Goal: Task Accomplishment & Management: Complete application form

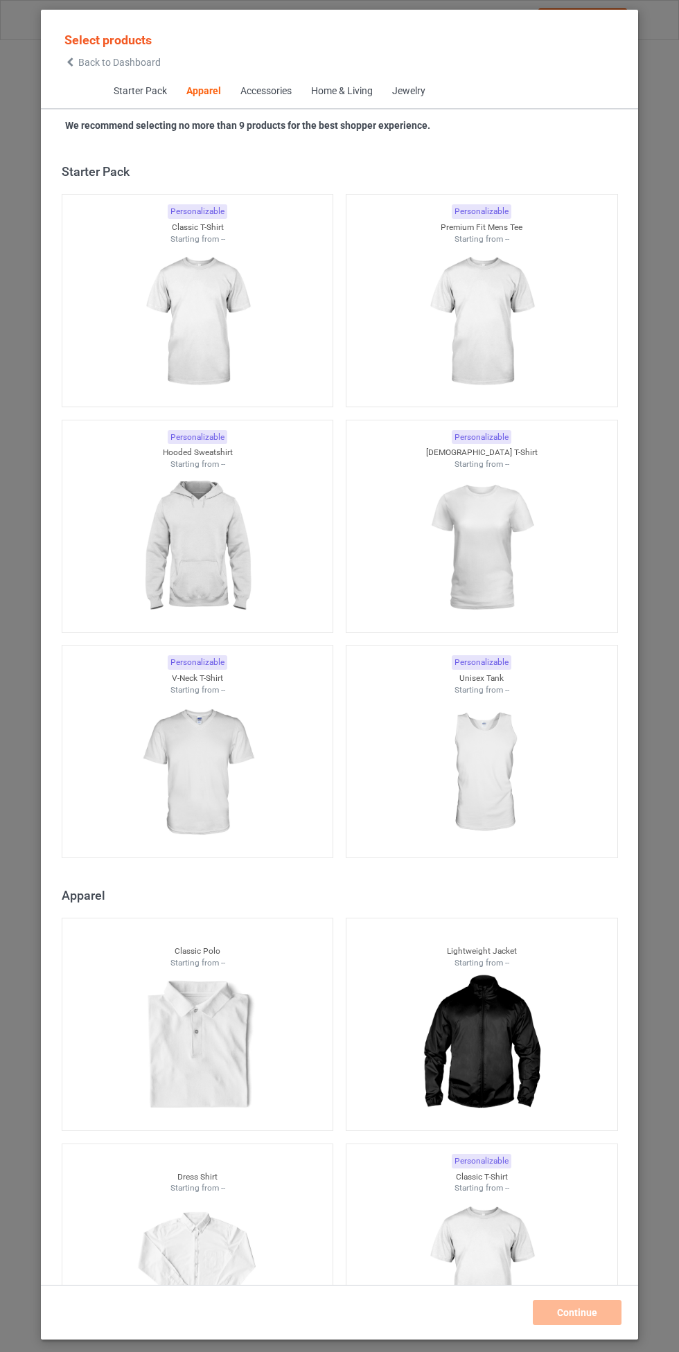
scroll to position [741, 0]
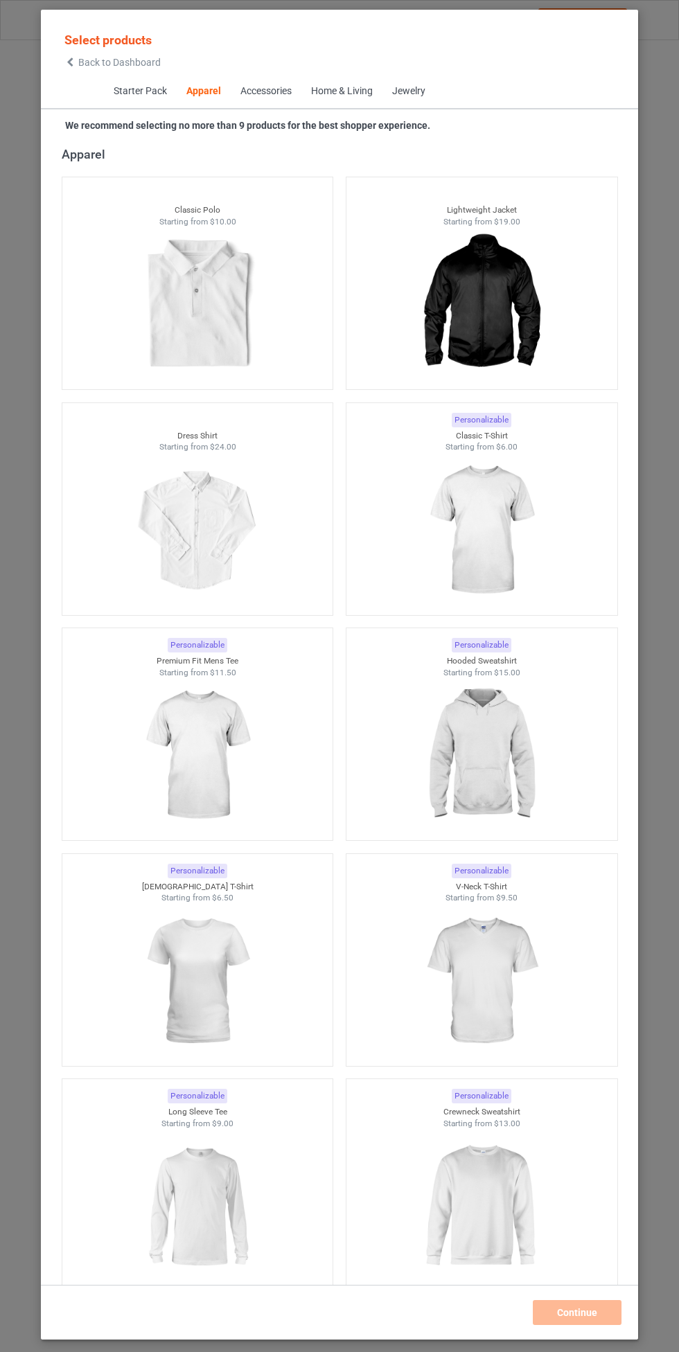
click at [486, 744] on img at bounding box center [481, 755] width 124 height 155
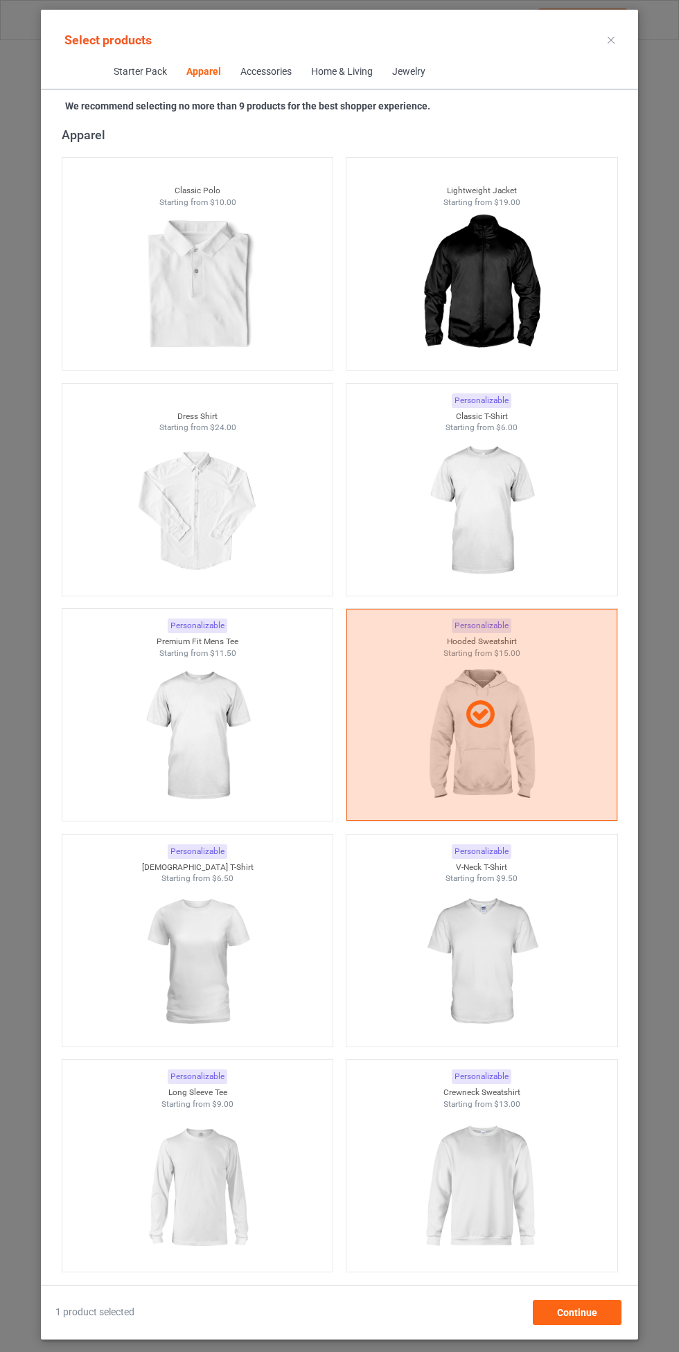
click at [225, 743] on img at bounding box center [197, 736] width 124 height 155
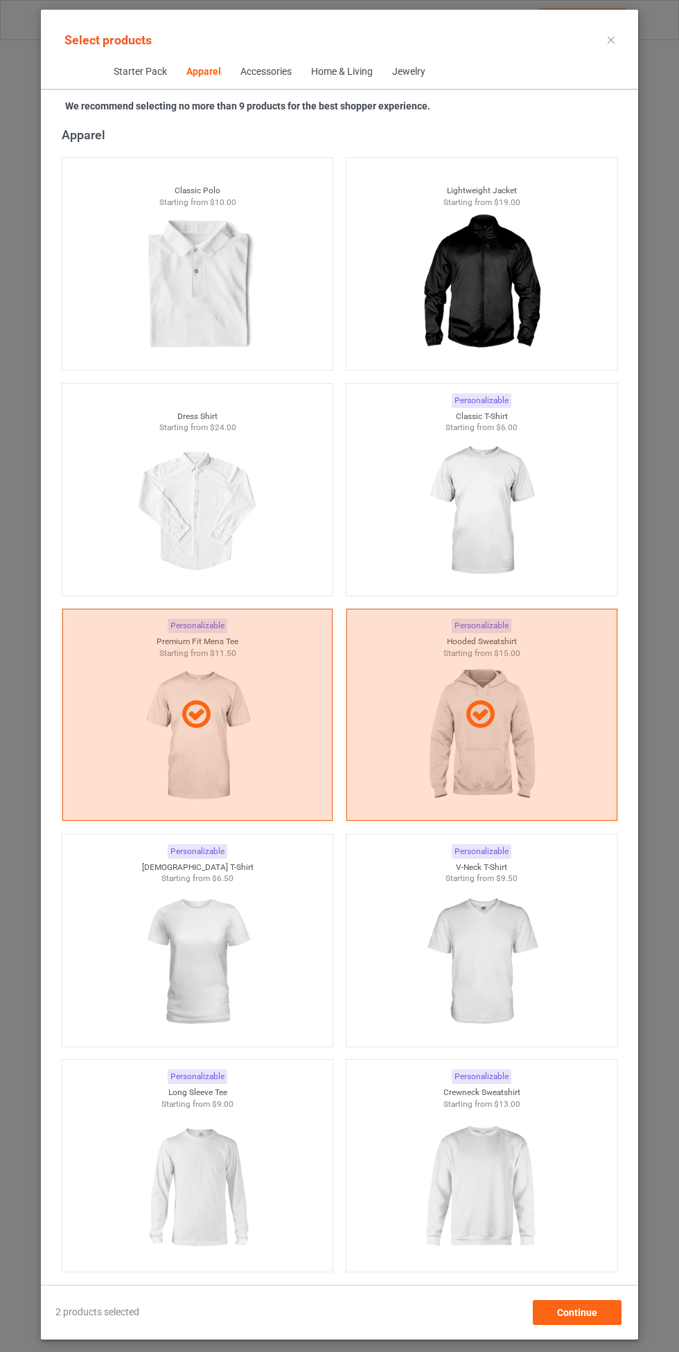
click at [481, 762] on div at bounding box center [481, 715] width 271 height 212
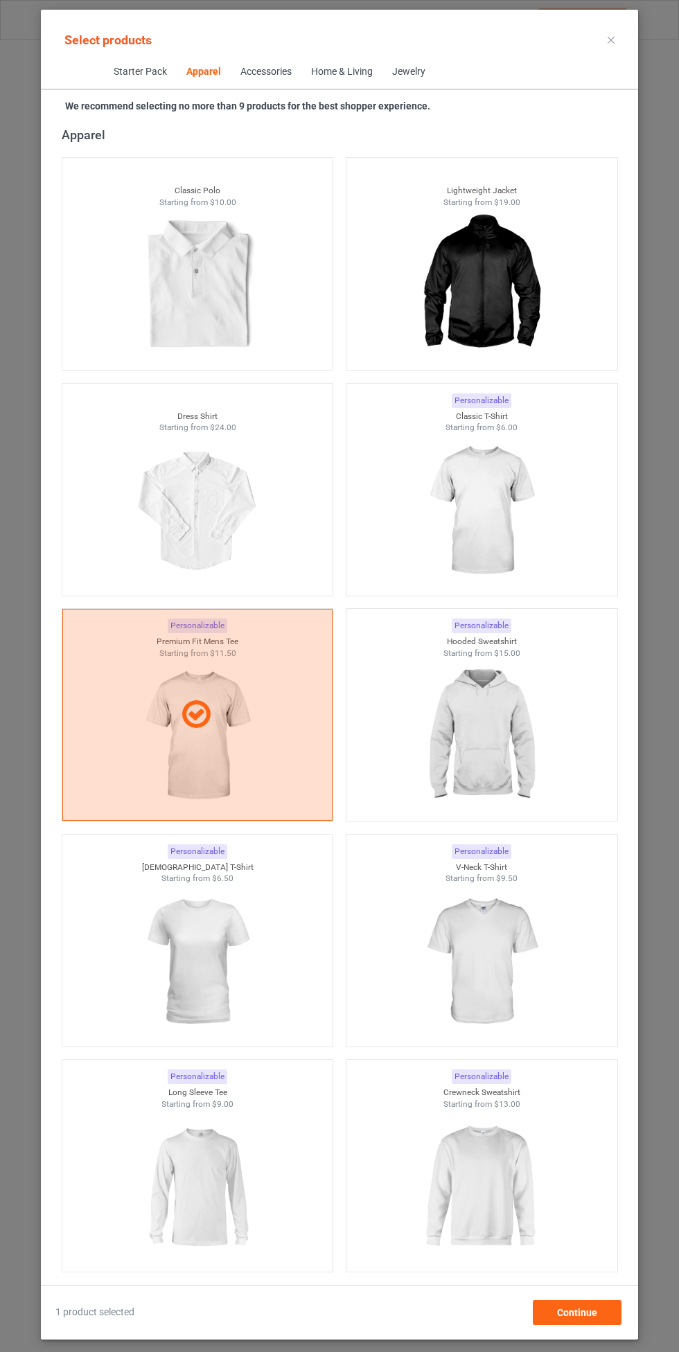
click at [258, 764] on div at bounding box center [197, 715] width 271 height 212
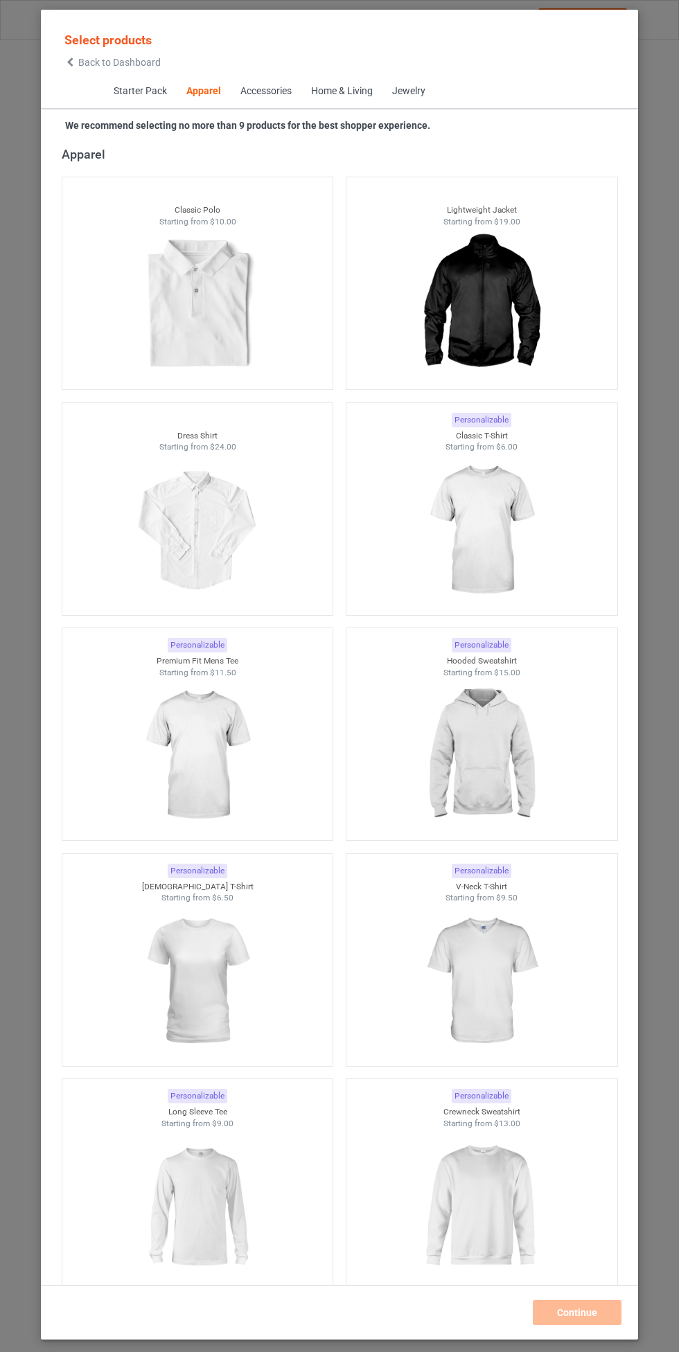
click at [488, 752] on img at bounding box center [481, 755] width 124 height 155
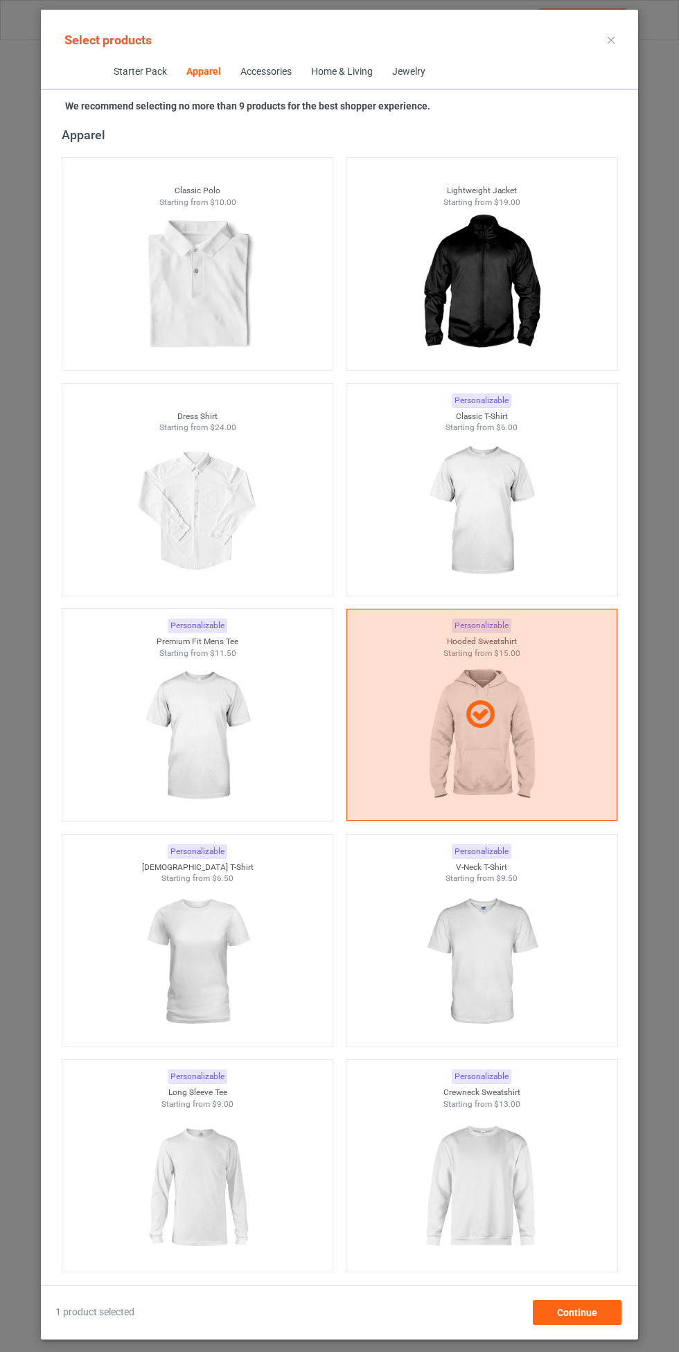
click at [505, 493] on img at bounding box center [481, 511] width 124 height 155
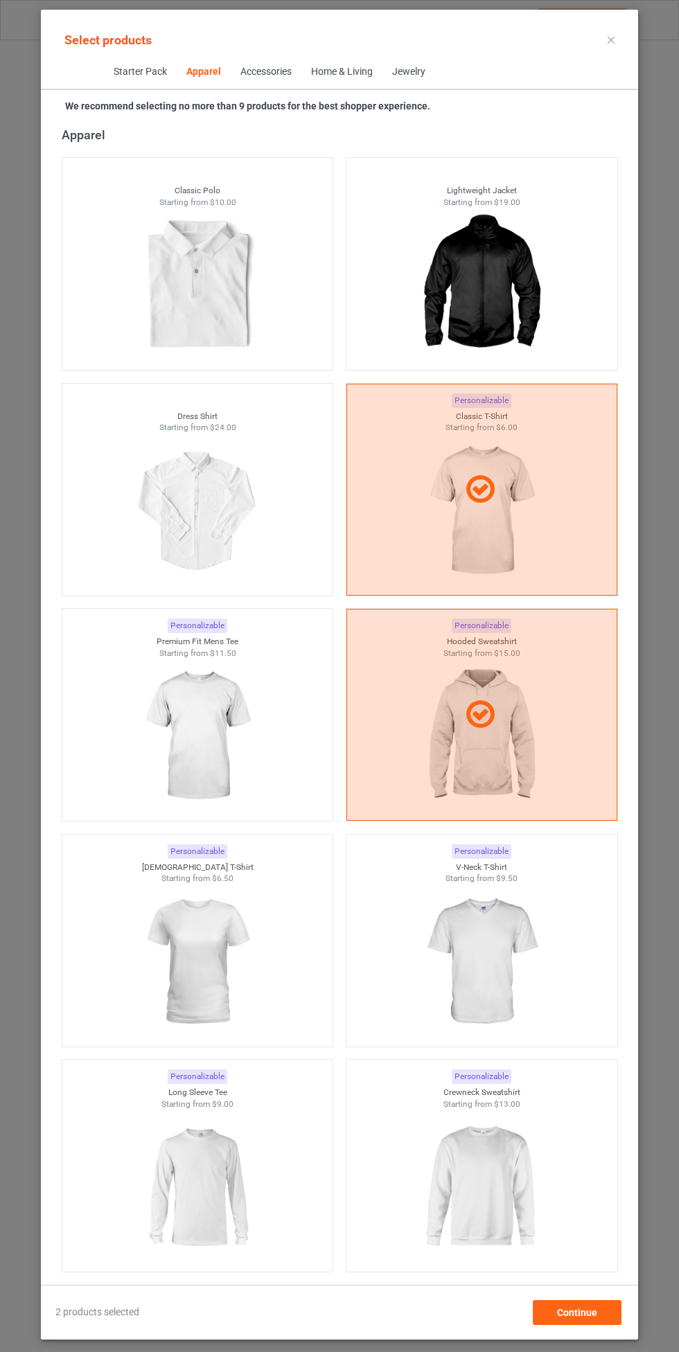
click at [232, 697] on img at bounding box center [197, 736] width 124 height 155
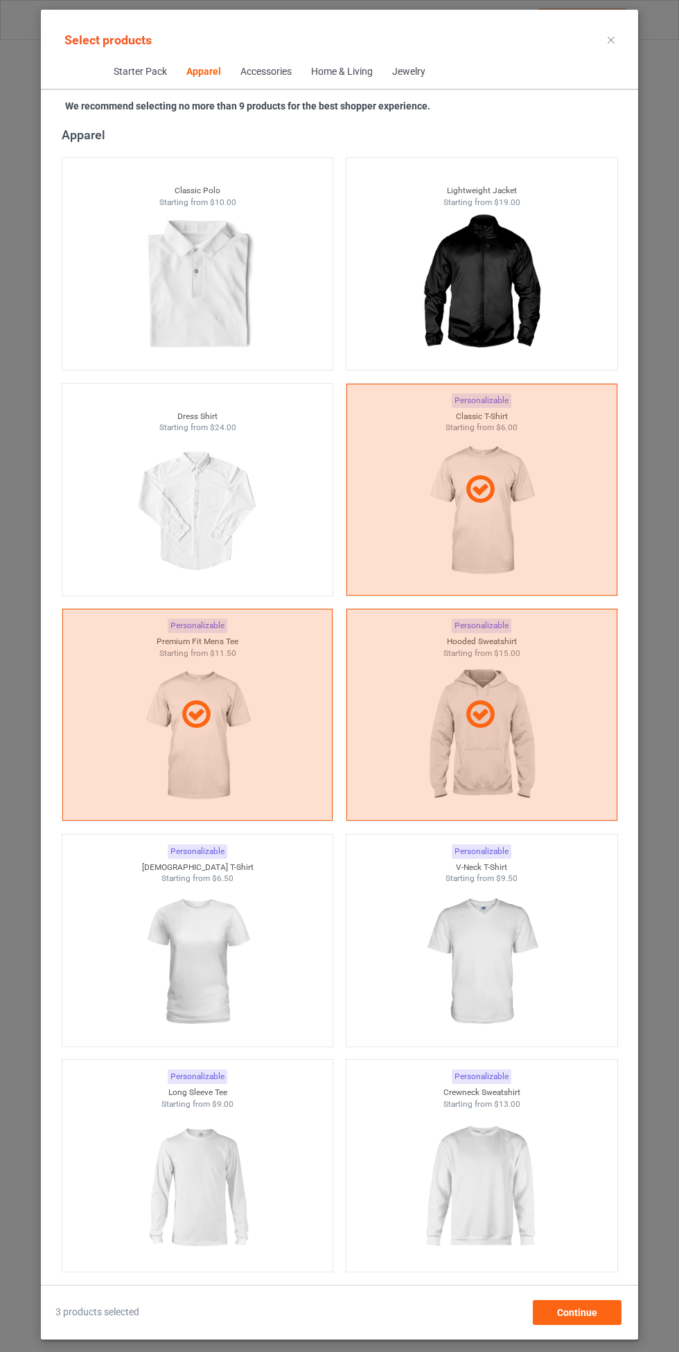
click at [502, 946] on img at bounding box center [481, 962] width 124 height 155
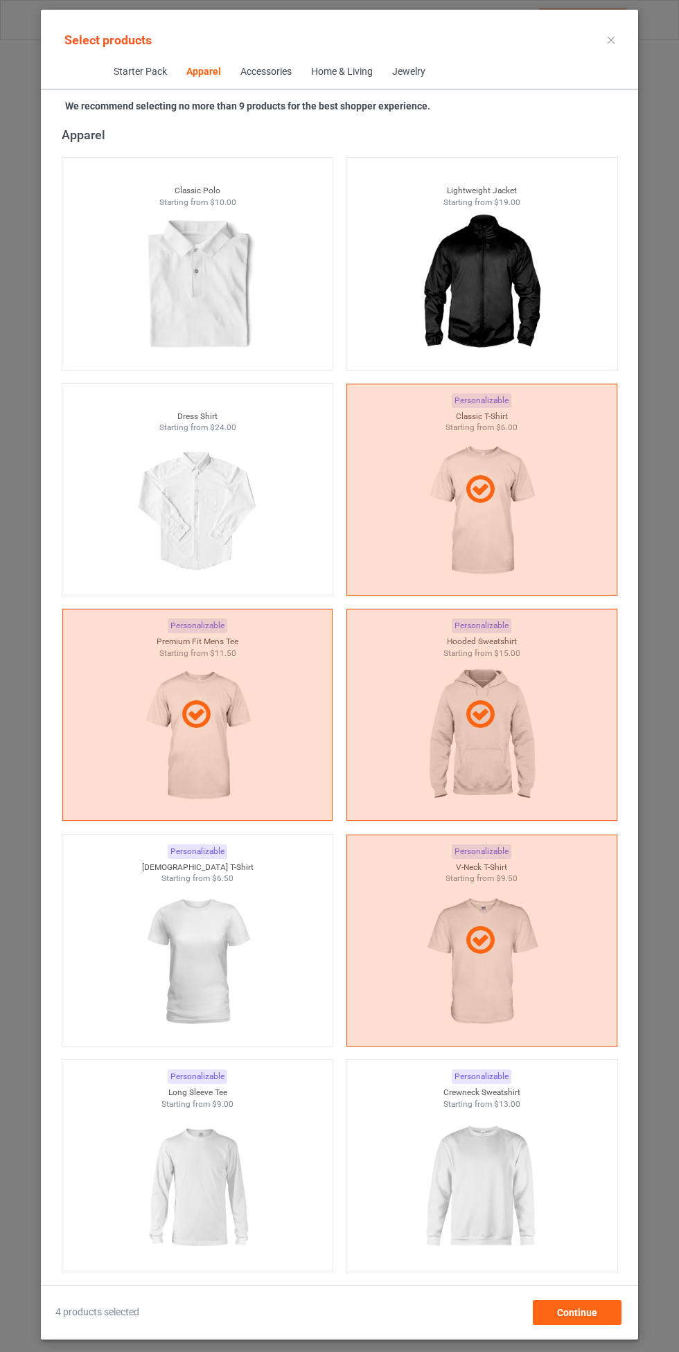
click at [203, 984] on img at bounding box center [197, 962] width 124 height 155
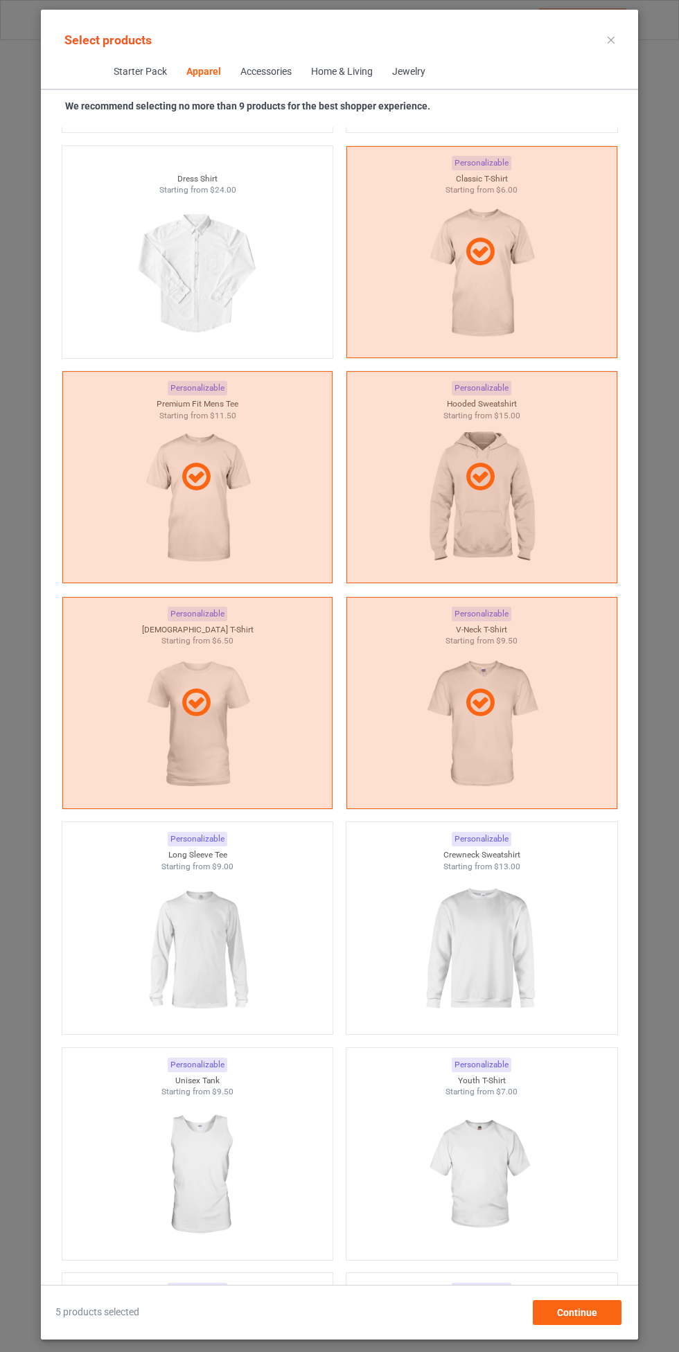
scroll to position [985, 0]
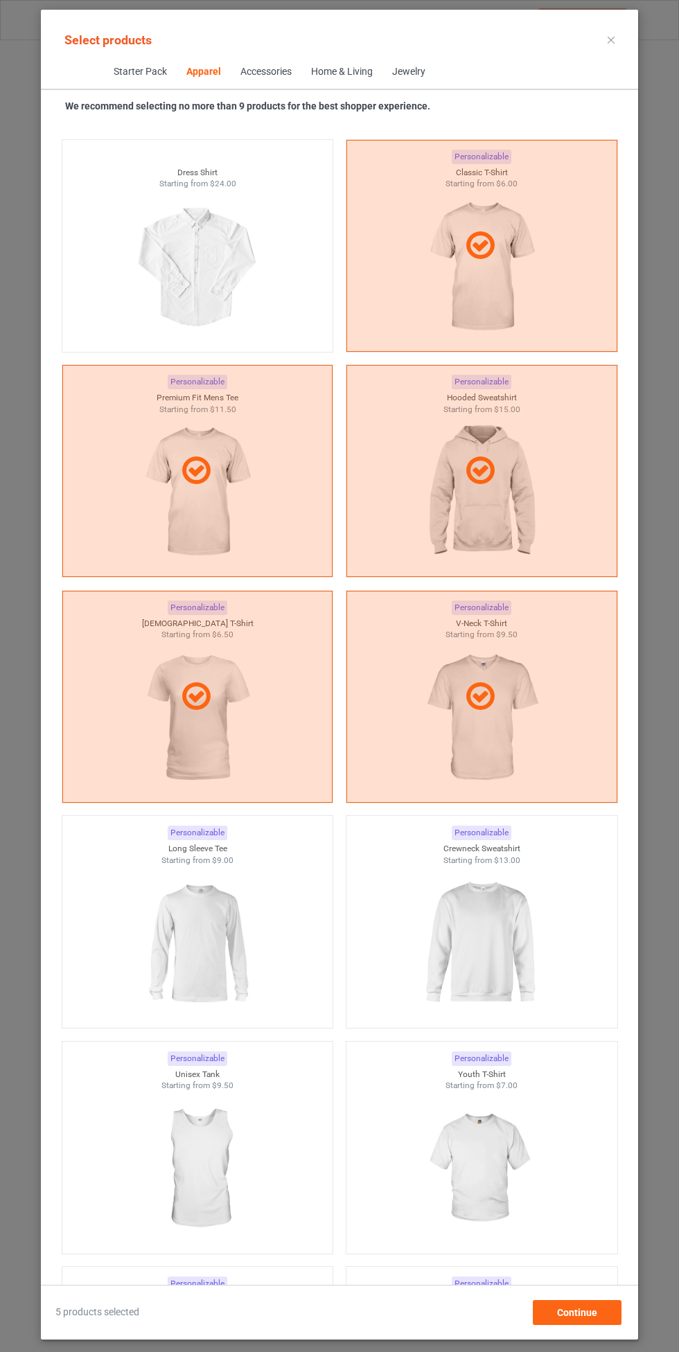
click at [486, 939] on img at bounding box center [481, 943] width 124 height 155
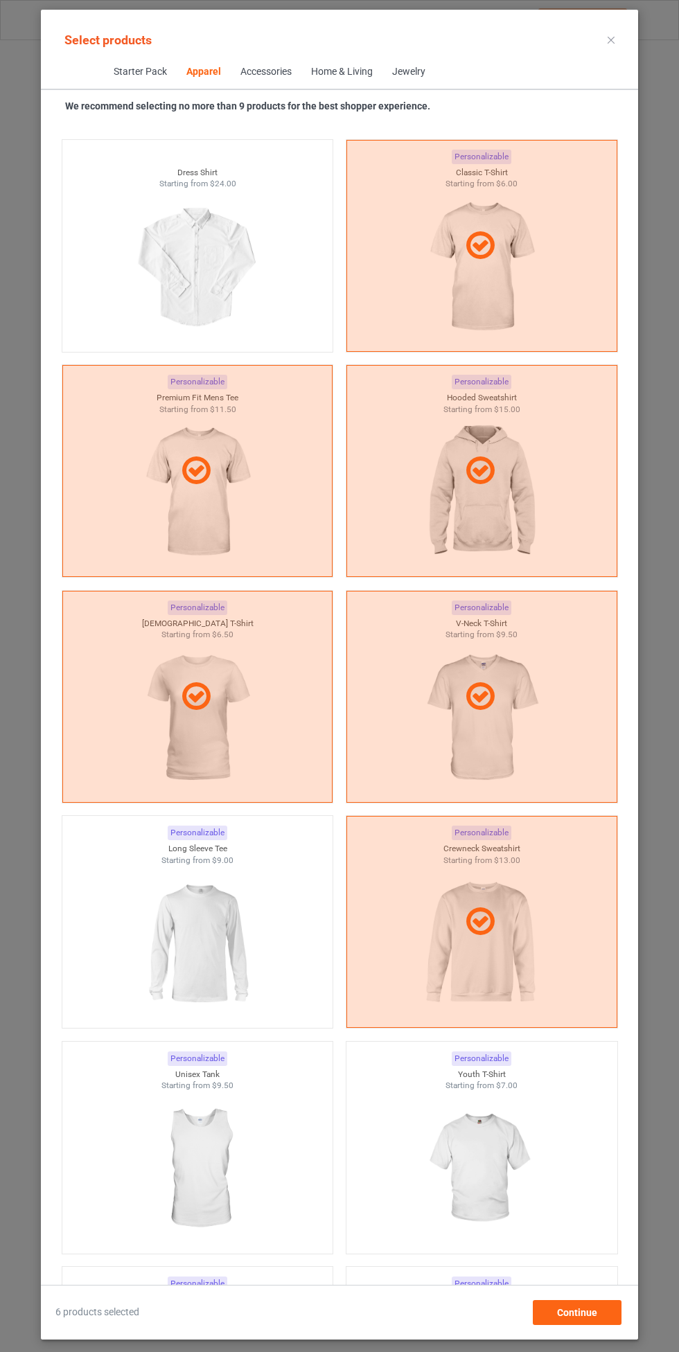
click at [200, 957] on img at bounding box center [197, 943] width 124 height 155
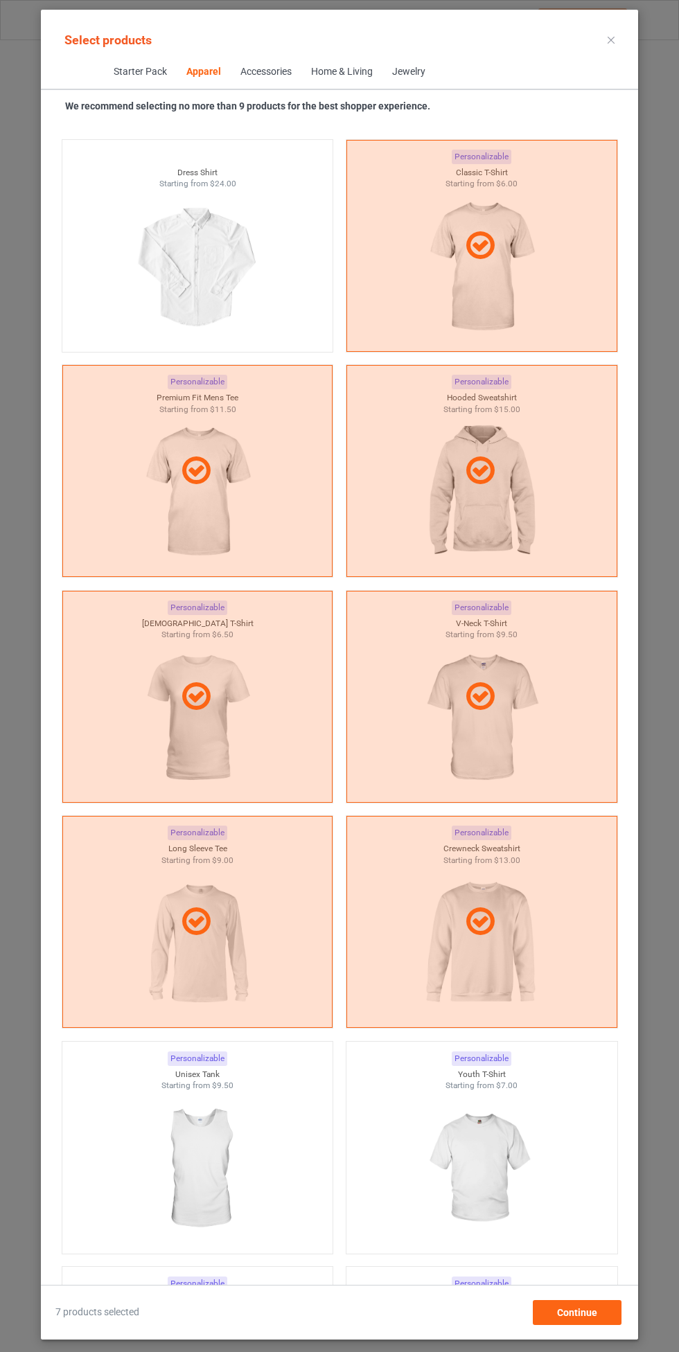
click at [496, 1147] on img at bounding box center [481, 1169] width 124 height 155
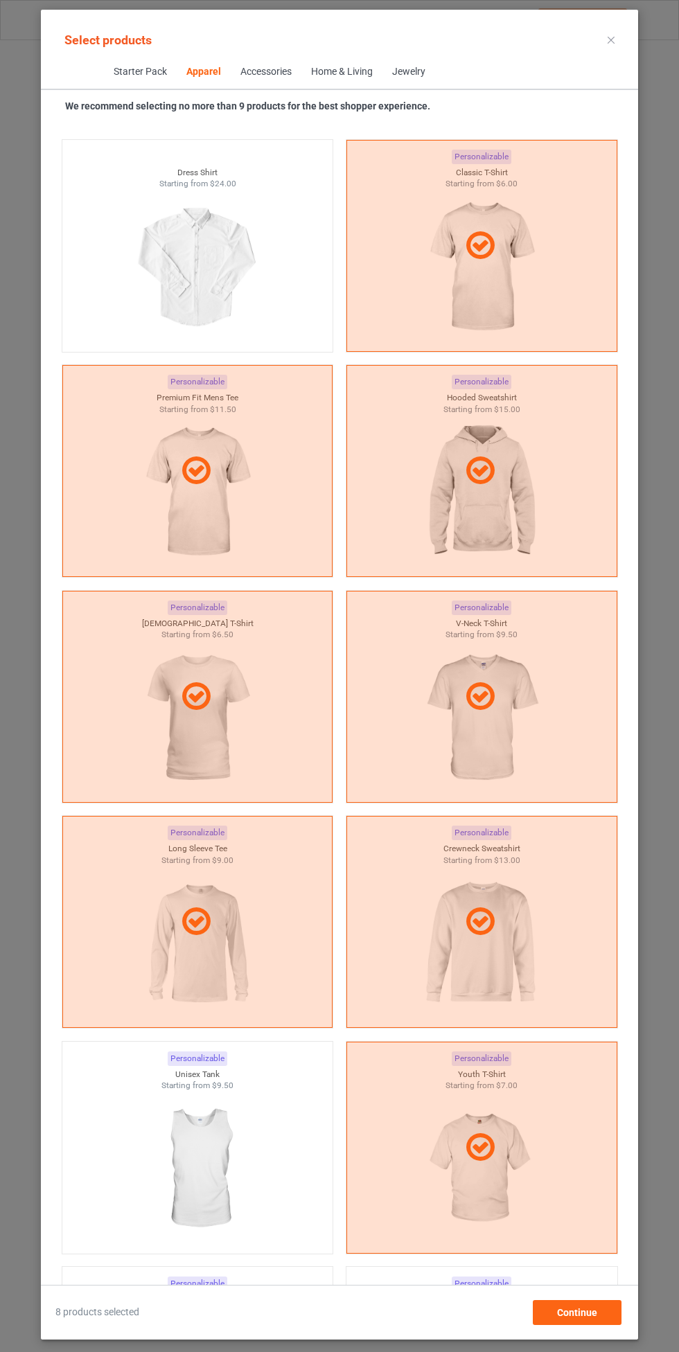
click at [229, 1158] on img at bounding box center [197, 1169] width 124 height 155
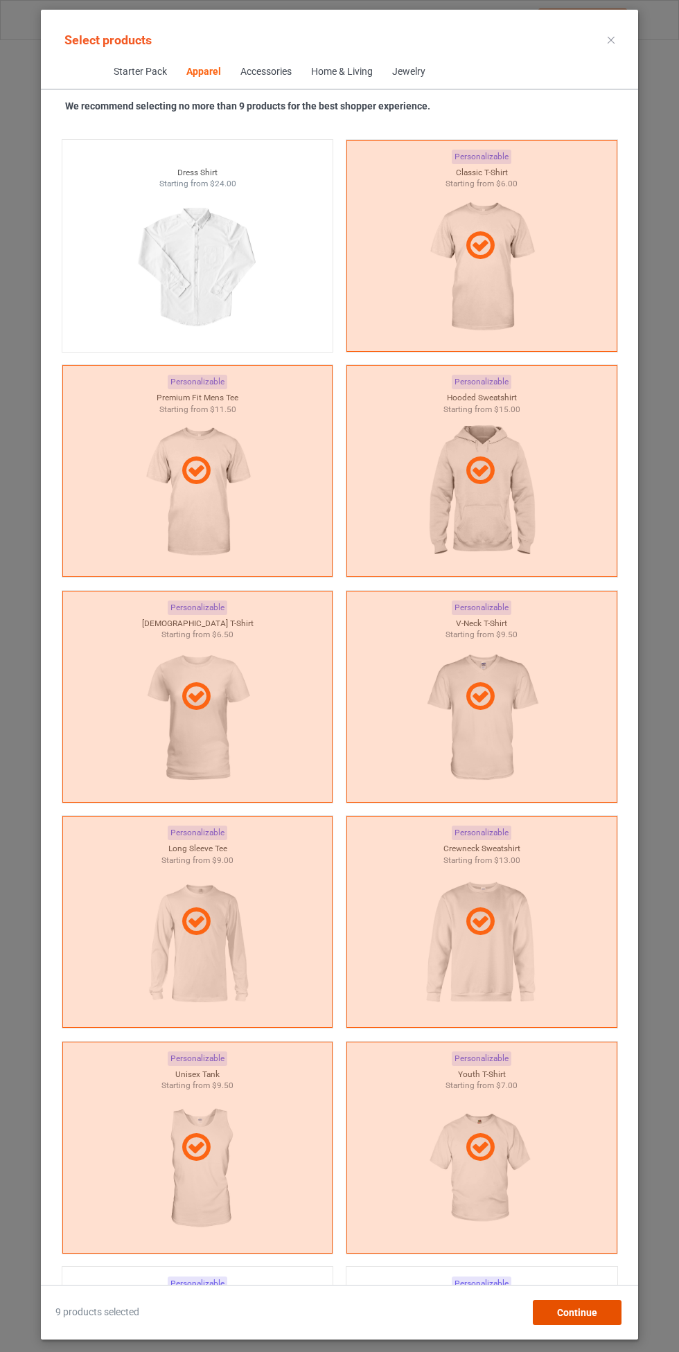
click at [598, 1313] on div "Continue" at bounding box center [577, 1312] width 89 height 25
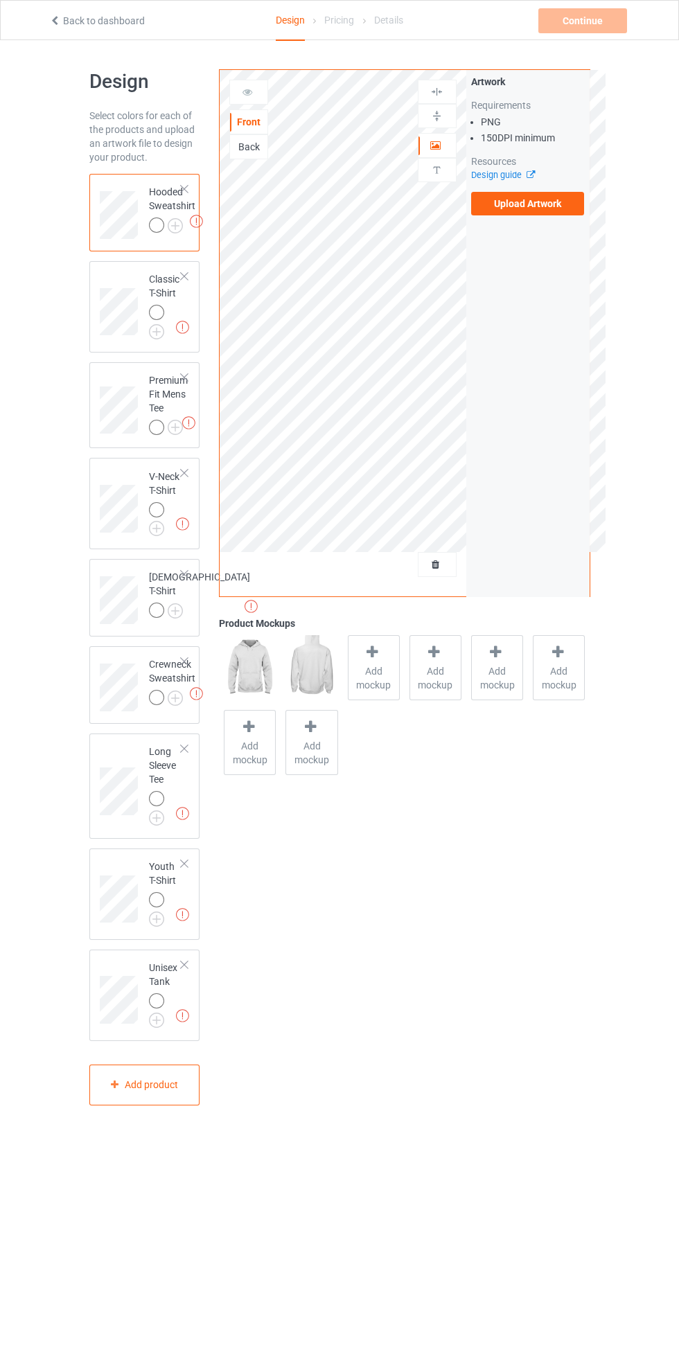
click at [536, 204] on label "Upload Artwork" at bounding box center [528, 204] width 114 height 24
click at [0, 0] on input "Upload Artwork" at bounding box center [0, 0] width 0 height 0
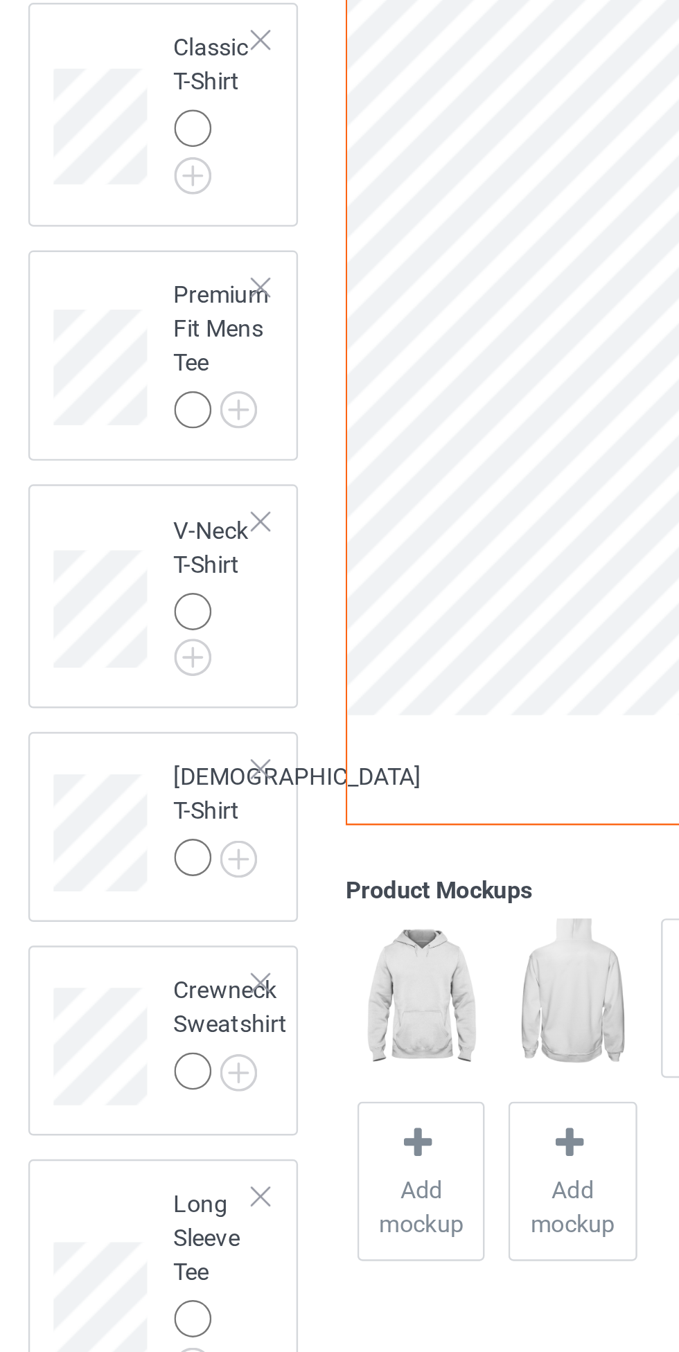
scroll to position [1, 0]
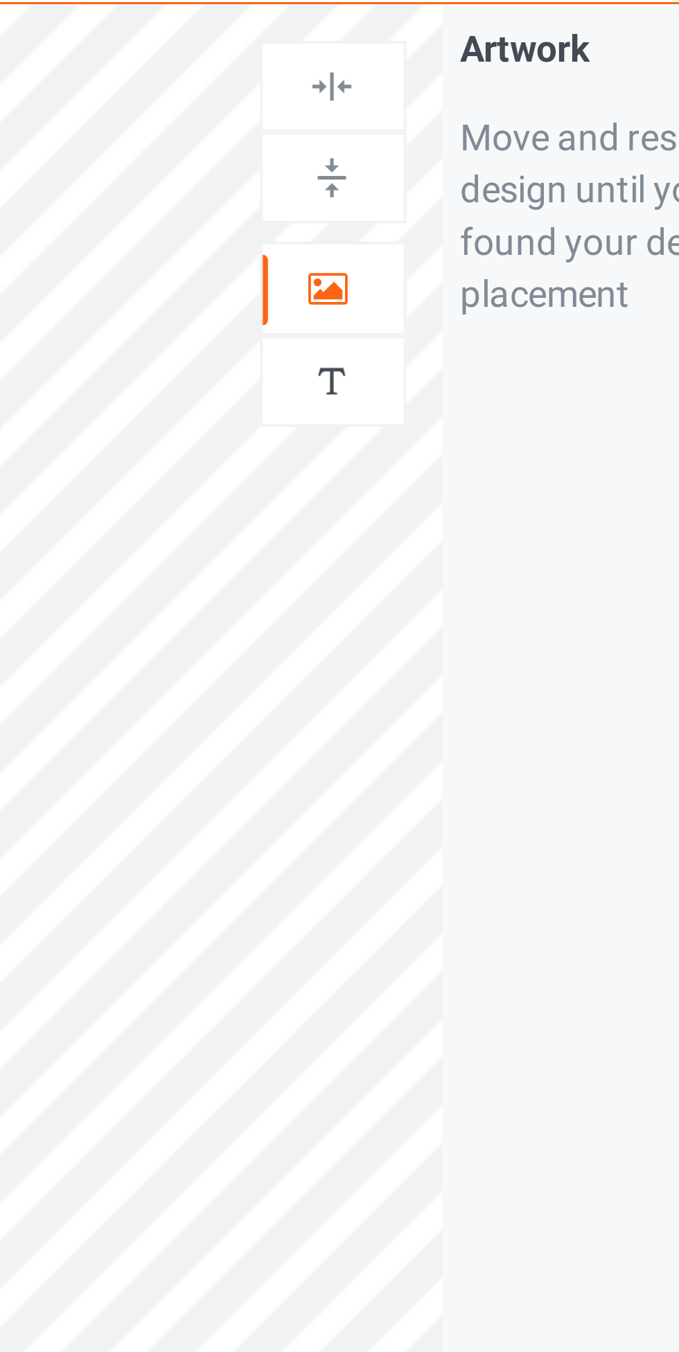
click at [439, 140] on icon at bounding box center [436, 143] width 12 height 10
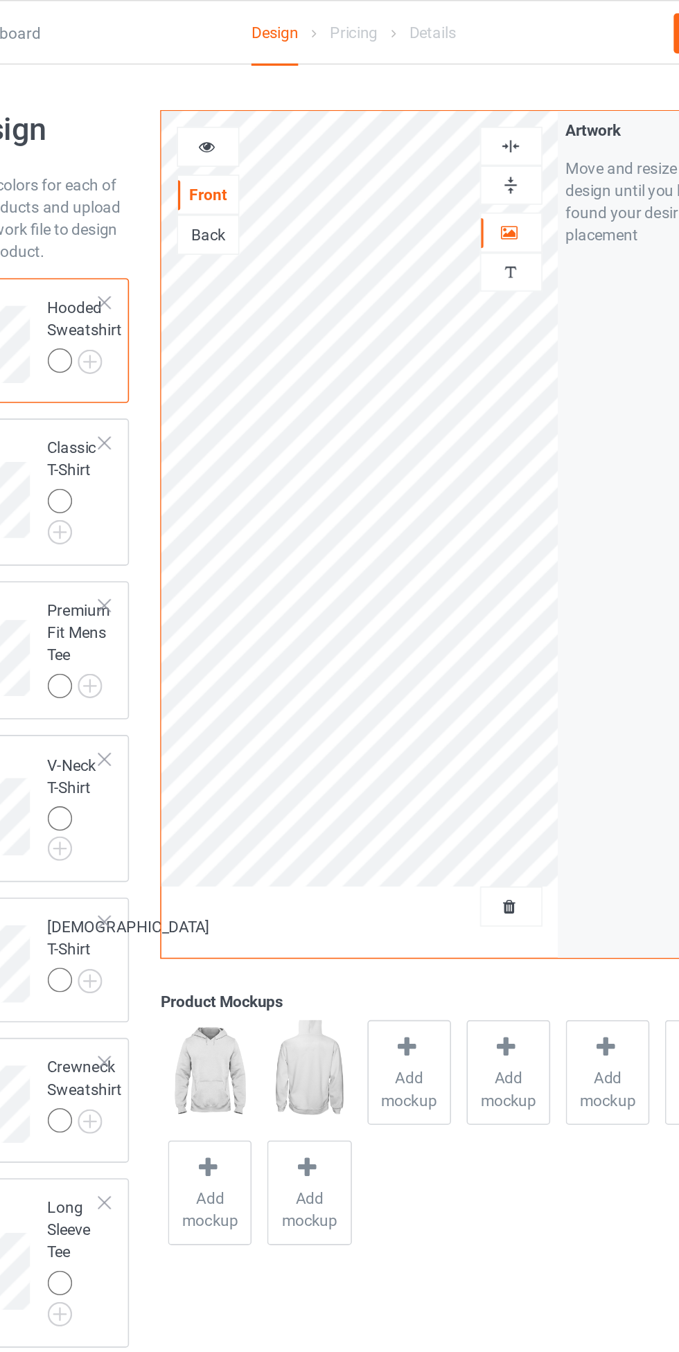
scroll to position [0, 0]
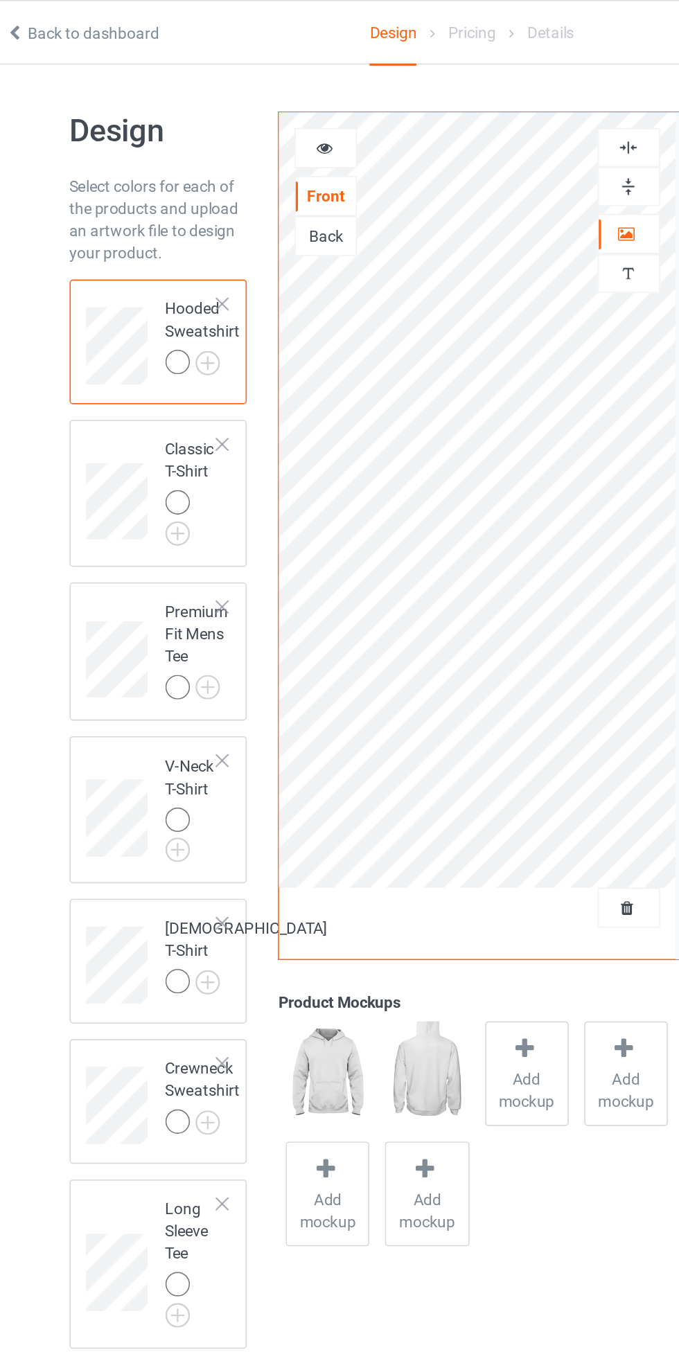
click at [0, 0] on img at bounding box center [0, 0] width 0 height 0
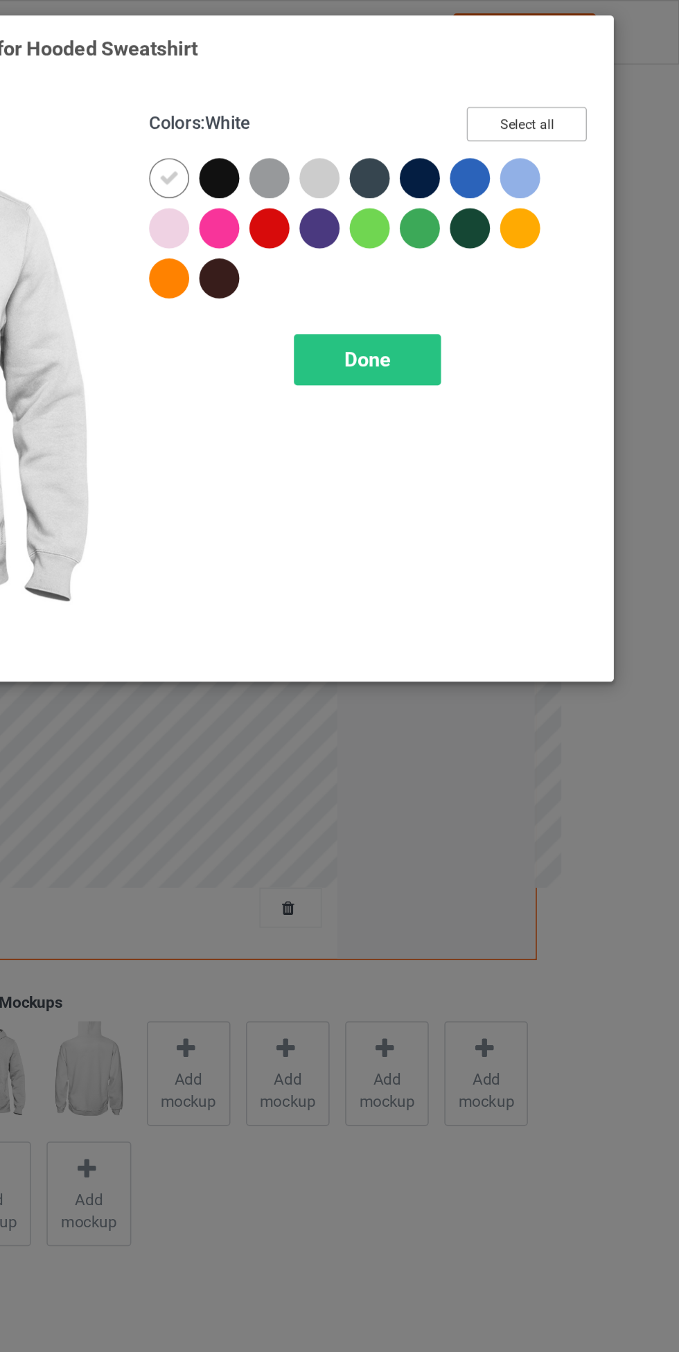
click at [601, 71] on button "Select all" at bounding box center [584, 77] width 75 height 21
click at [390, 109] on icon at bounding box center [393, 111] width 12 height 12
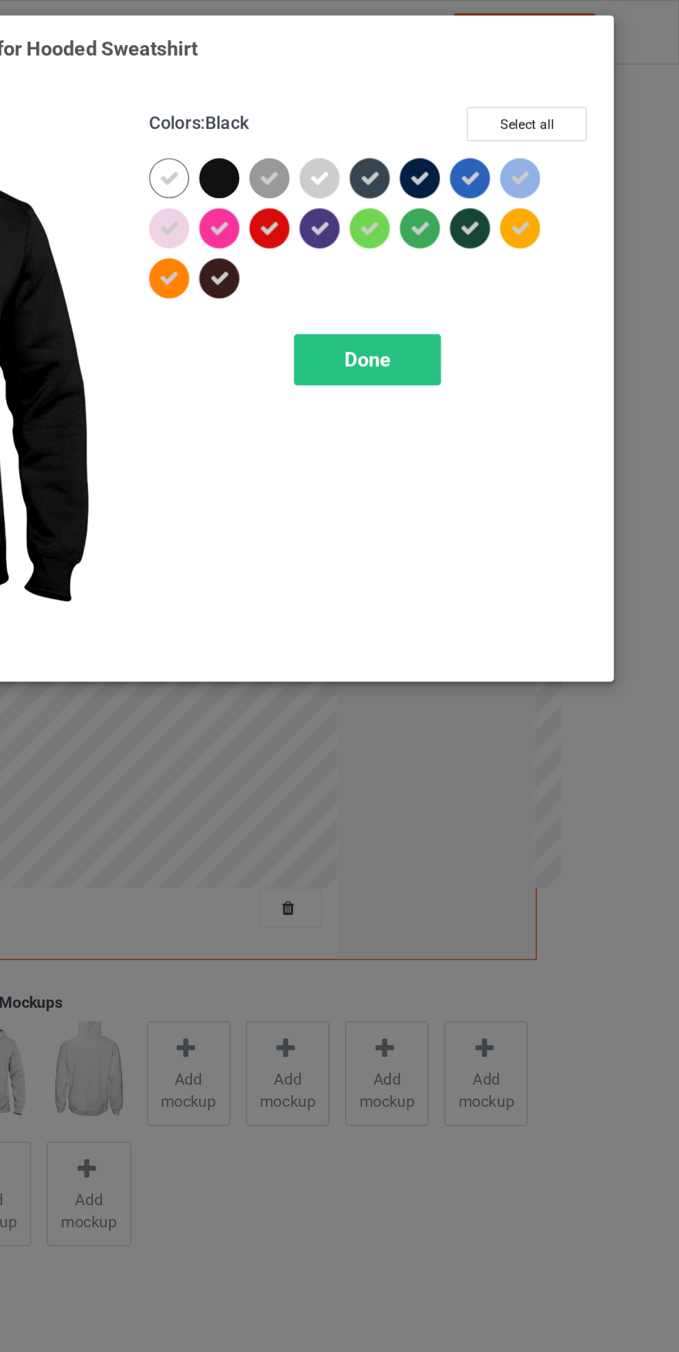
click at [494, 227] on span "Done" at bounding box center [484, 223] width 29 height 15
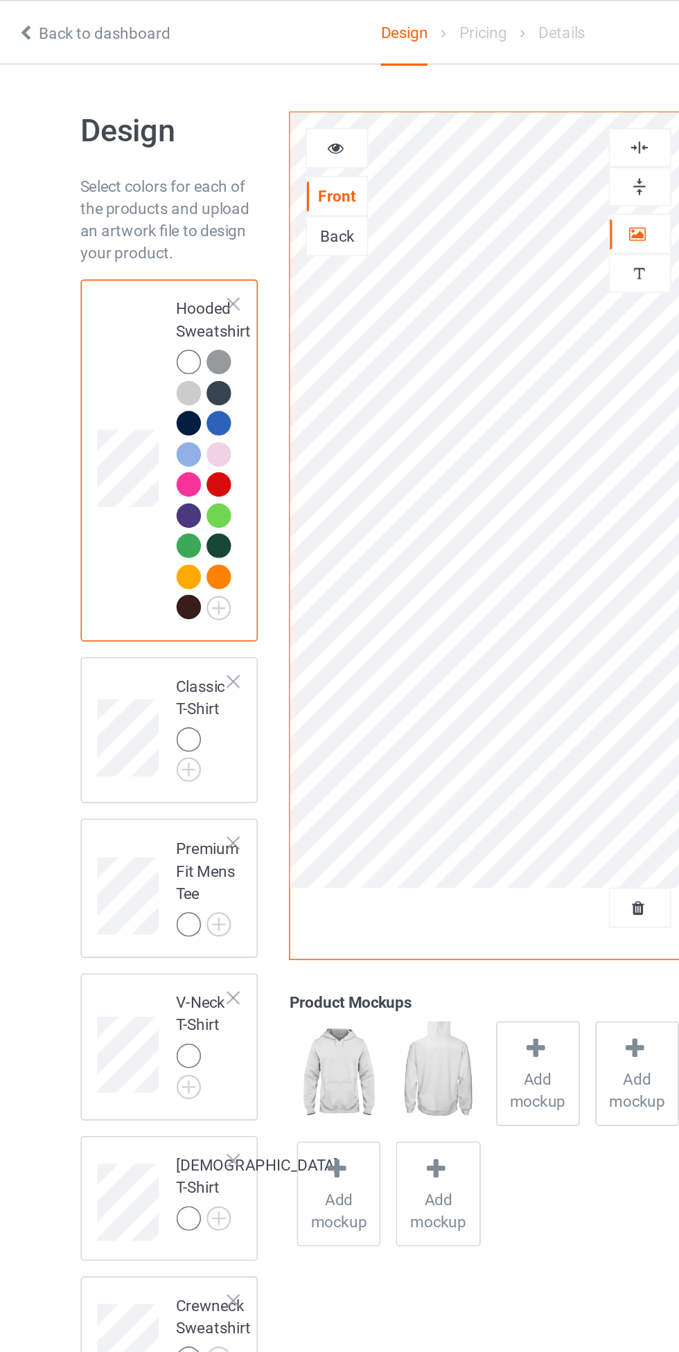
click at [155, 459] on div at bounding box center [156, 459] width 15 height 15
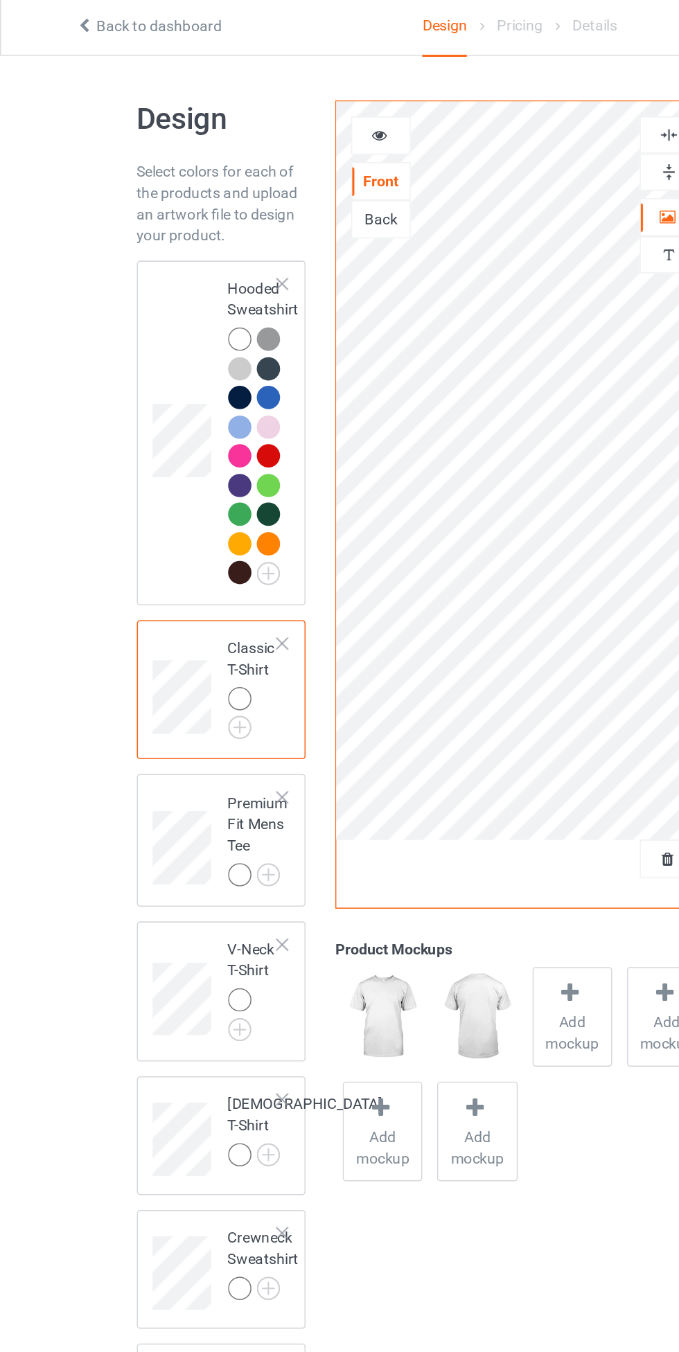
click at [158, 230] on div at bounding box center [156, 225] width 15 height 15
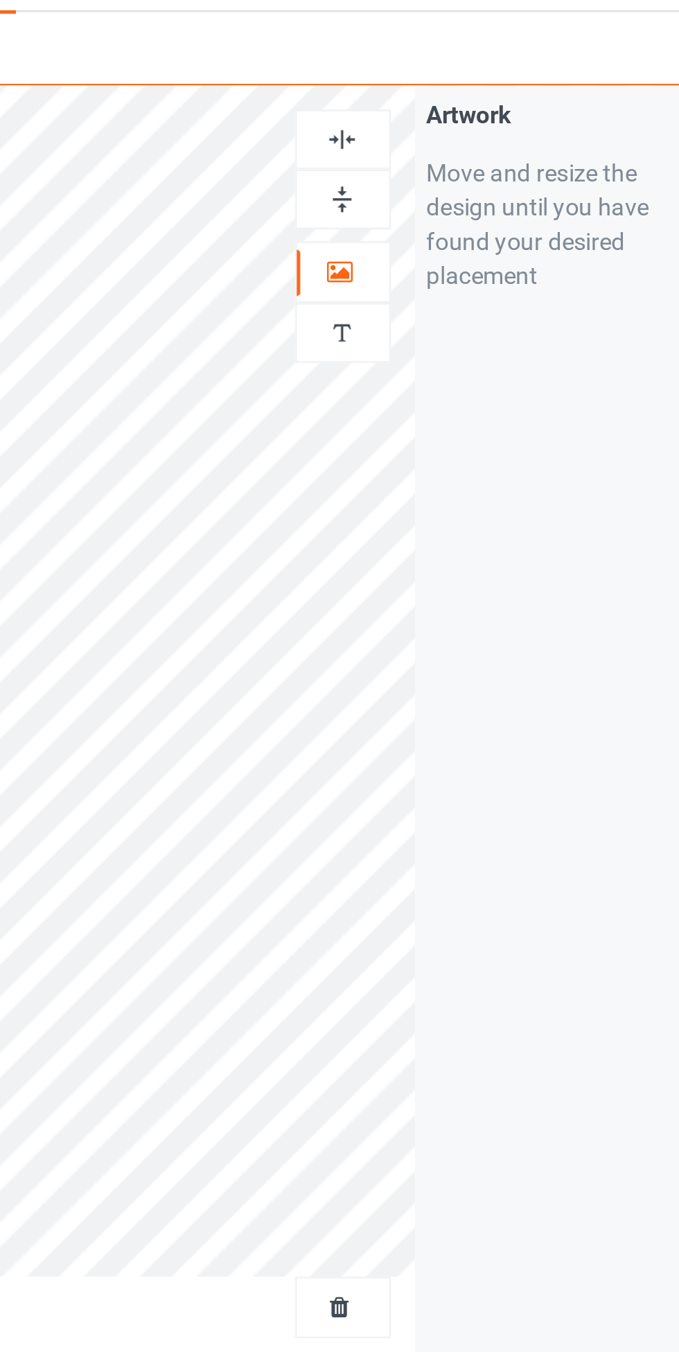
click at [446, 91] on div at bounding box center [436, 91] width 37 height 13
click at [441, 114] on img at bounding box center [436, 115] width 13 height 13
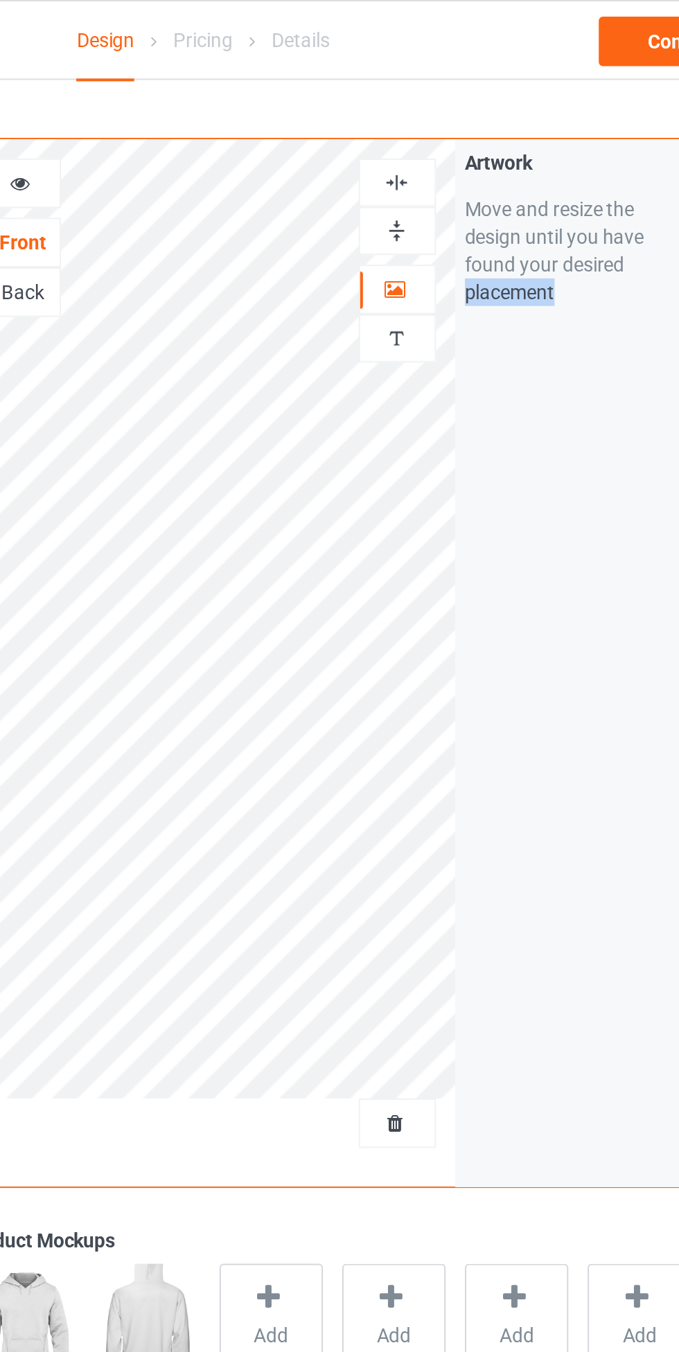
click at [473, 45] on div "Design Select colors for each of the products and upload an artwork file to des…" at bounding box center [339, 660] width 501 height 1241
click at [441, 87] on img at bounding box center [436, 91] width 13 height 13
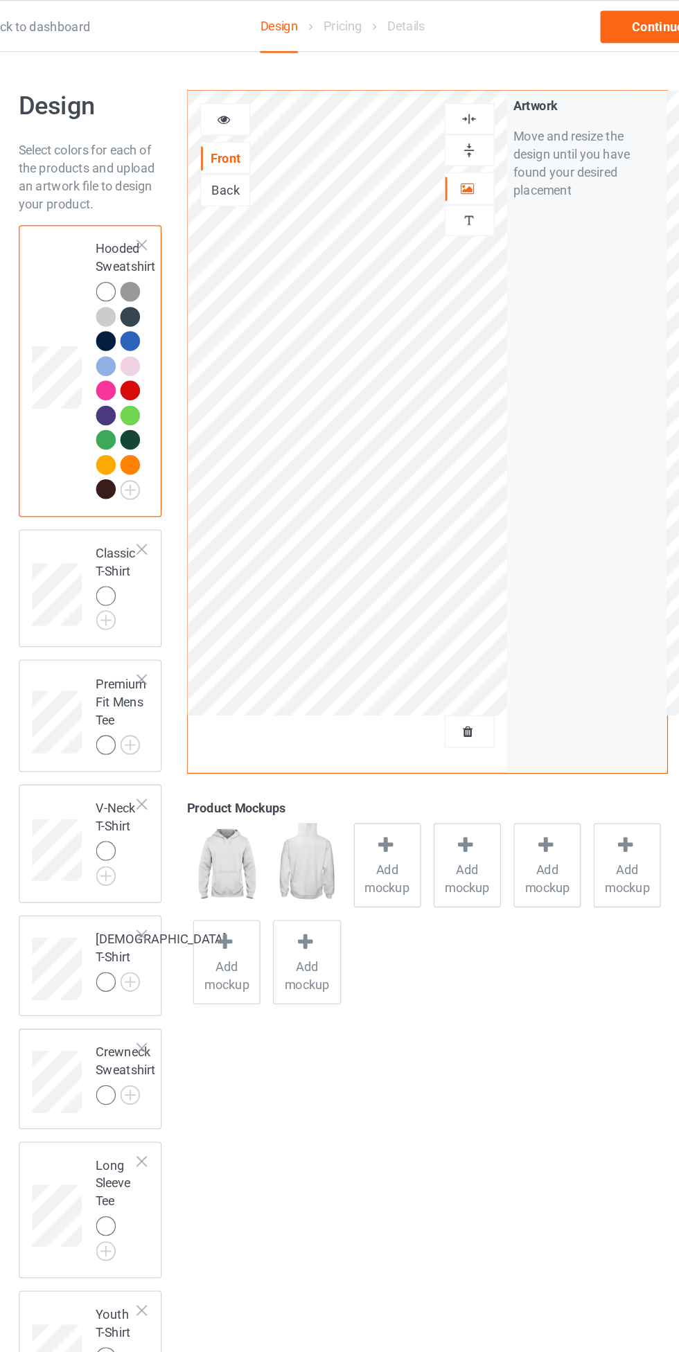
click at [0, 0] on img at bounding box center [0, 0] width 0 height 0
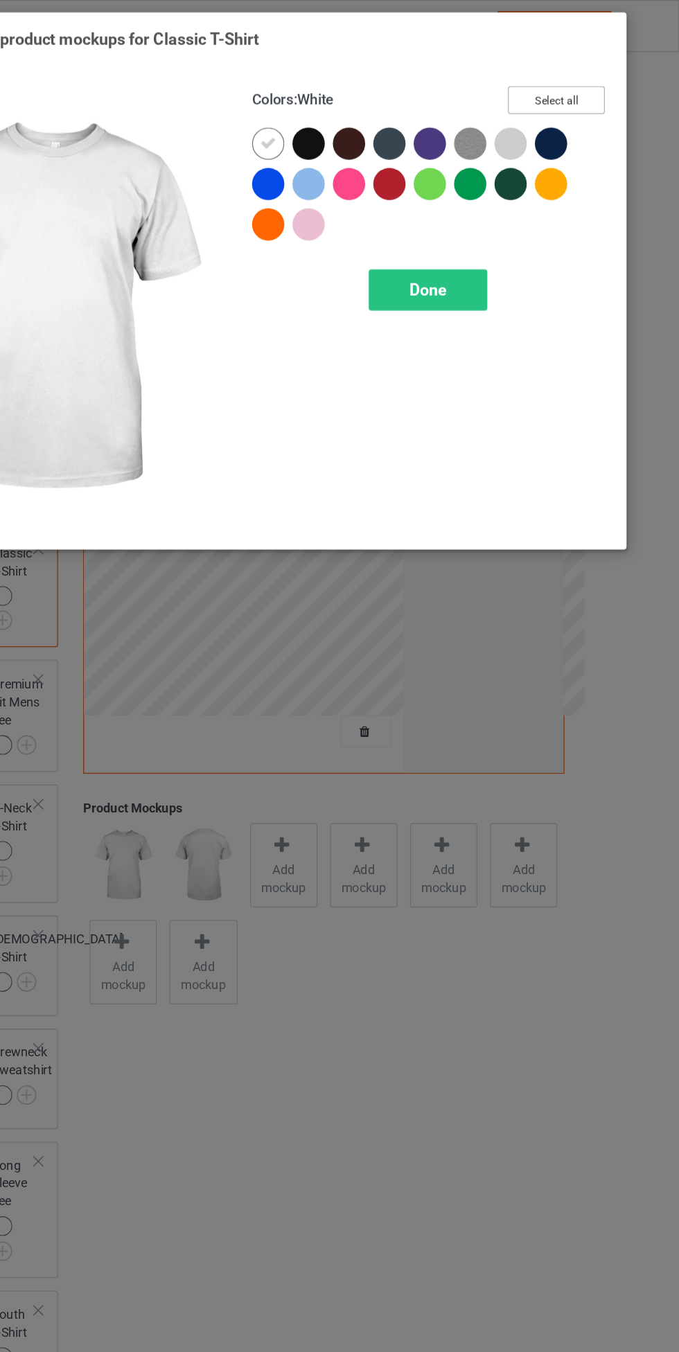
click at [580, 73] on button "Select all" at bounding box center [584, 77] width 75 height 21
click at [392, 111] on icon at bounding box center [393, 111] width 12 height 12
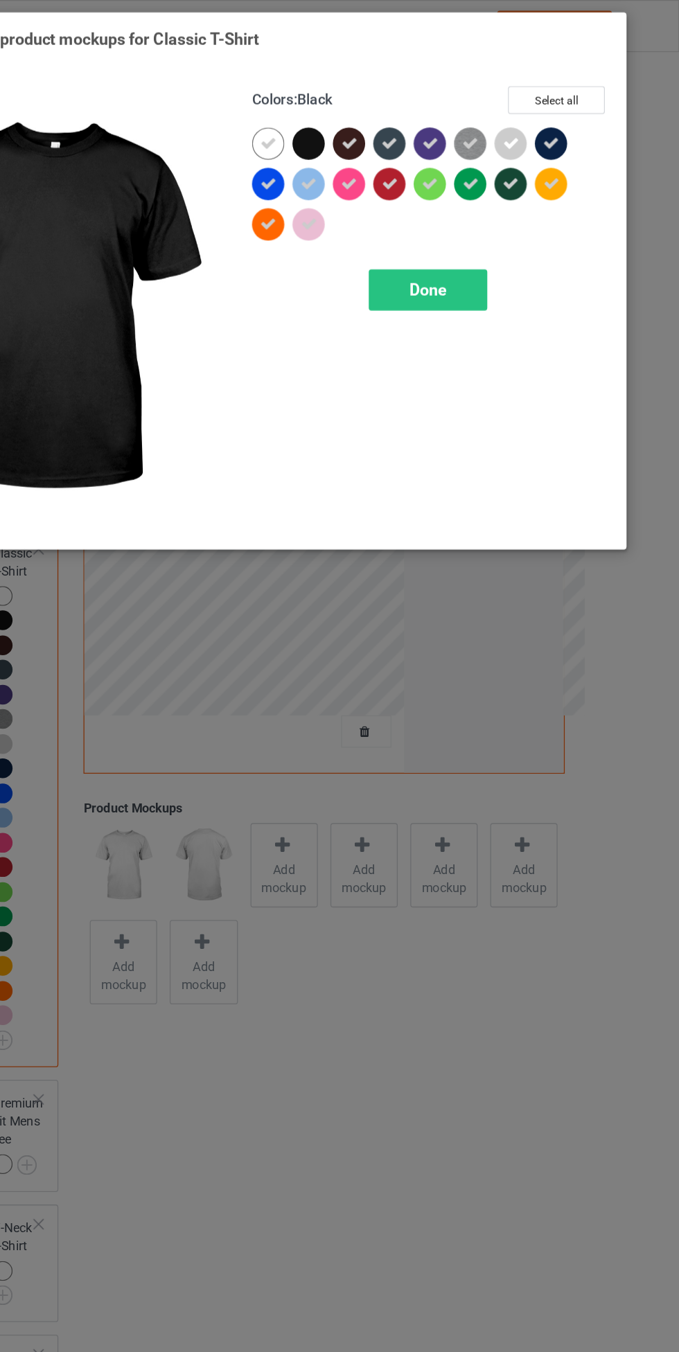
click at [483, 220] on span "Done" at bounding box center [484, 223] width 29 height 15
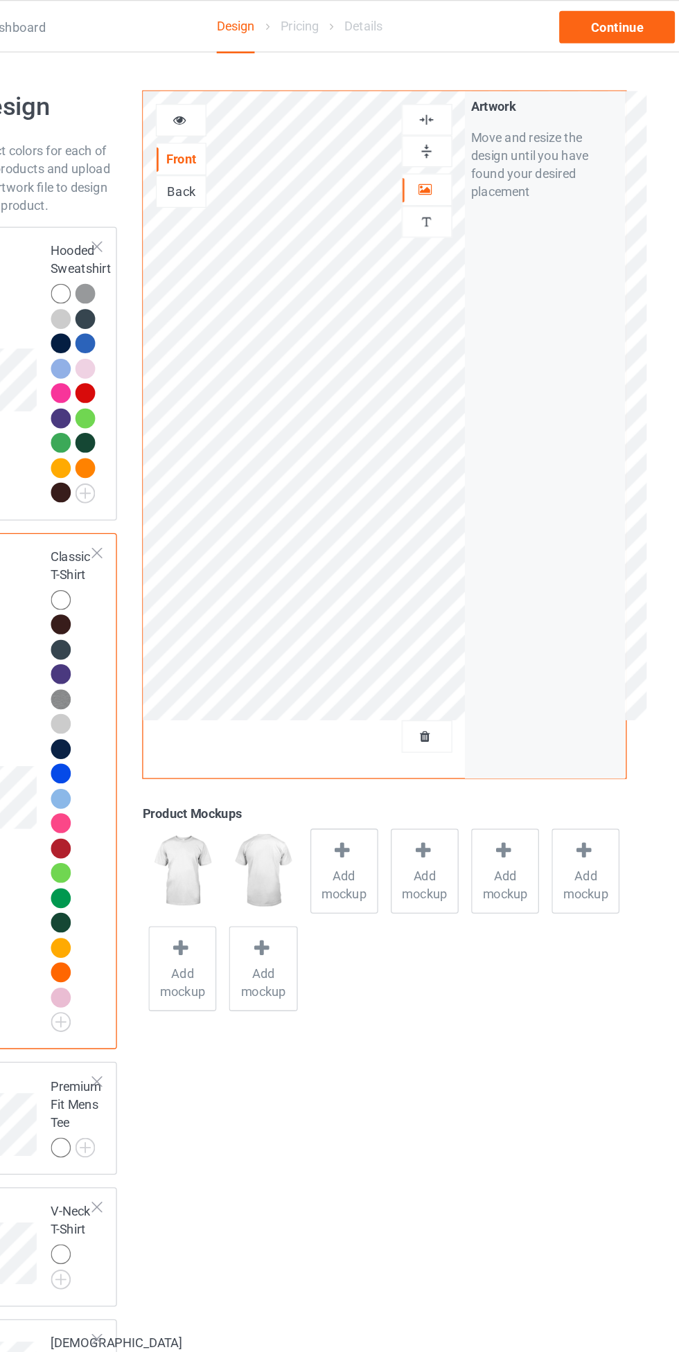
click at [249, 90] on icon at bounding box center [248, 90] width 12 height 10
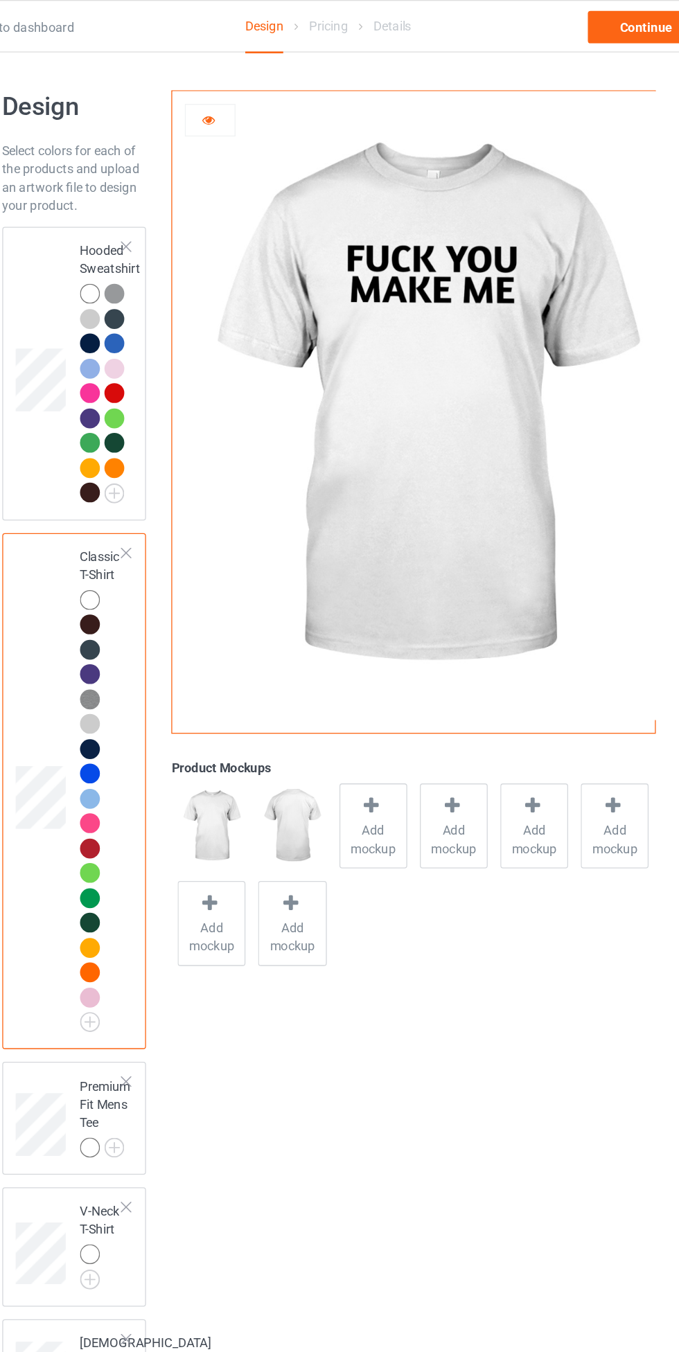
click at [246, 92] on icon at bounding box center [248, 90] width 12 height 10
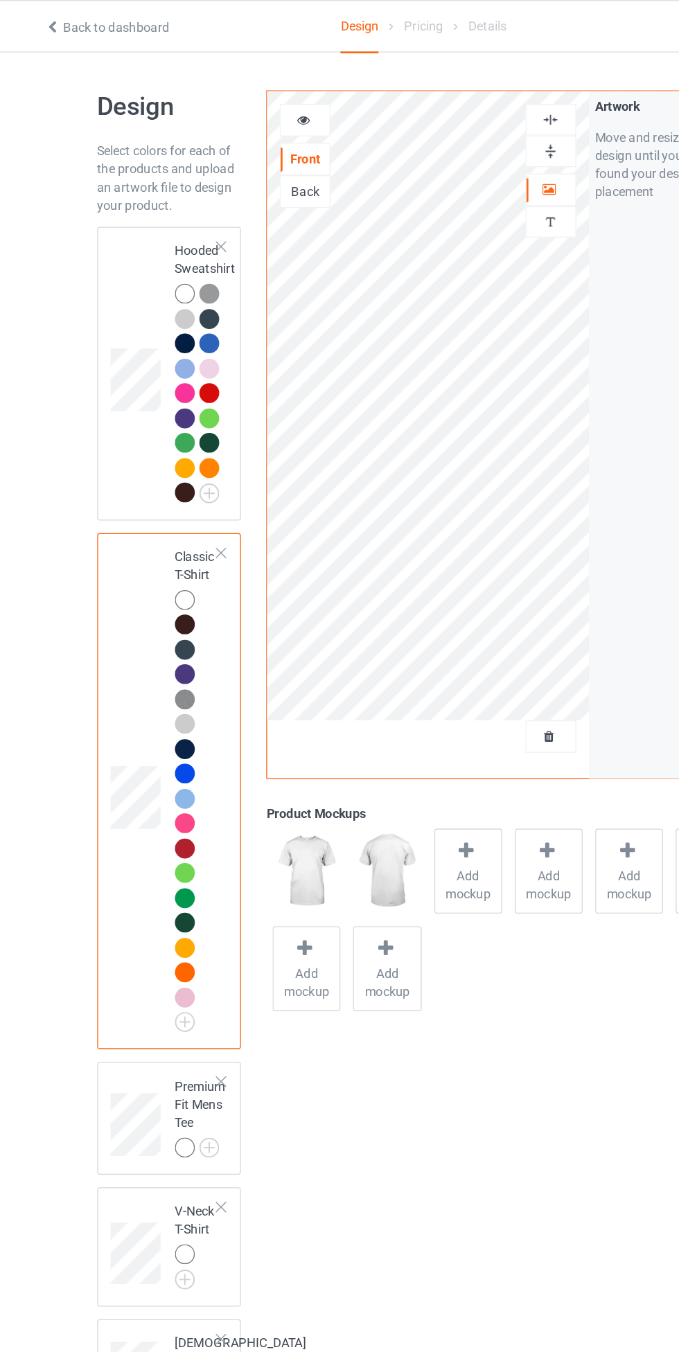
click at [151, 227] on div at bounding box center [156, 225] width 15 height 15
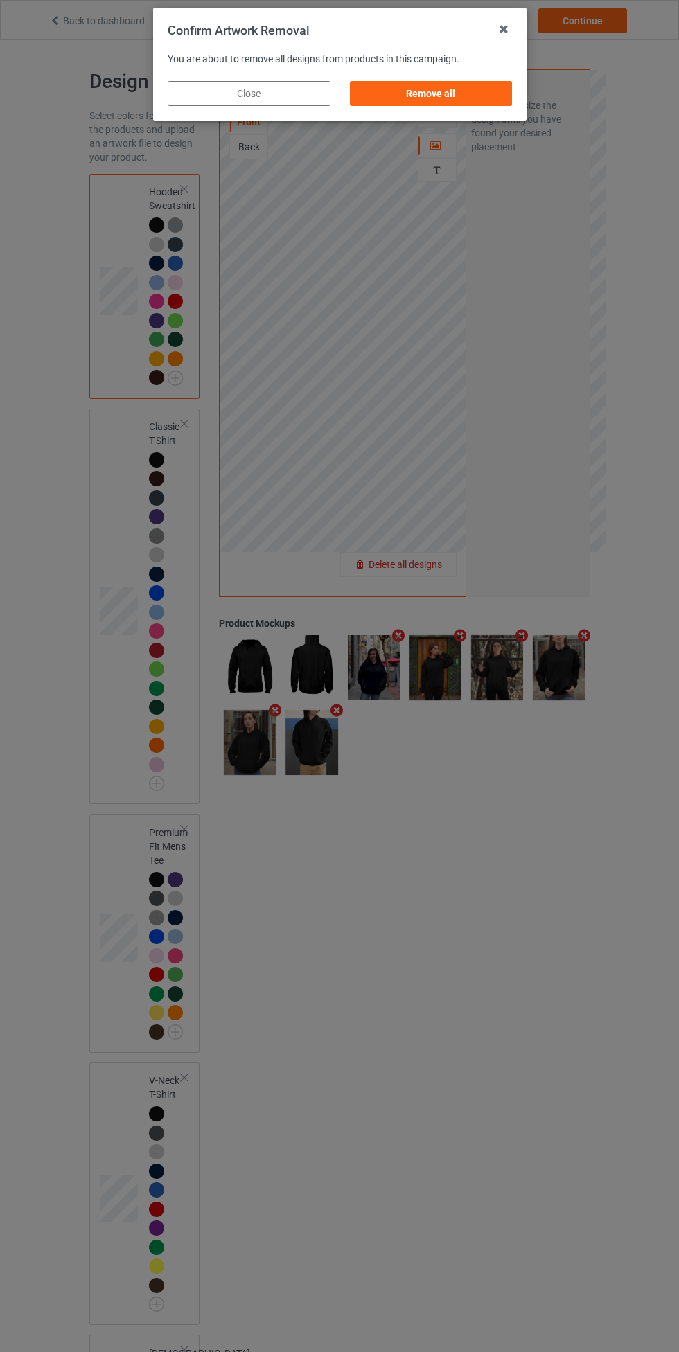
click at [466, 103] on div "Remove all" at bounding box center [430, 93] width 163 height 25
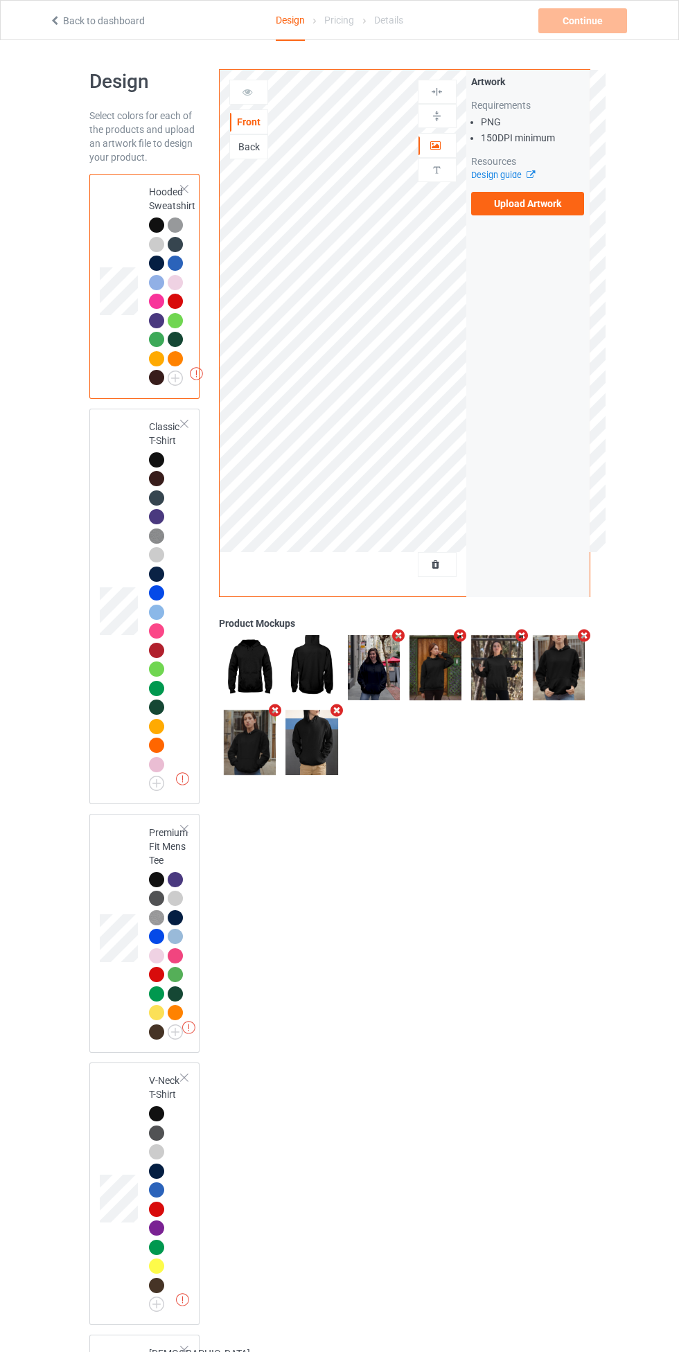
click at [527, 203] on label "Upload Artwork" at bounding box center [528, 204] width 114 height 24
click at [0, 0] on input "Upload Artwork" at bounding box center [0, 0] width 0 height 0
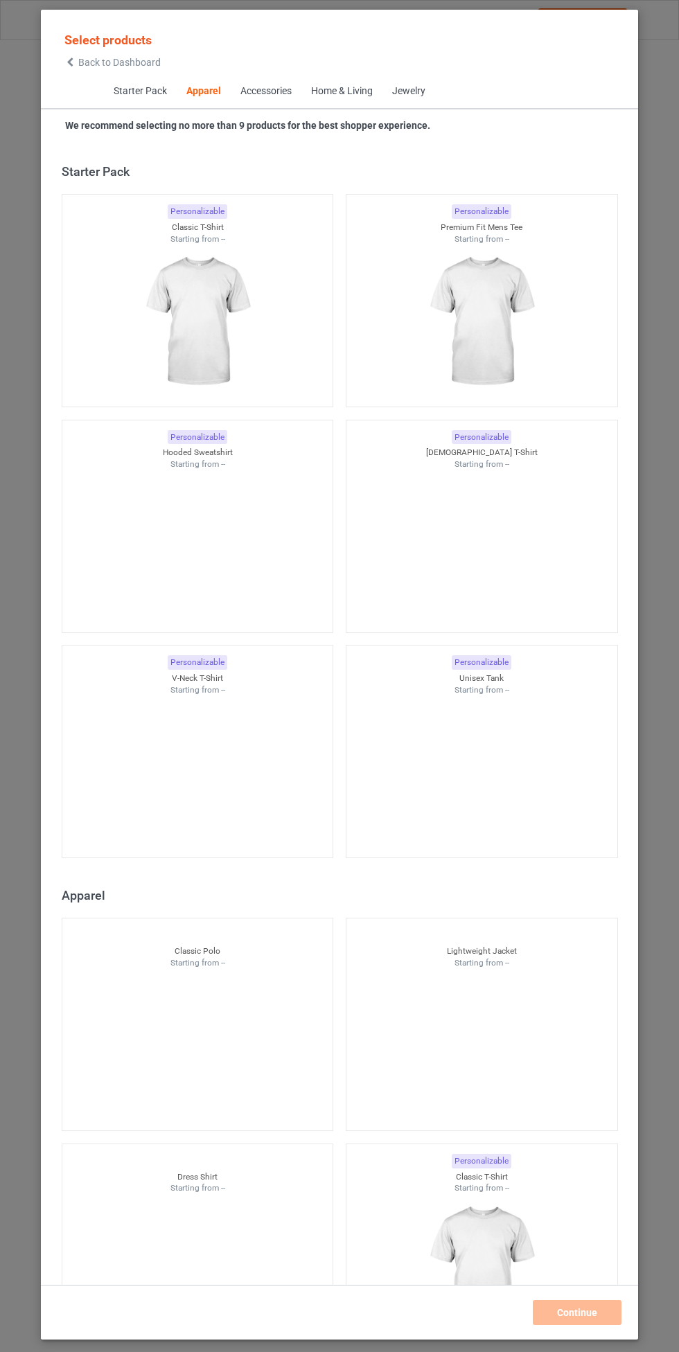
scroll to position [741, 0]
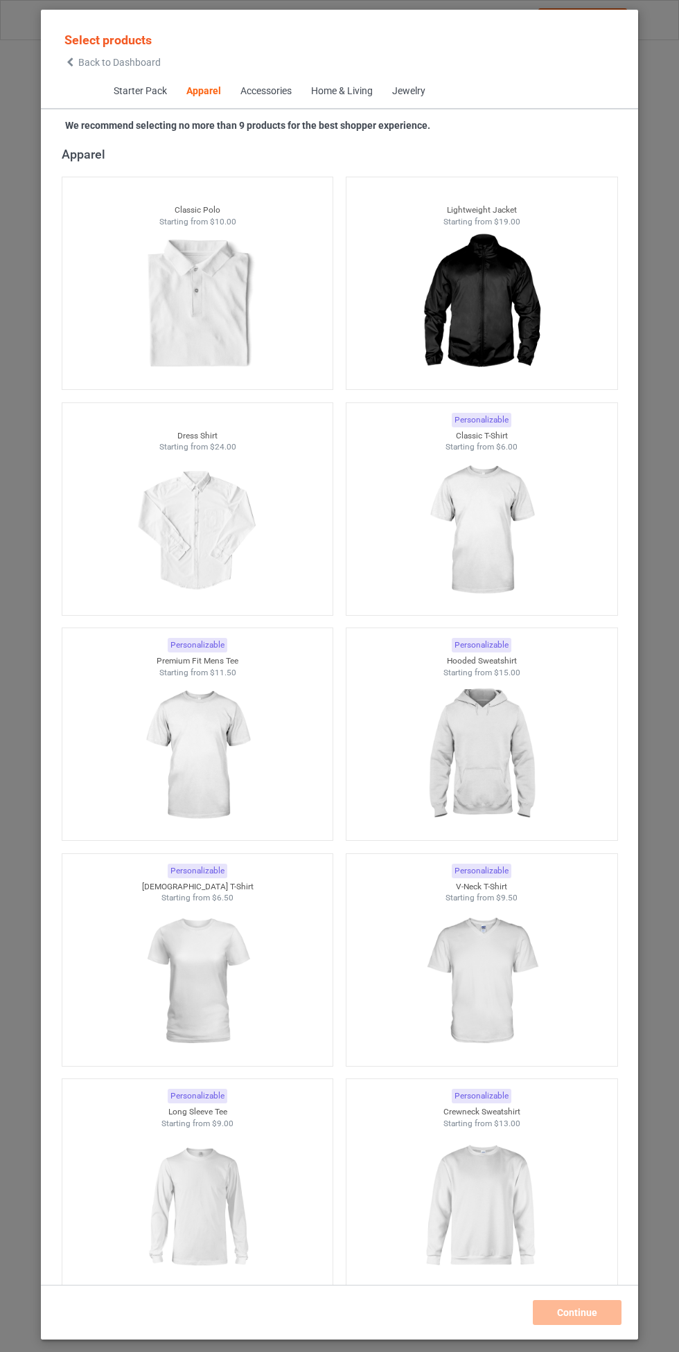
click at [479, 780] on img at bounding box center [481, 755] width 124 height 155
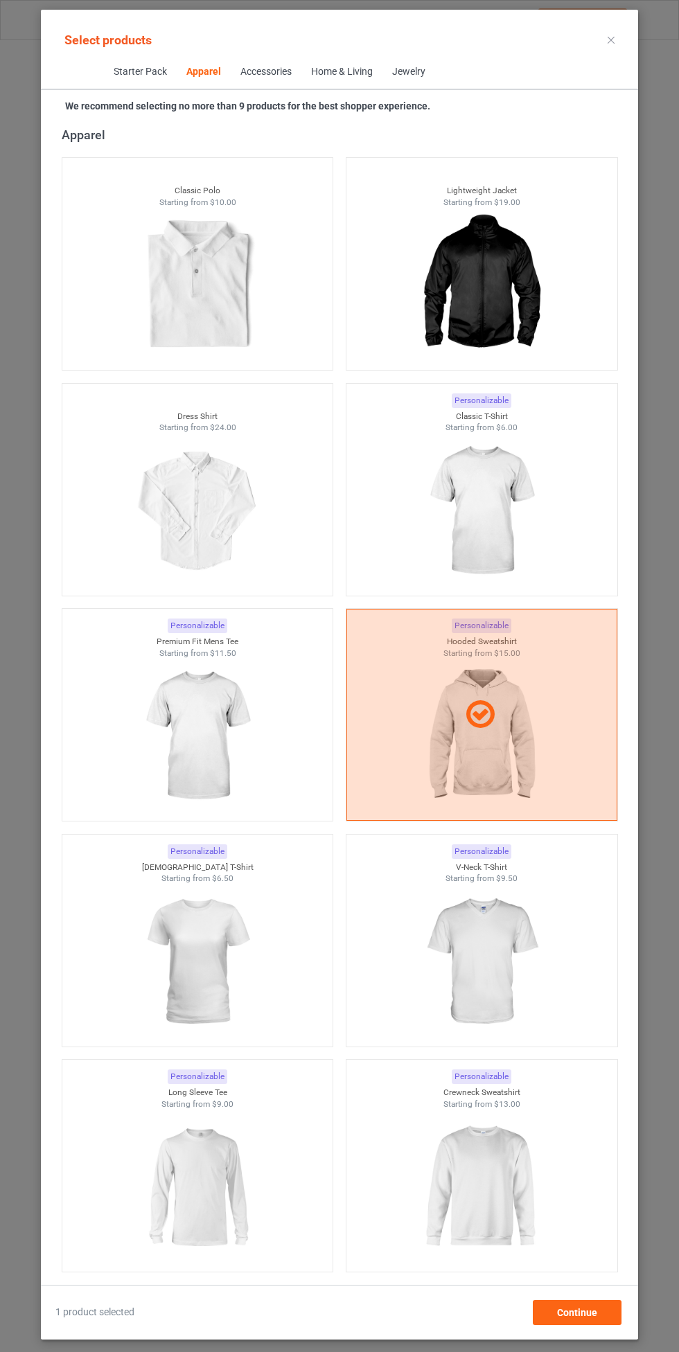
click at [494, 536] on img at bounding box center [481, 511] width 124 height 155
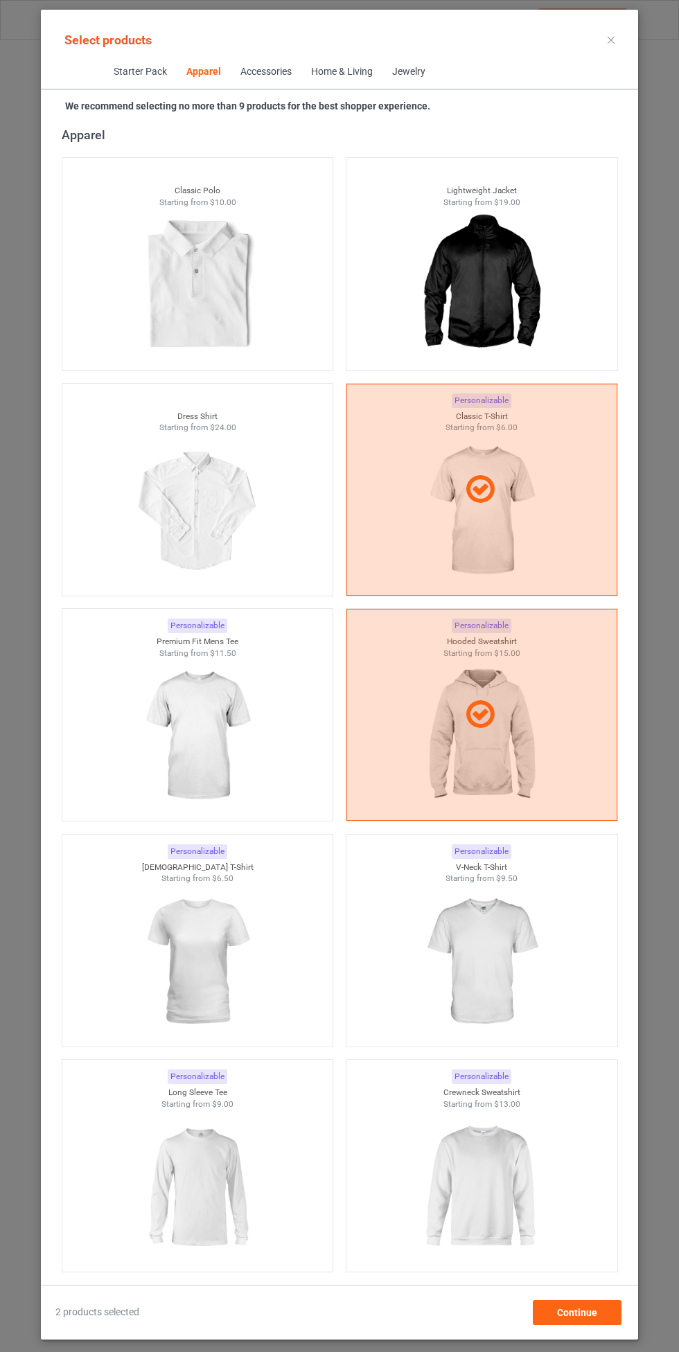
click at [232, 745] on img at bounding box center [197, 736] width 124 height 155
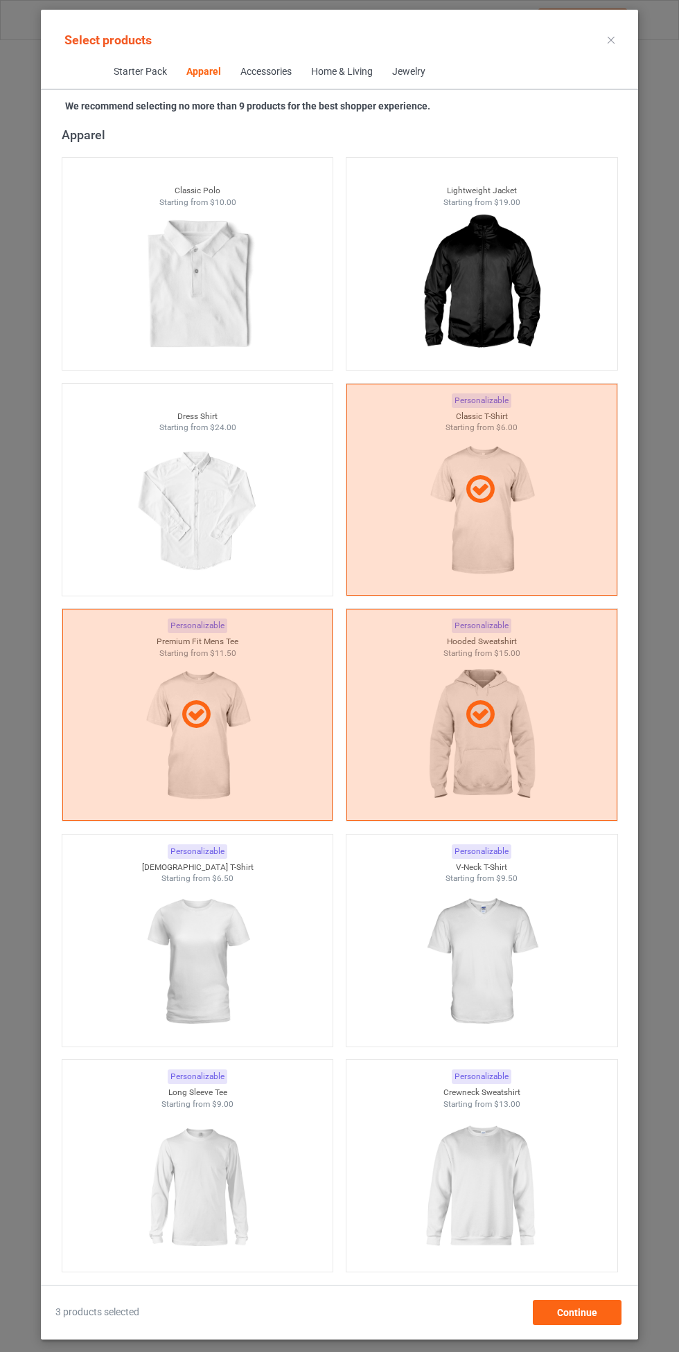
click at [475, 967] on img at bounding box center [481, 962] width 124 height 155
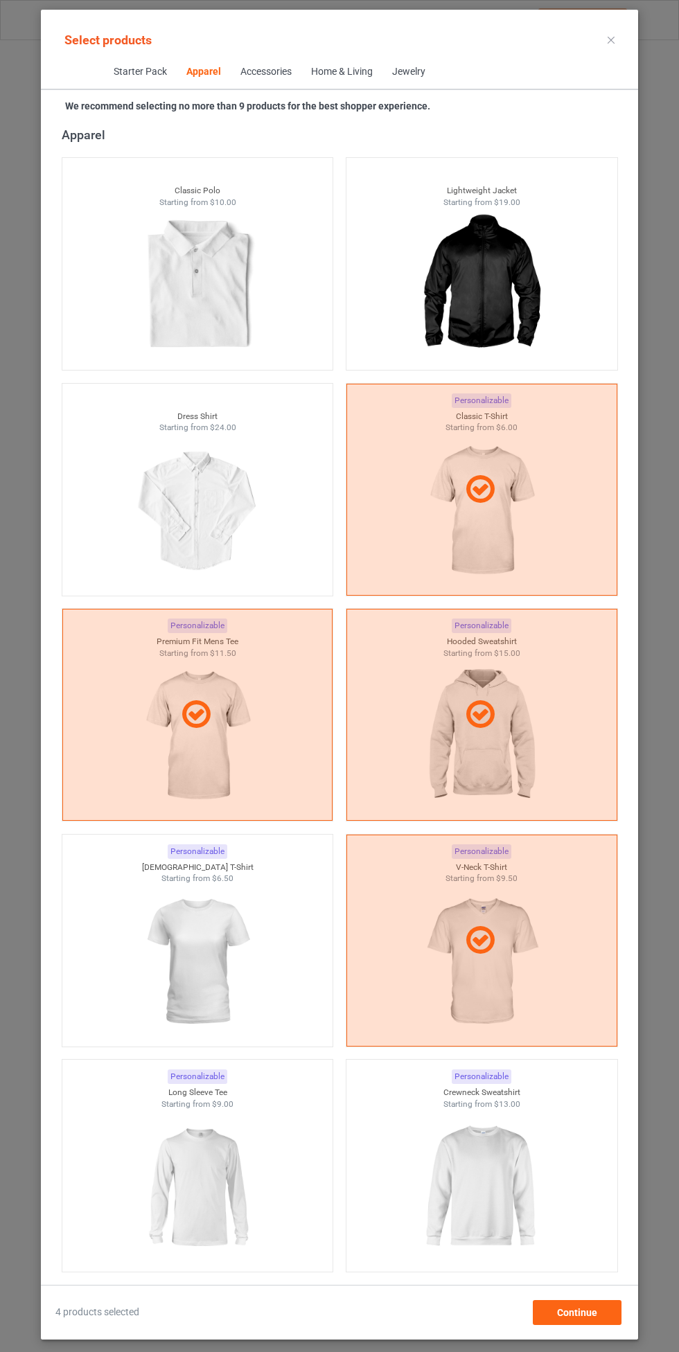
click at [218, 980] on img at bounding box center [197, 962] width 124 height 155
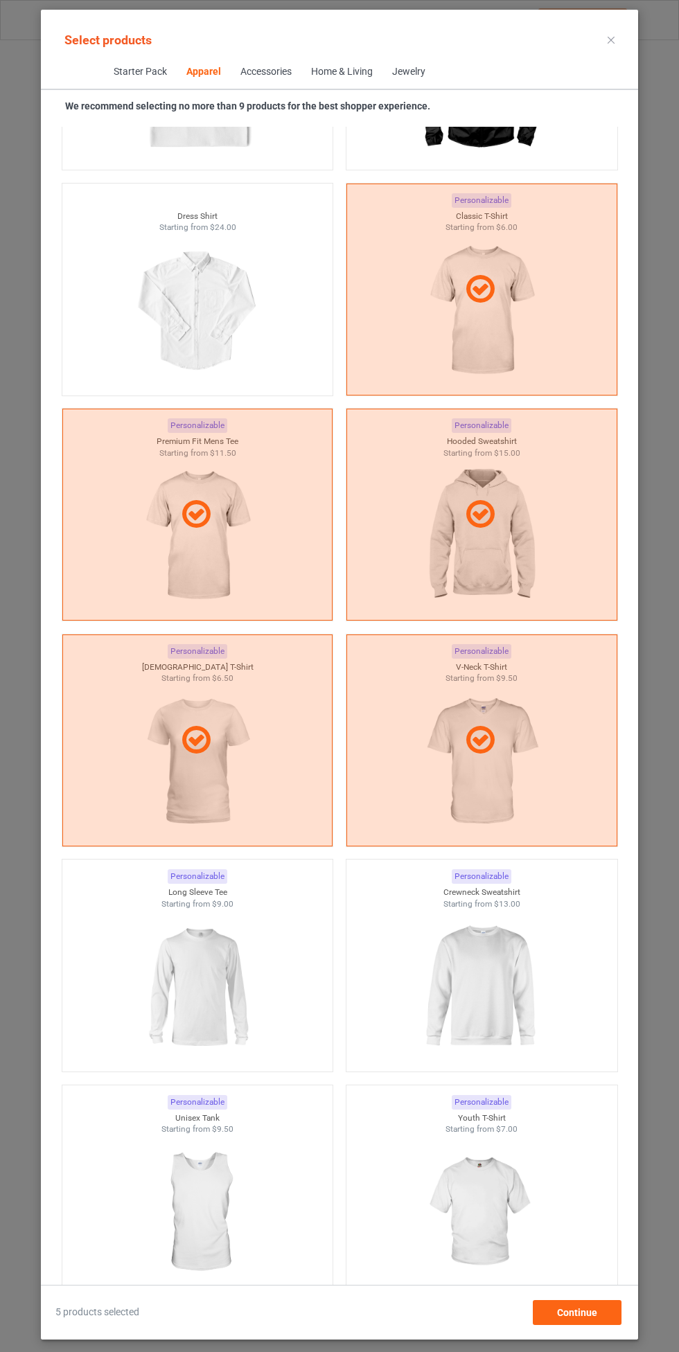
scroll to position [941, 0]
click at [497, 978] on img at bounding box center [481, 987] width 124 height 155
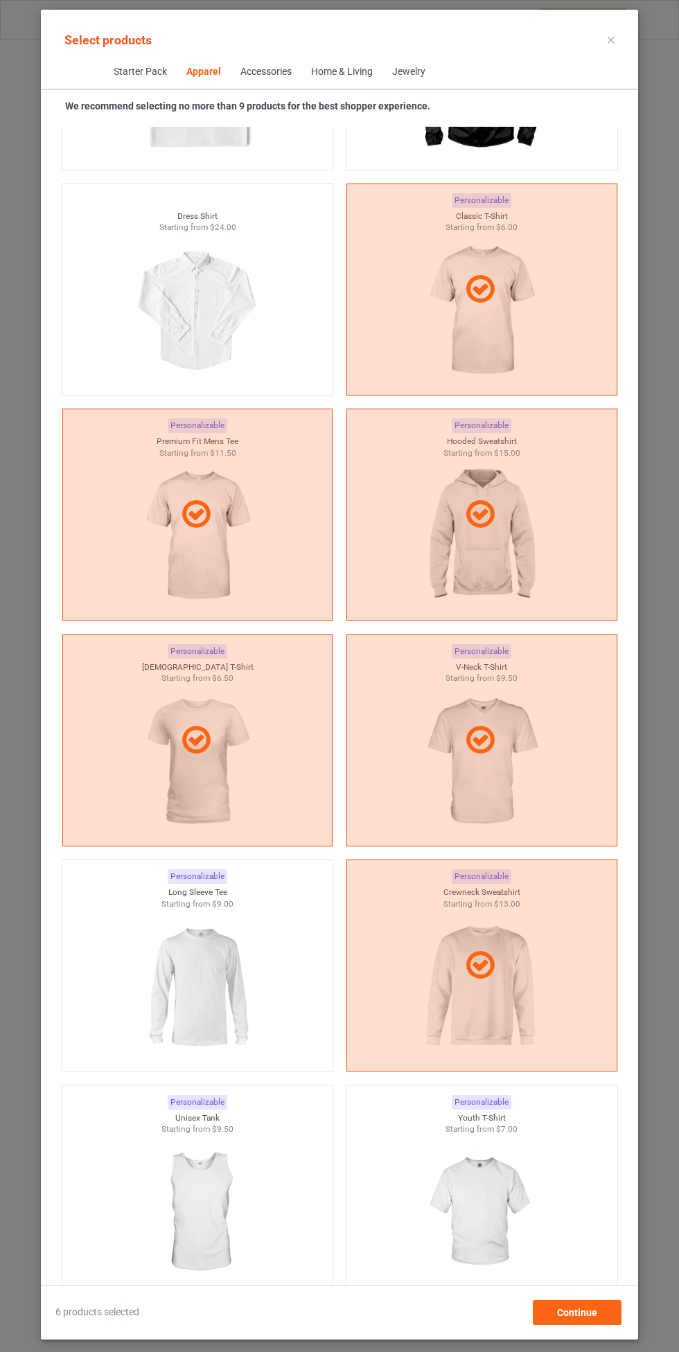
click at [208, 975] on img at bounding box center [197, 987] width 124 height 155
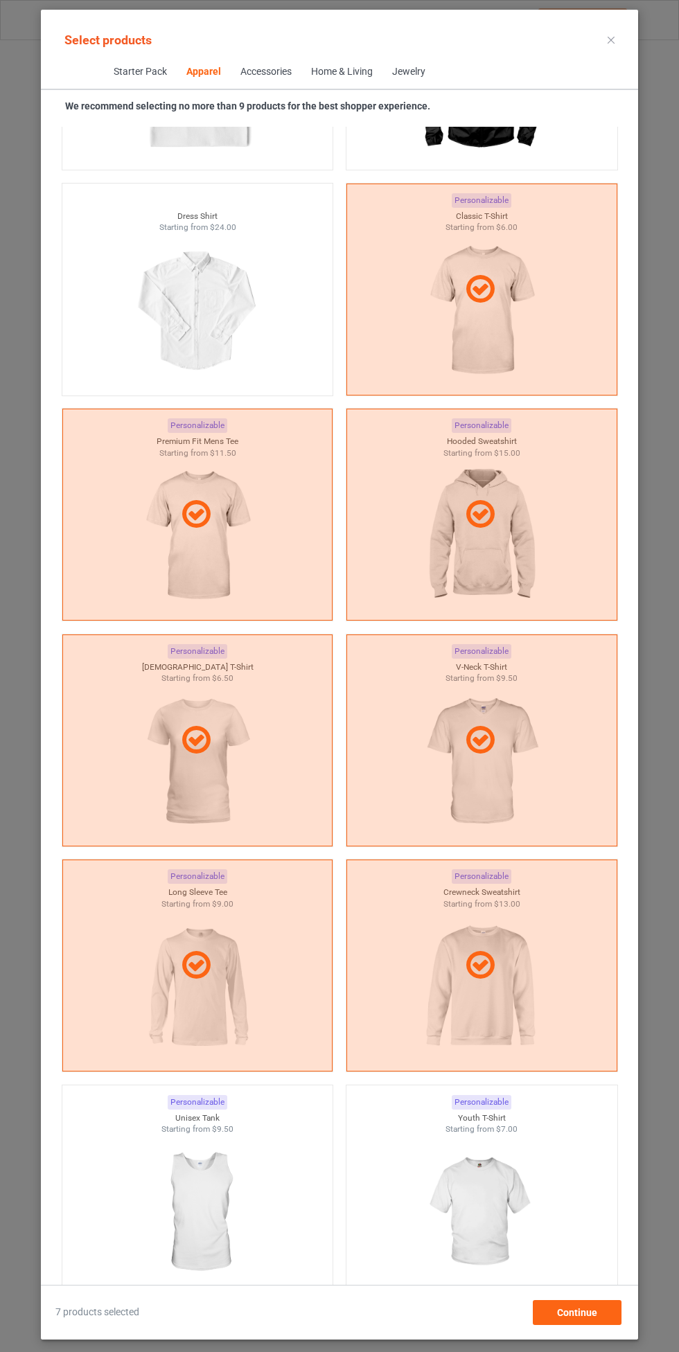
click at [488, 1181] on img at bounding box center [481, 1212] width 124 height 155
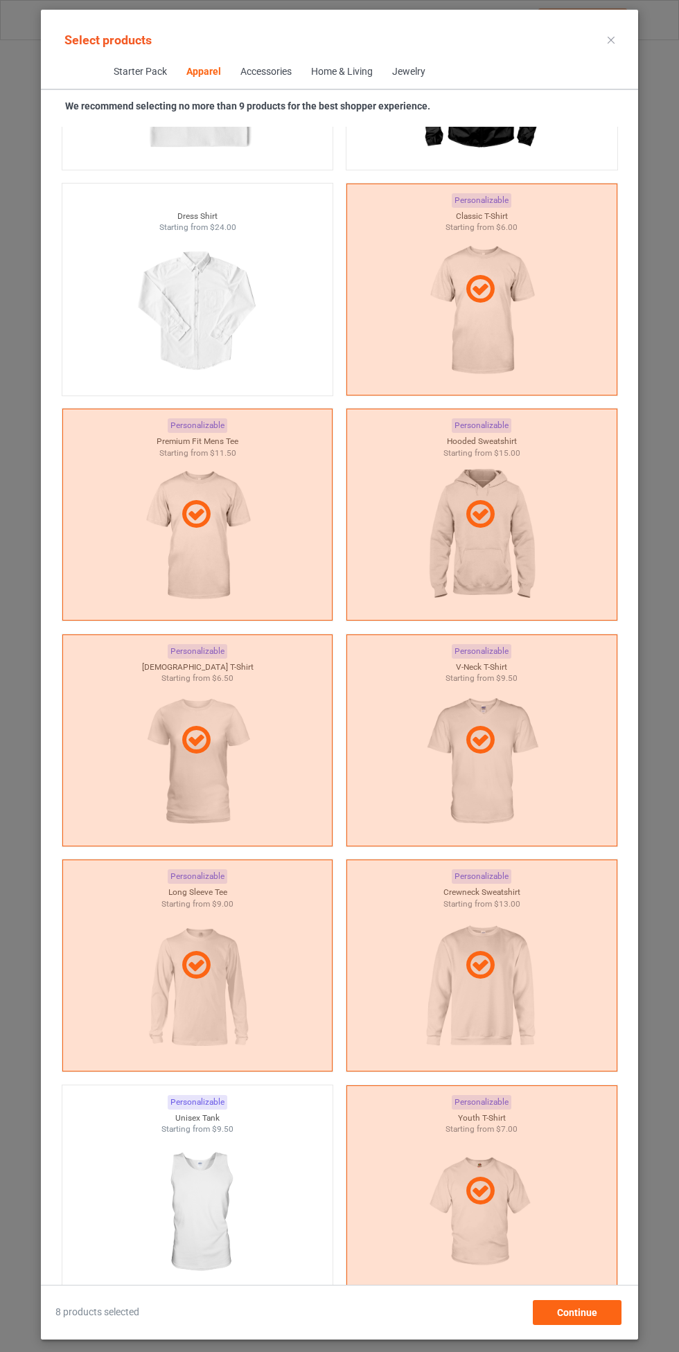
click at [191, 1185] on img at bounding box center [197, 1212] width 124 height 155
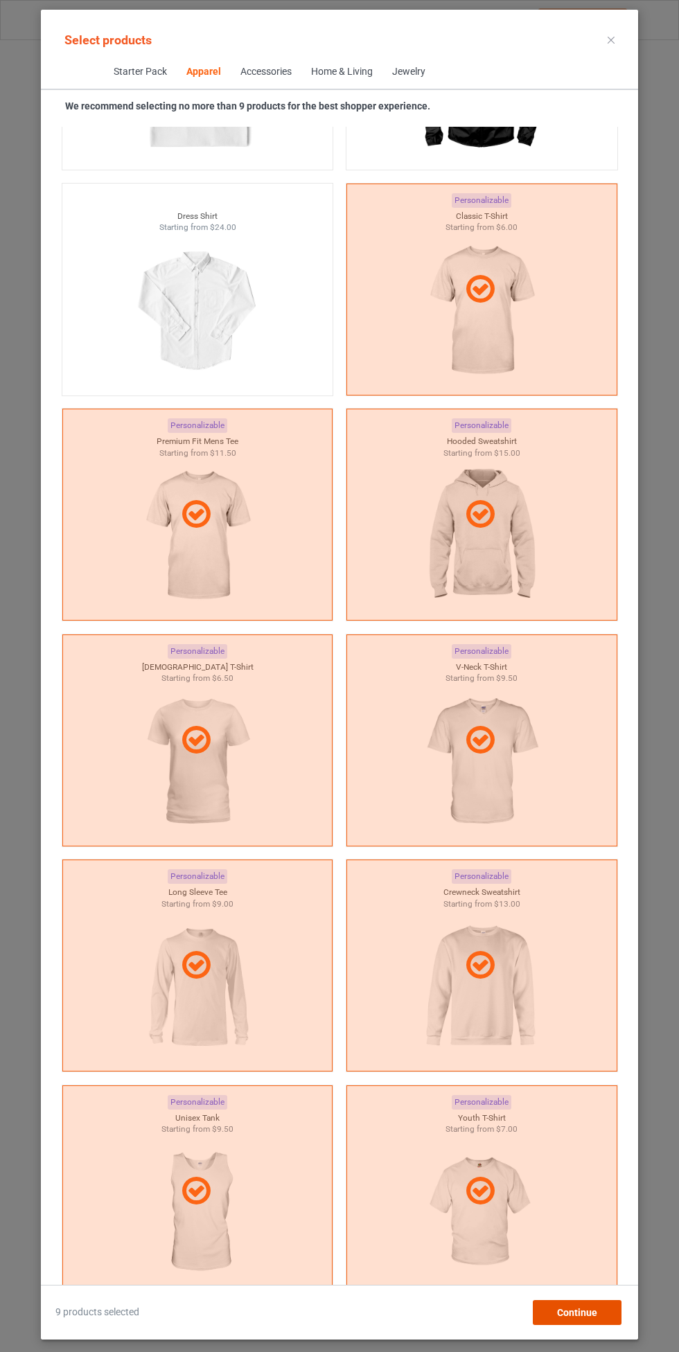
click at [604, 1315] on div "Continue" at bounding box center [577, 1312] width 89 height 25
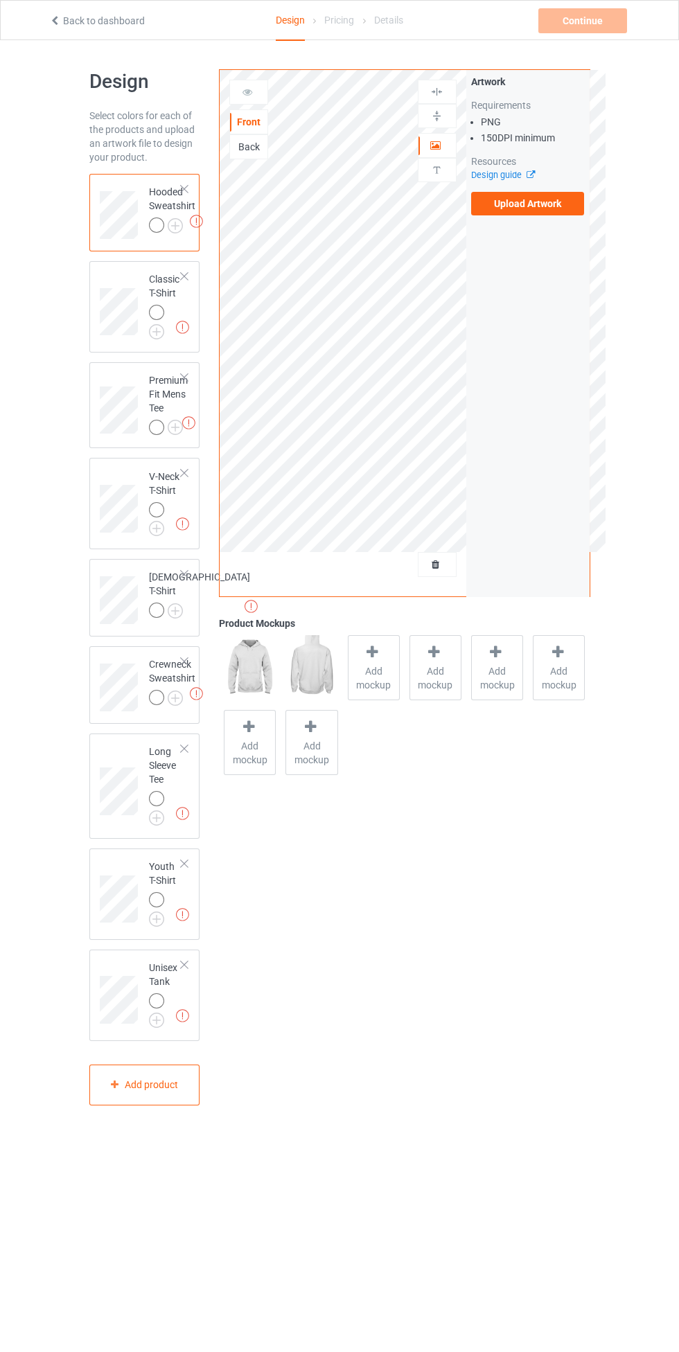
click at [571, 204] on label "Upload Artwork" at bounding box center [528, 204] width 114 height 24
click at [0, 0] on input "Upload Artwork" at bounding box center [0, 0] width 0 height 0
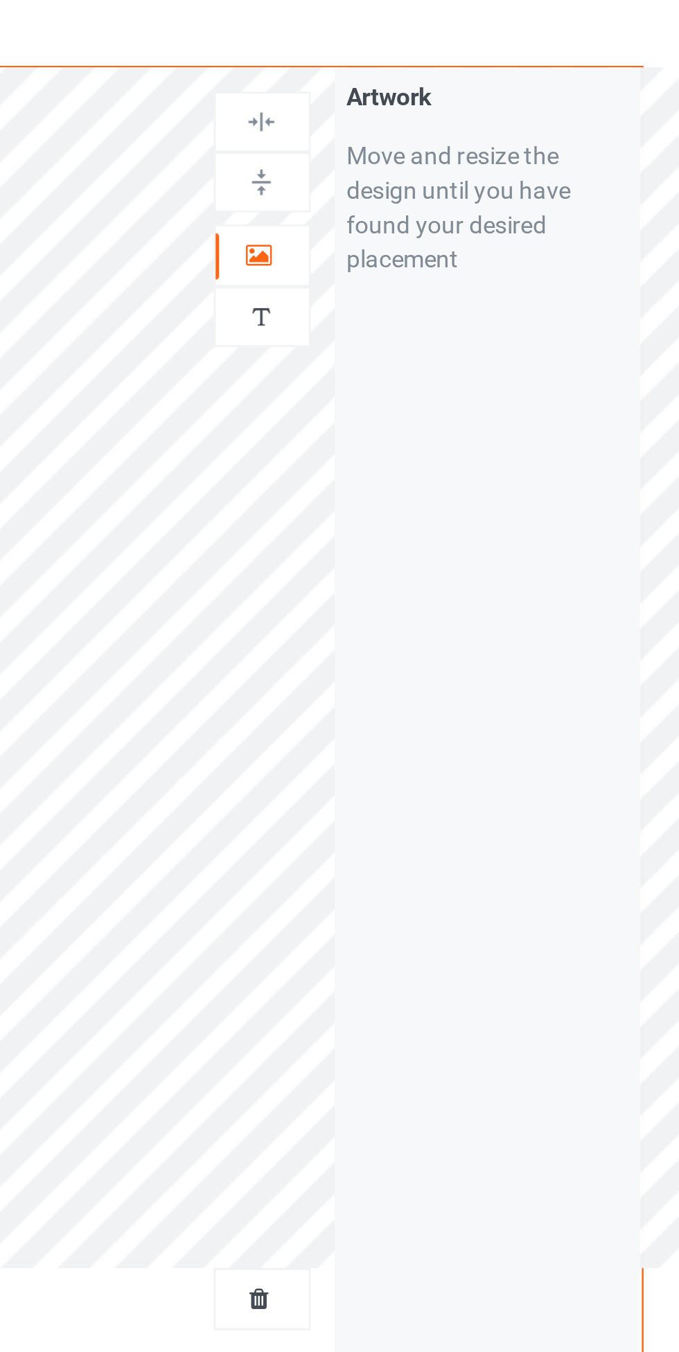
click at [437, 143] on icon at bounding box center [436, 144] width 12 height 10
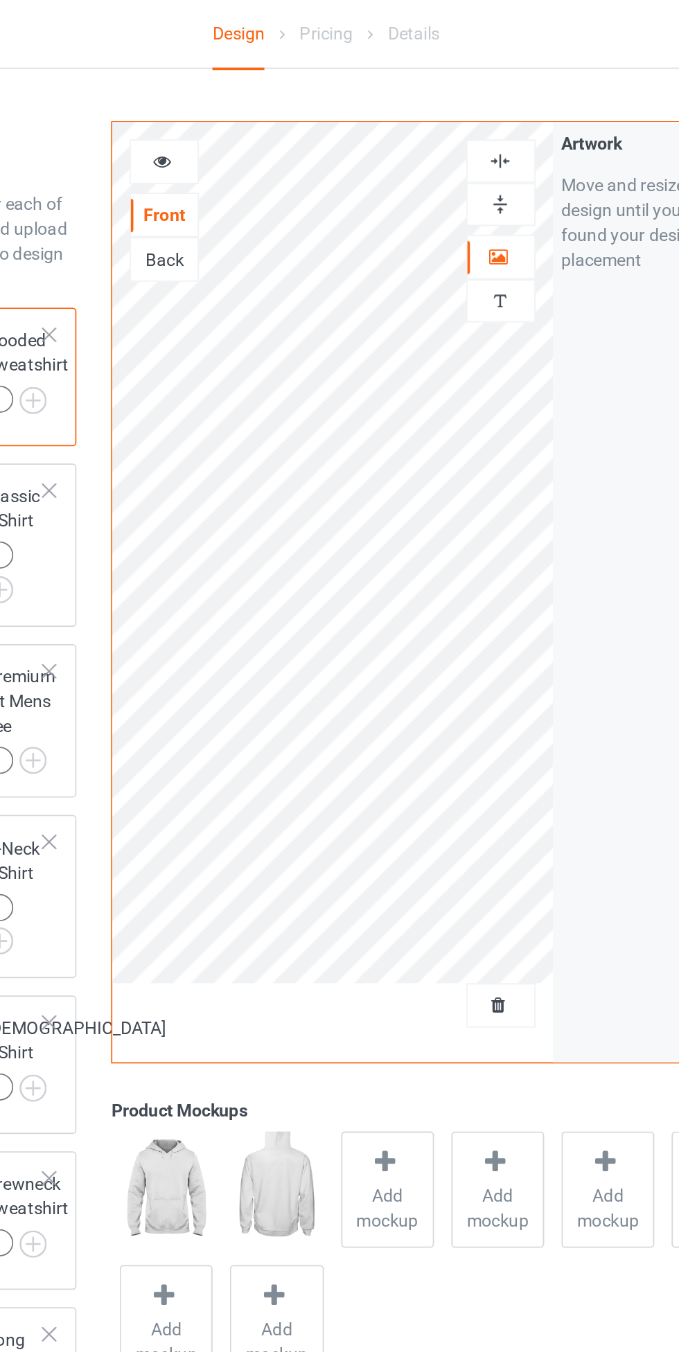
click at [433, 95] on img at bounding box center [436, 91] width 13 height 13
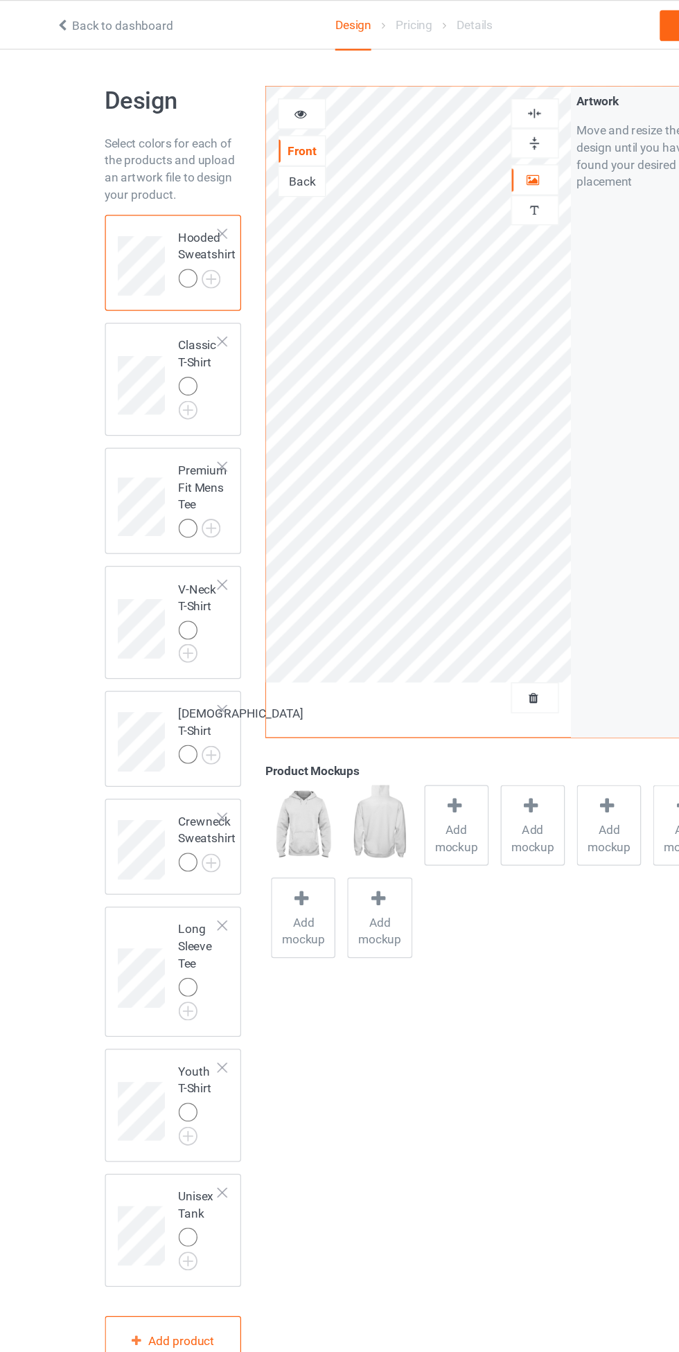
click at [0, 0] on img at bounding box center [0, 0] width 0 height 0
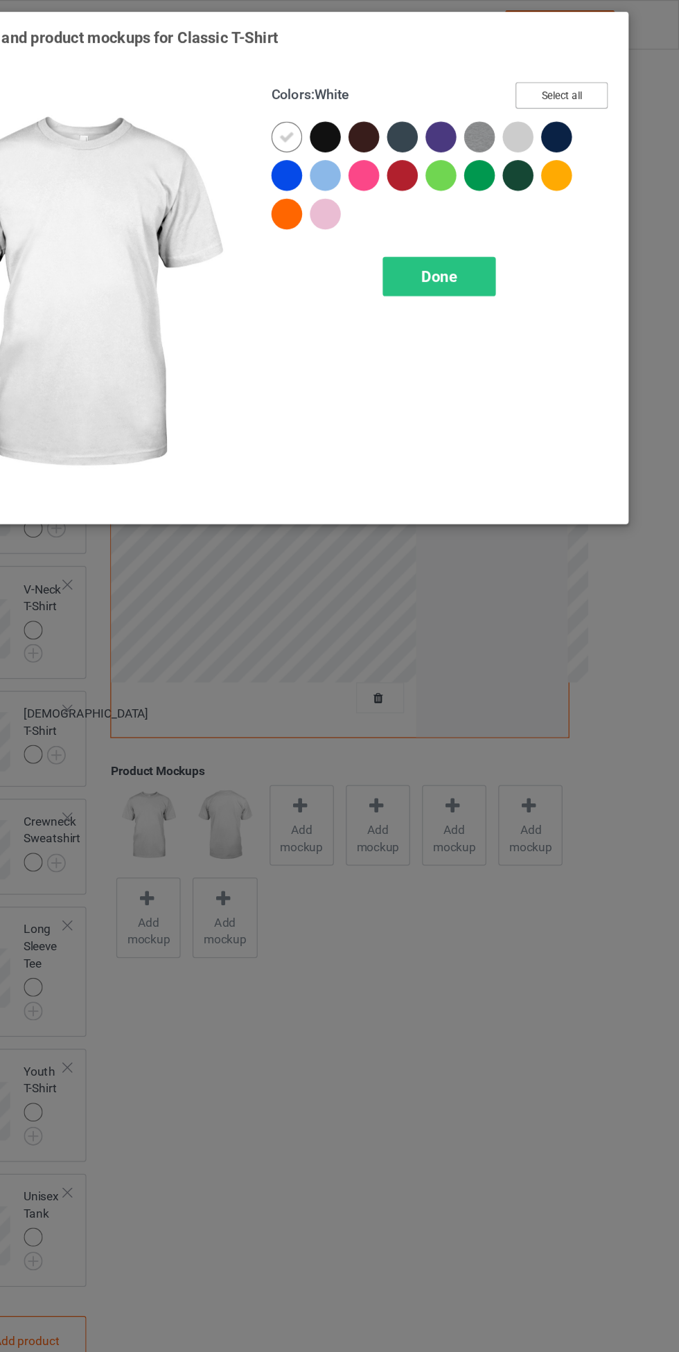
click at [600, 78] on button "Select all" at bounding box center [584, 77] width 75 height 21
click at [389, 105] on icon at bounding box center [393, 111] width 12 height 12
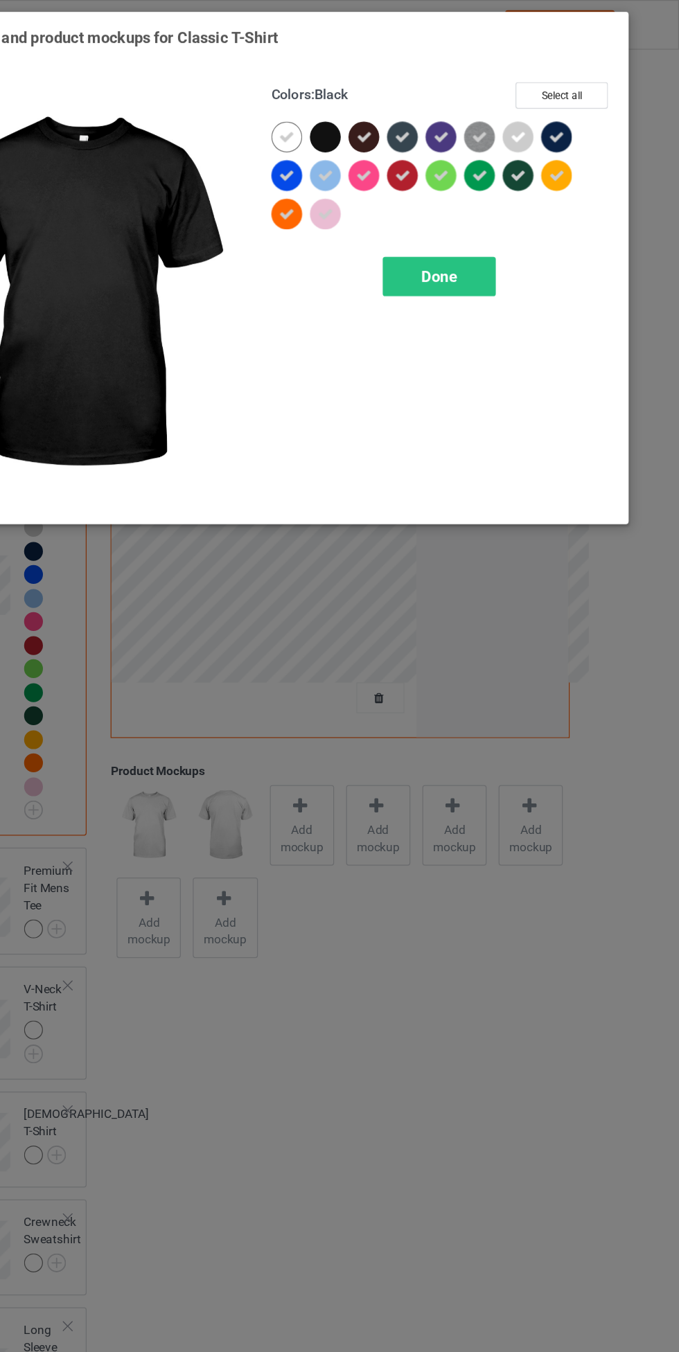
click at [485, 220] on span "Done" at bounding box center [484, 223] width 29 height 15
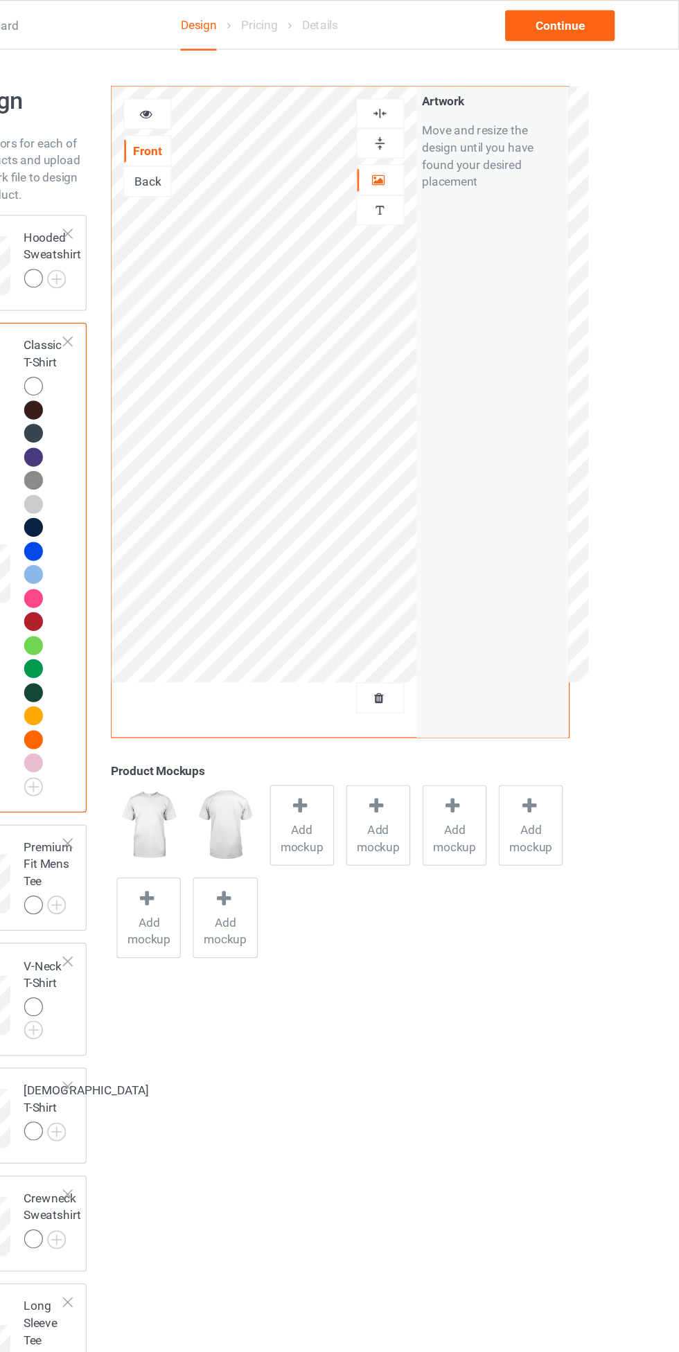
click at [240, 94] on div at bounding box center [248, 92] width 37 height 14
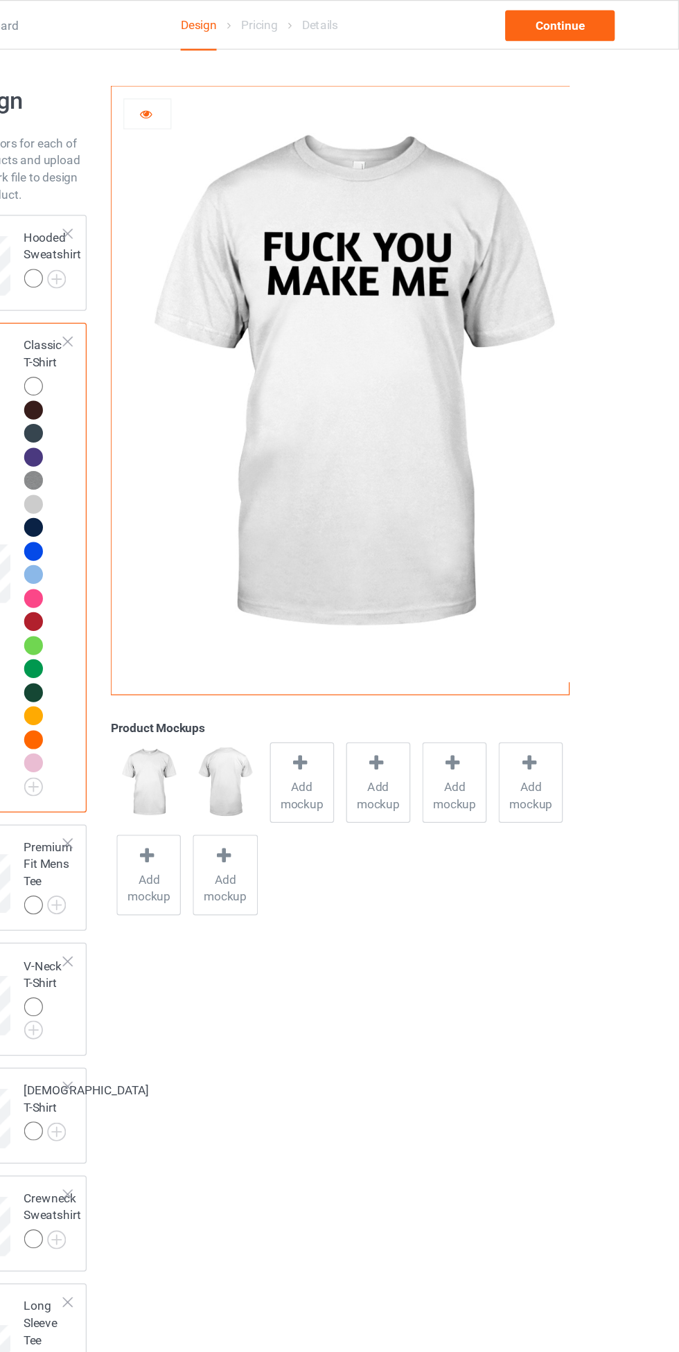
click at [247, 90] on icon at bounding box center [248, 90] width 12 height 10
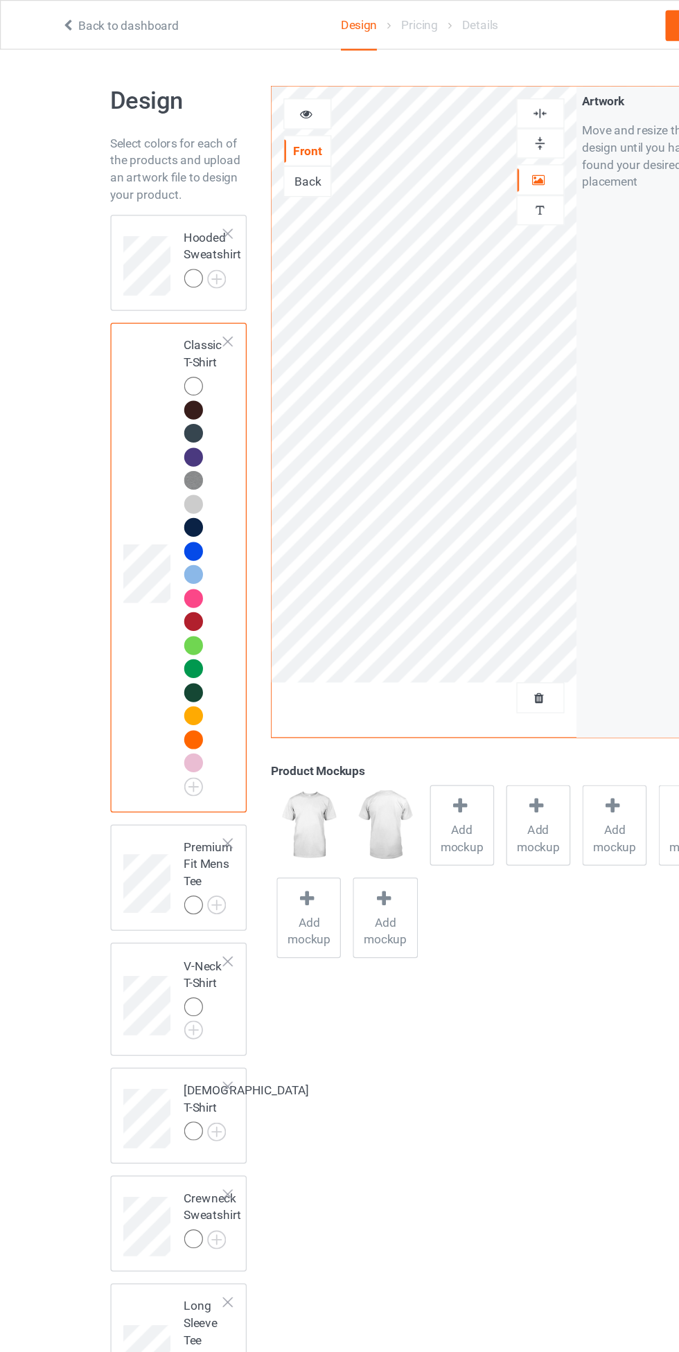
click at [0, 0] on img at bounding box center [0, 0] width 0 height 0
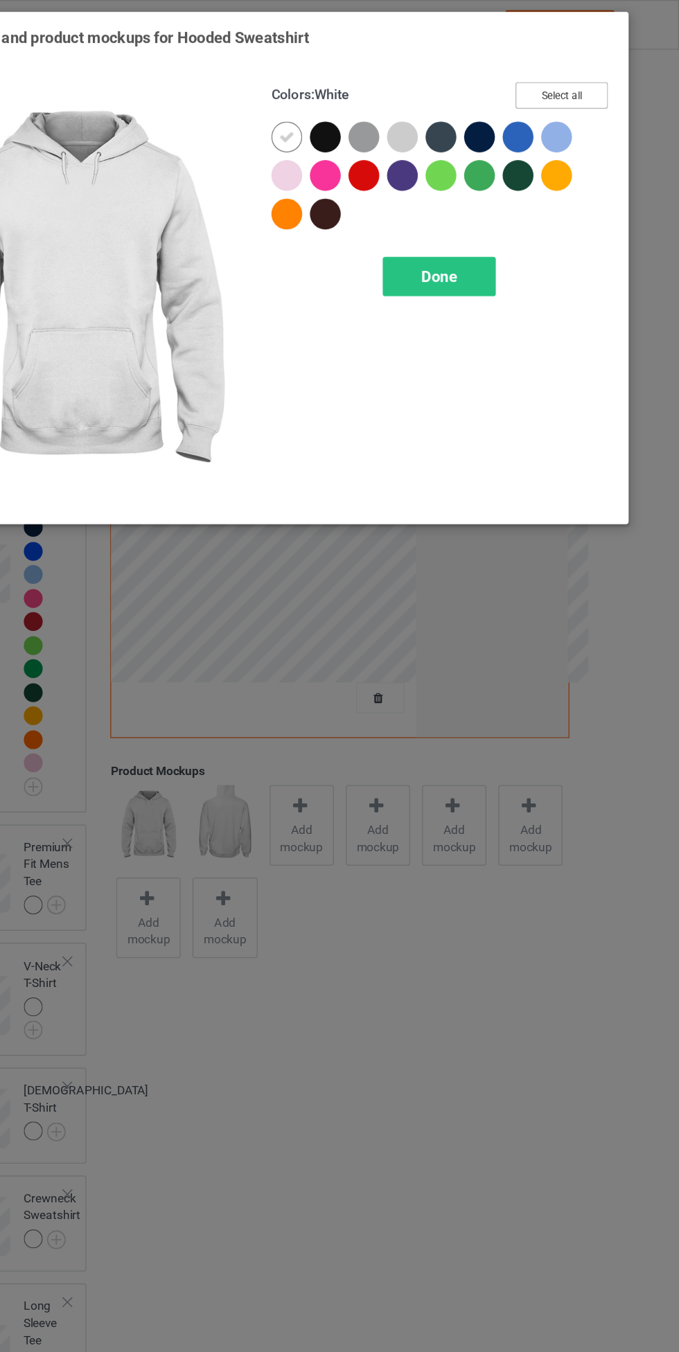
click at [590, 73] on button "Select all" at bounding box center [584, 77] width 75 height 21
click at [393, 106] on icon at bounding box center [393, 111] width 12 height 12
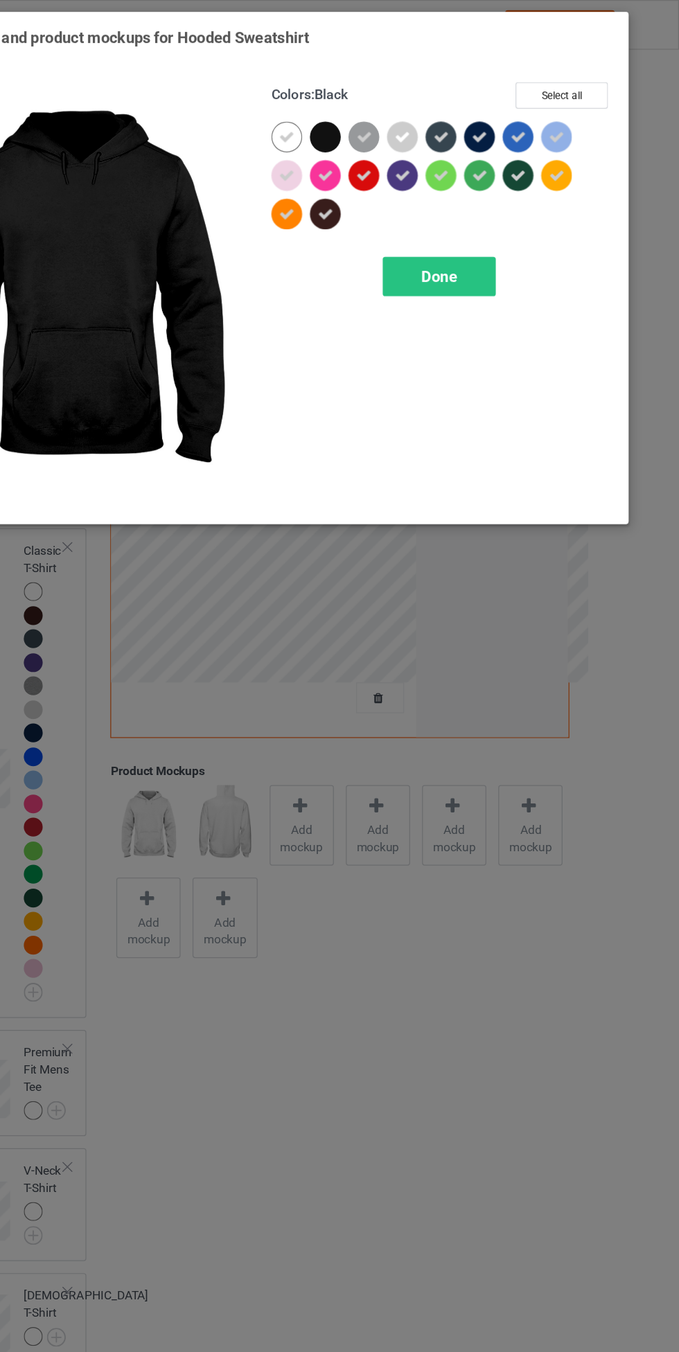
click at [483, 227] on span "Done" at bounding box center [484, 223] width 29 height 15
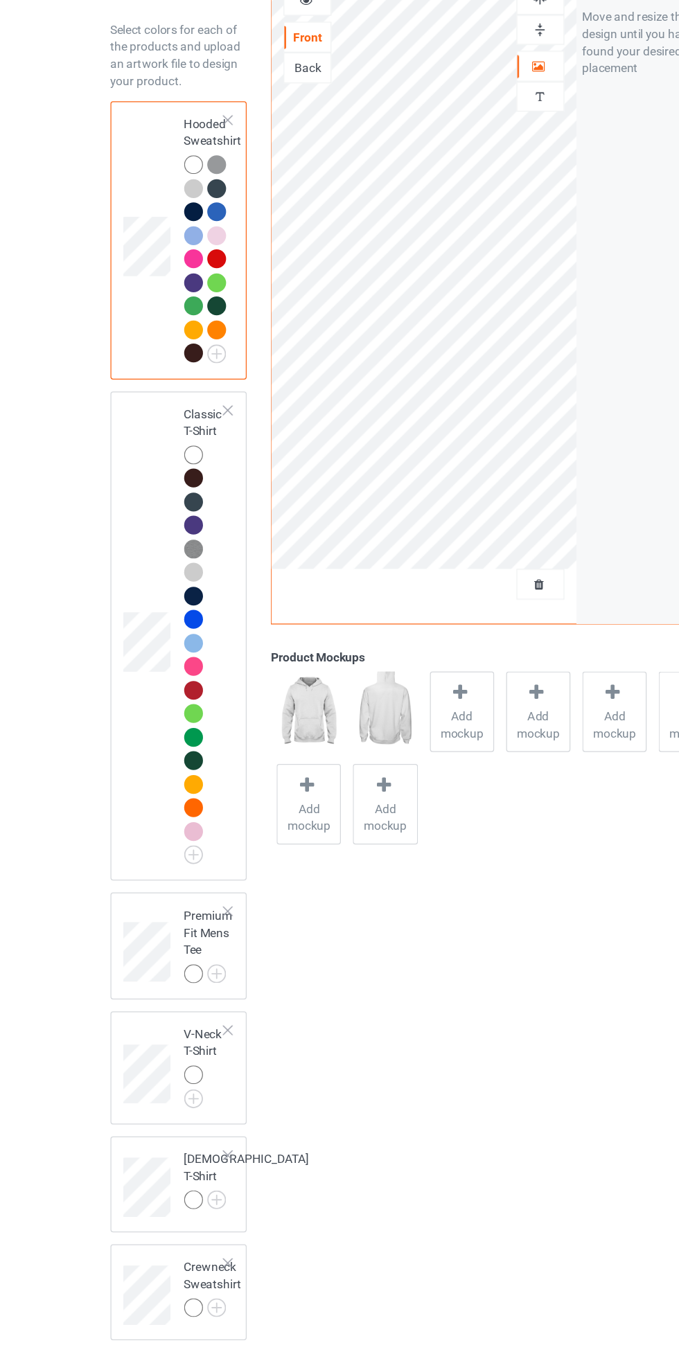
click at [0, 0] on img at bounding box center [0, 0] width 0 height 0
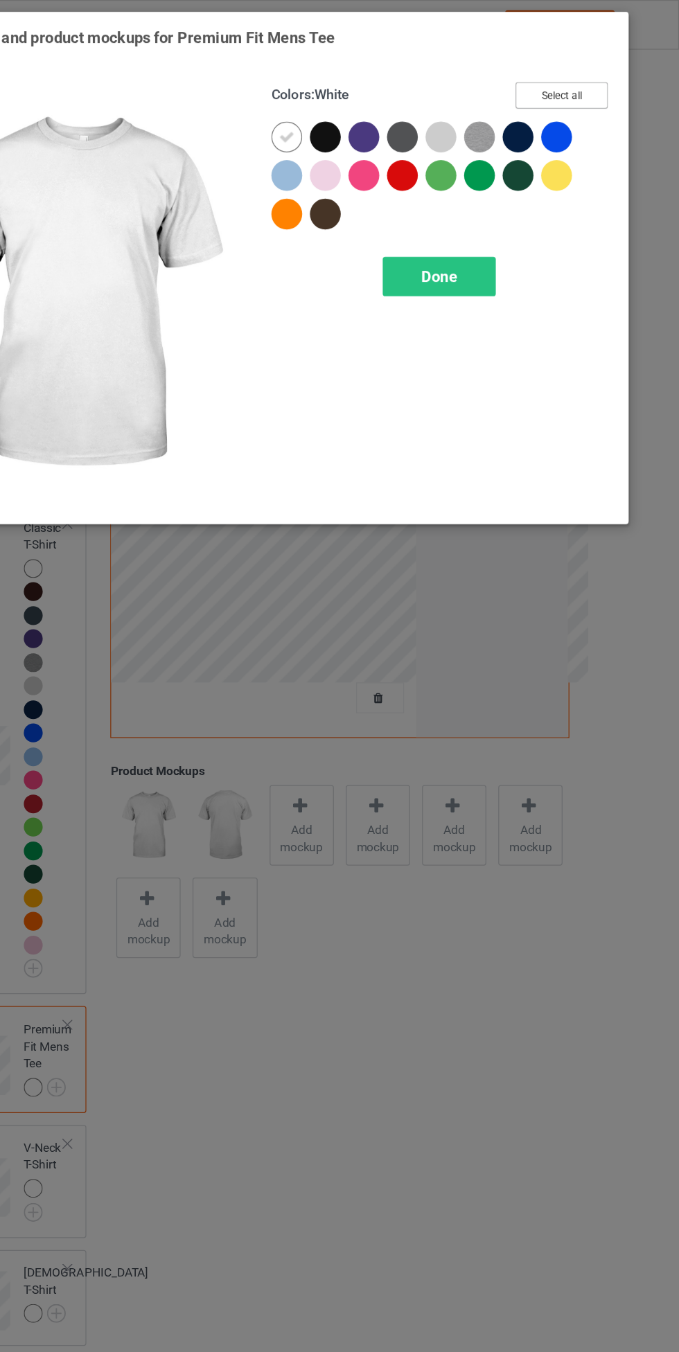
click at [617, 76] on button "Select all" at bounding box center [584, 77] width 75 height 21
click at [393, 110] on icon at bounding box center [393, 111] width 12 height 12
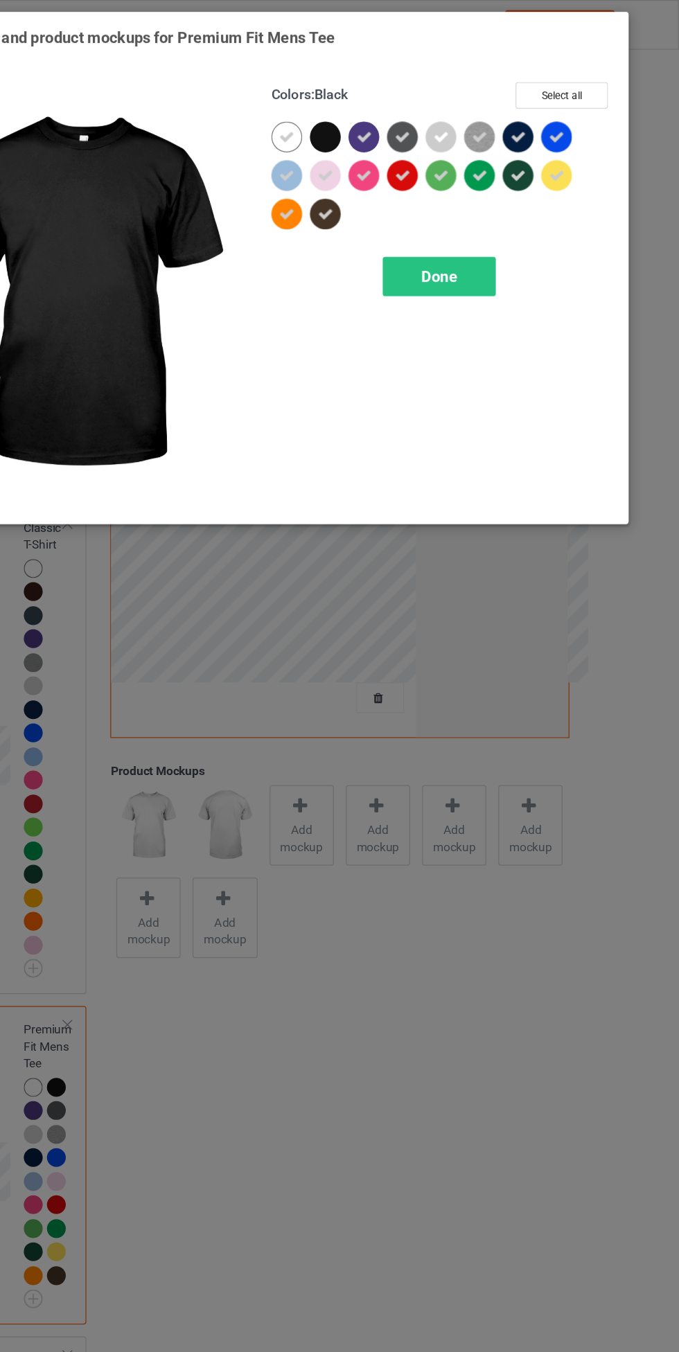
click at [475, 234] on div "Done" at bounding box center [484, 224] width 91 height 32
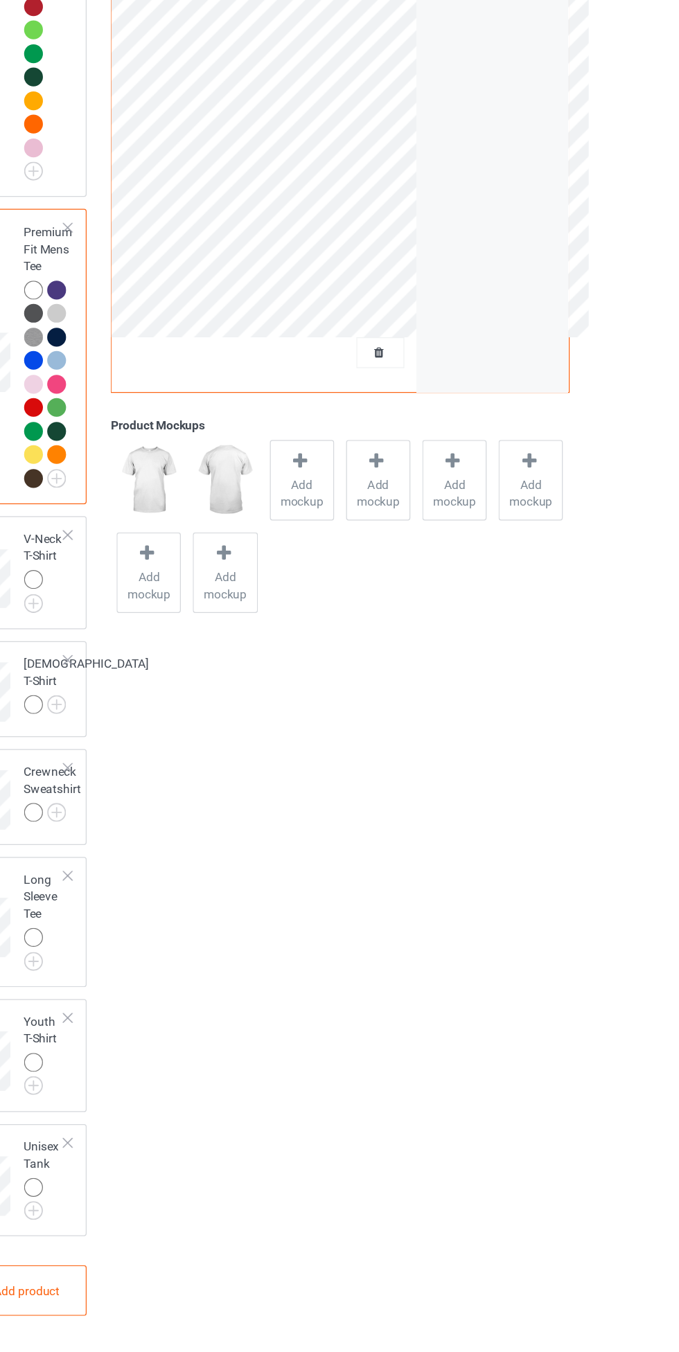
scroll to position [404, 0]
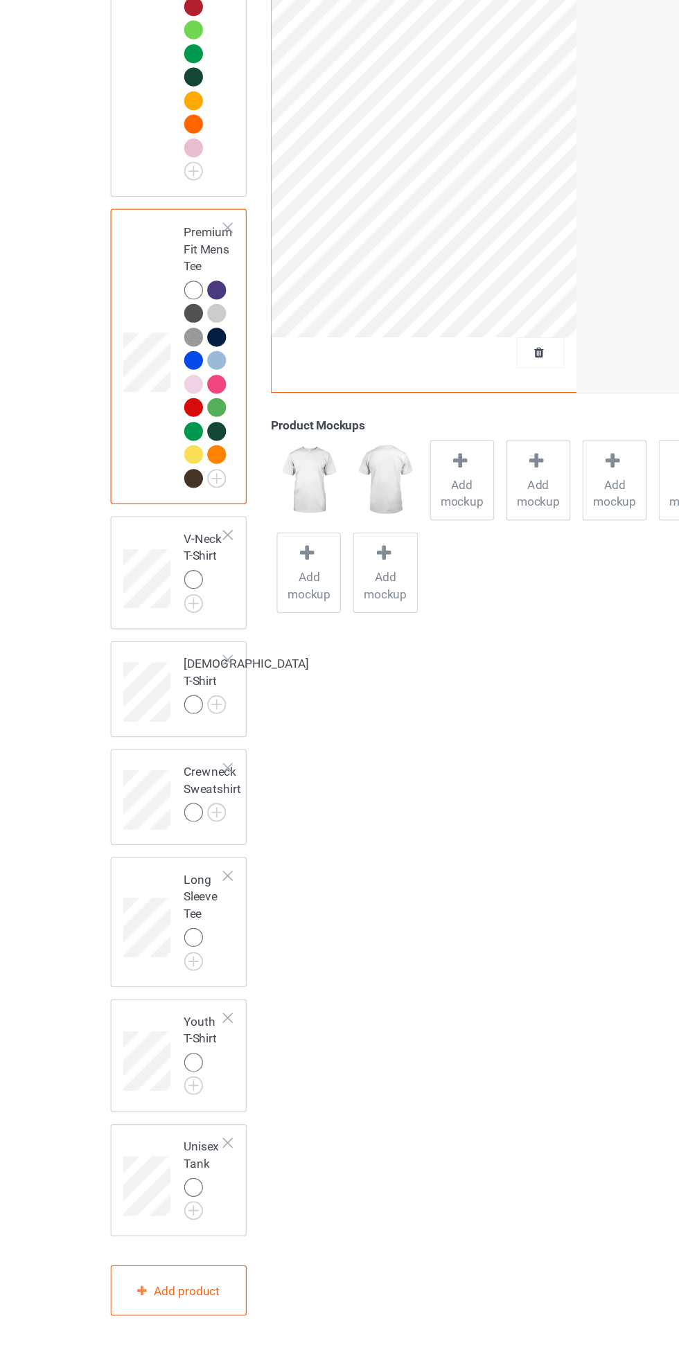
click at [0, 0] on img at bounding box center [0, 0] width 0 height 0
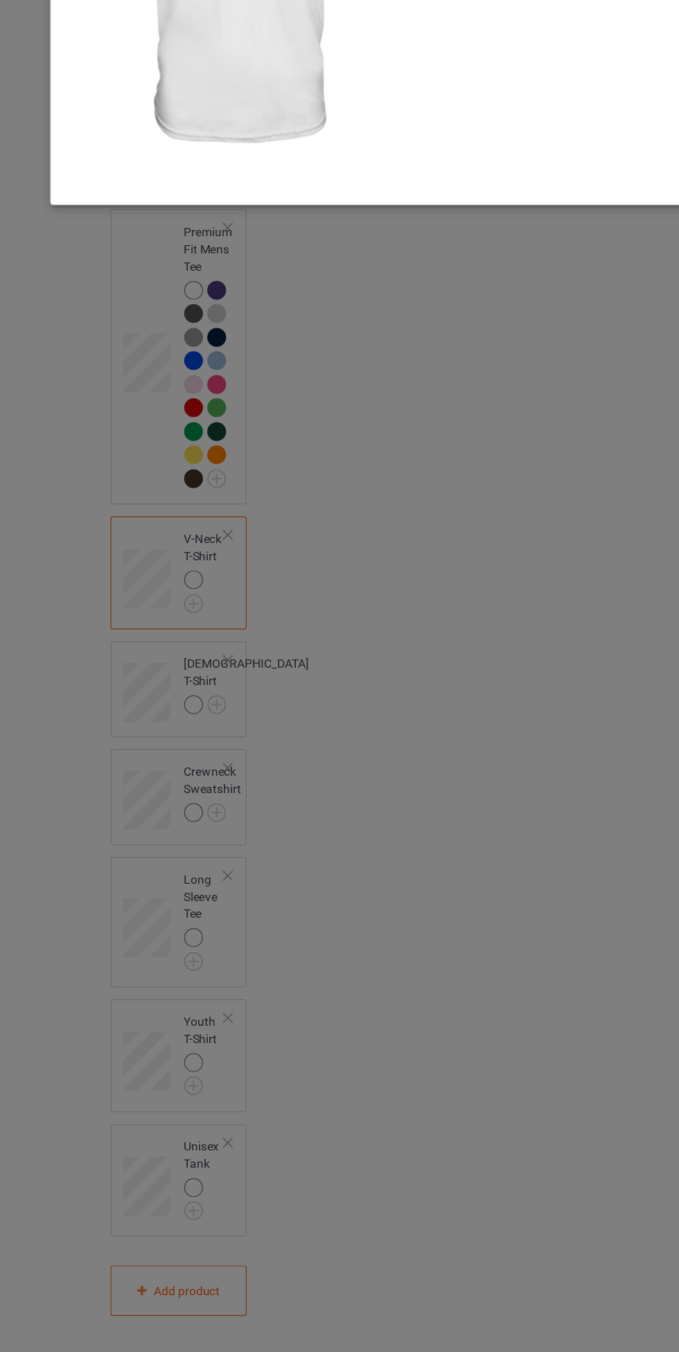
scroll to position [403, 0]
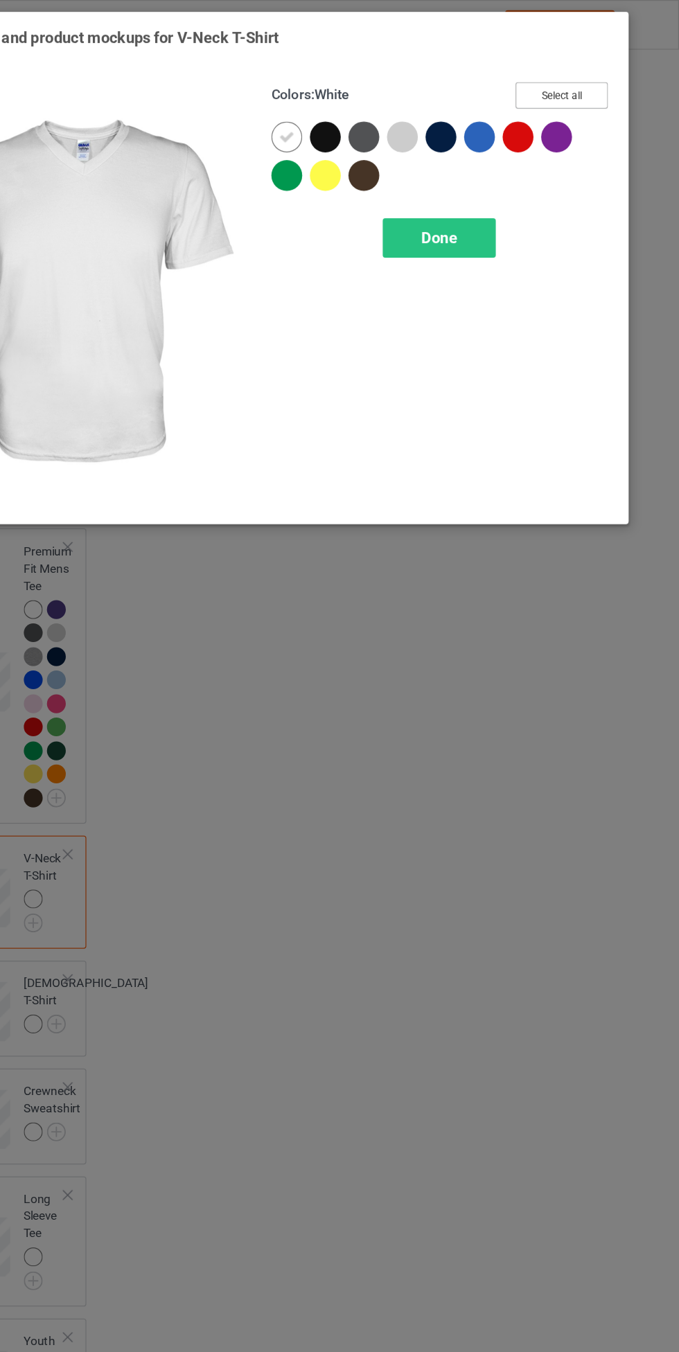
click at [600, 75] on button "Select all" at bounding box center [584, 77] width 75 height 21
click at [374, 114] on div at bounding box center [364, 113] width 31 height 31
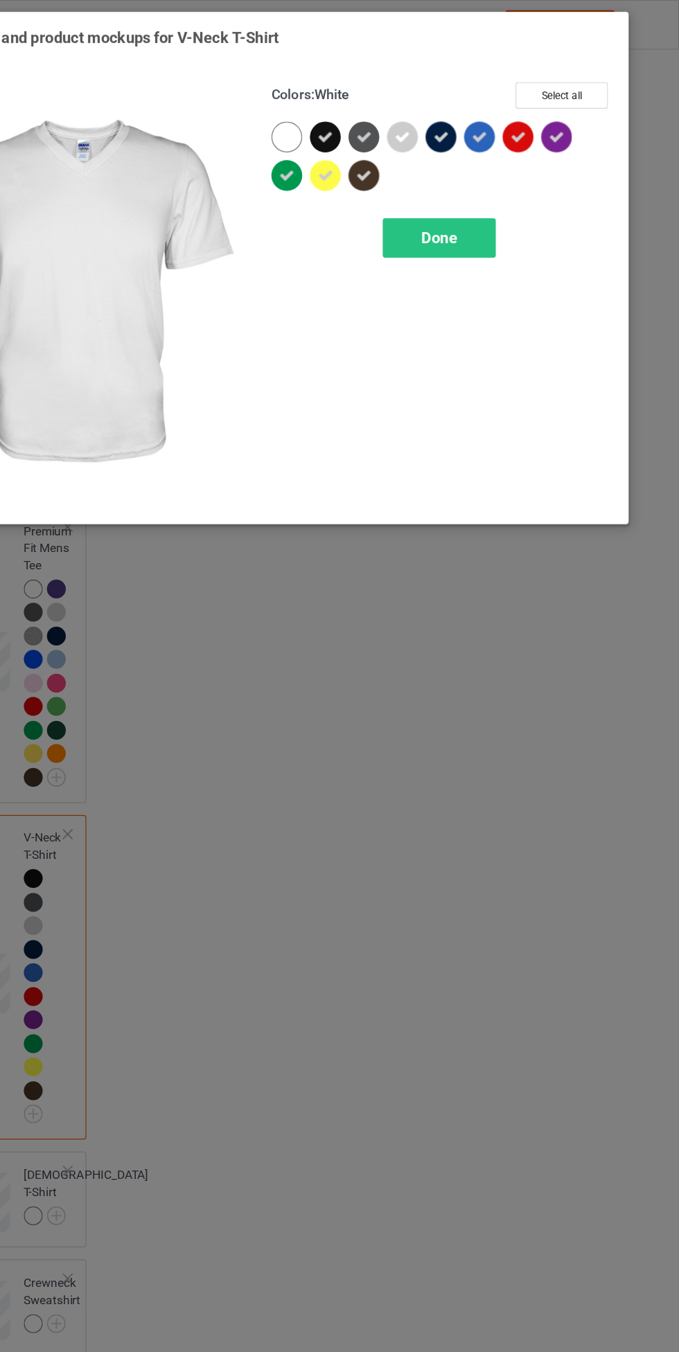
click at [363, 118] on div at bounding box center [361, 110] width 25 height 25
click at [393, 110] on icon at bounding box center [393, 111] width 12 height 12
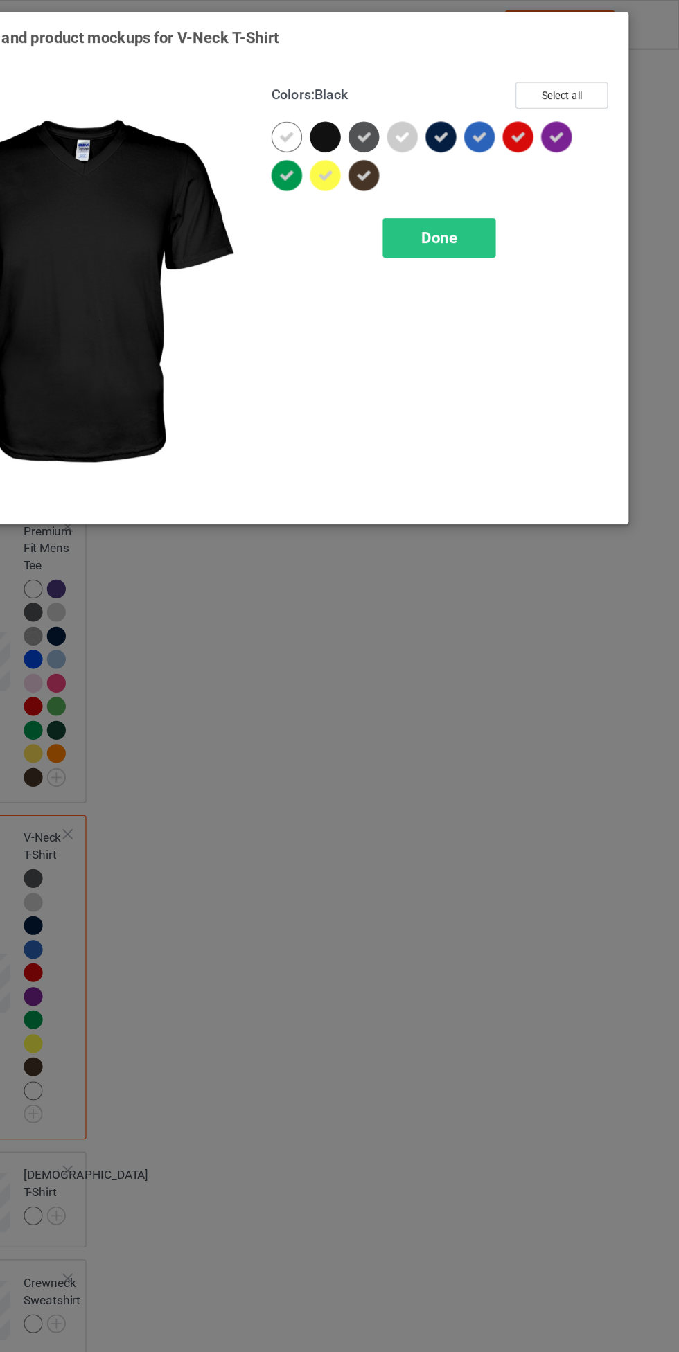
click at [493, 199] on span "Done" at bounding box center [484, 192] width 29 height 15
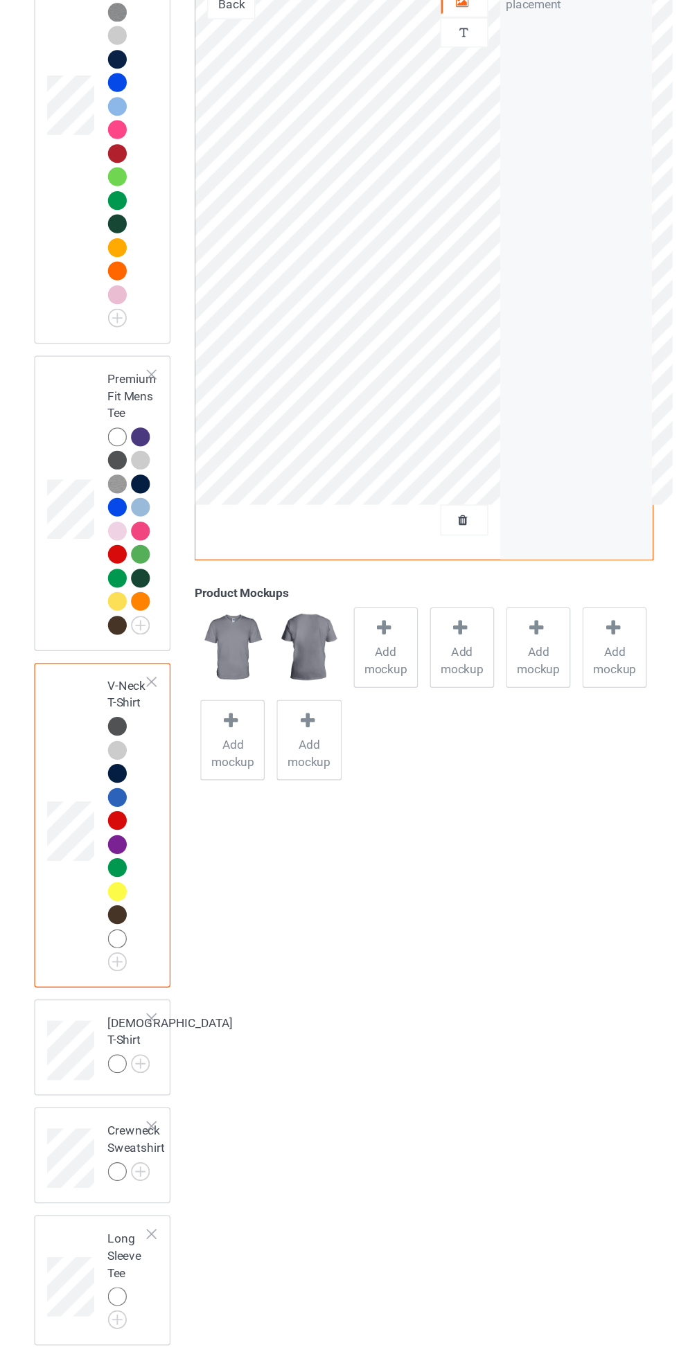
scroll to position [403, 0]
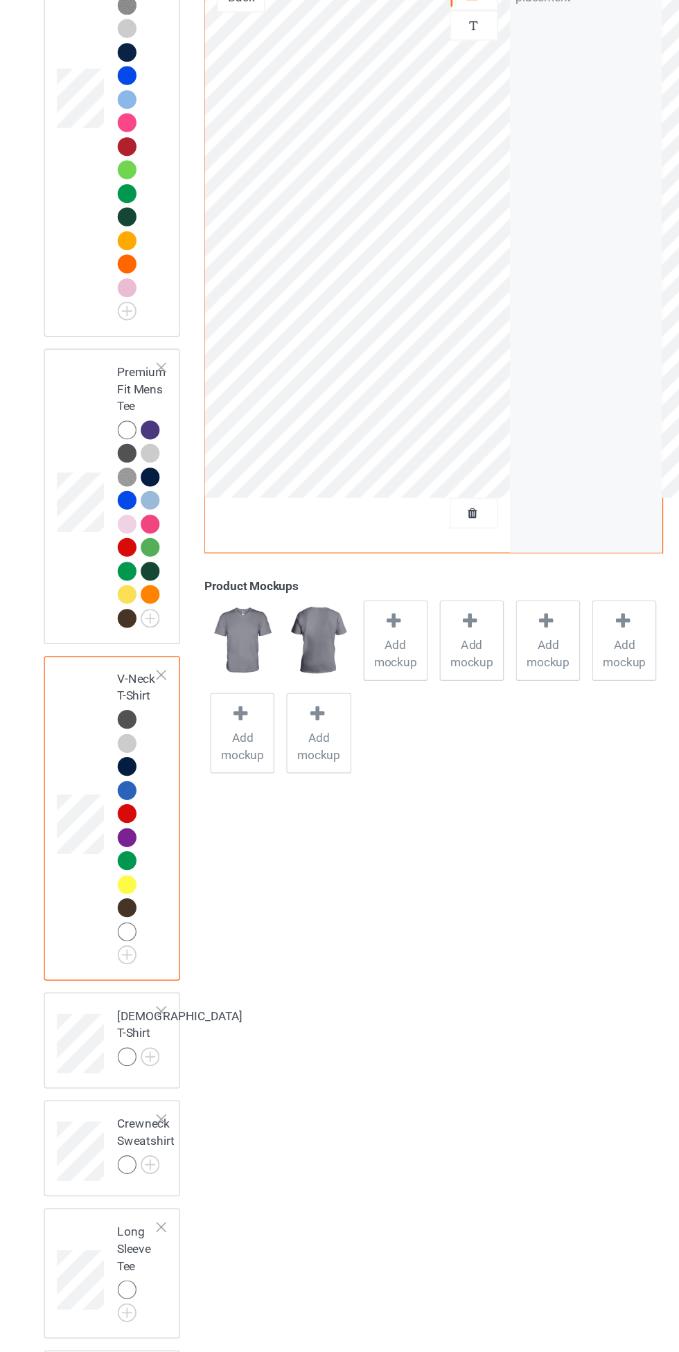
click at [0, 0] on img at bounding box center [0, 0] width 0 height 0
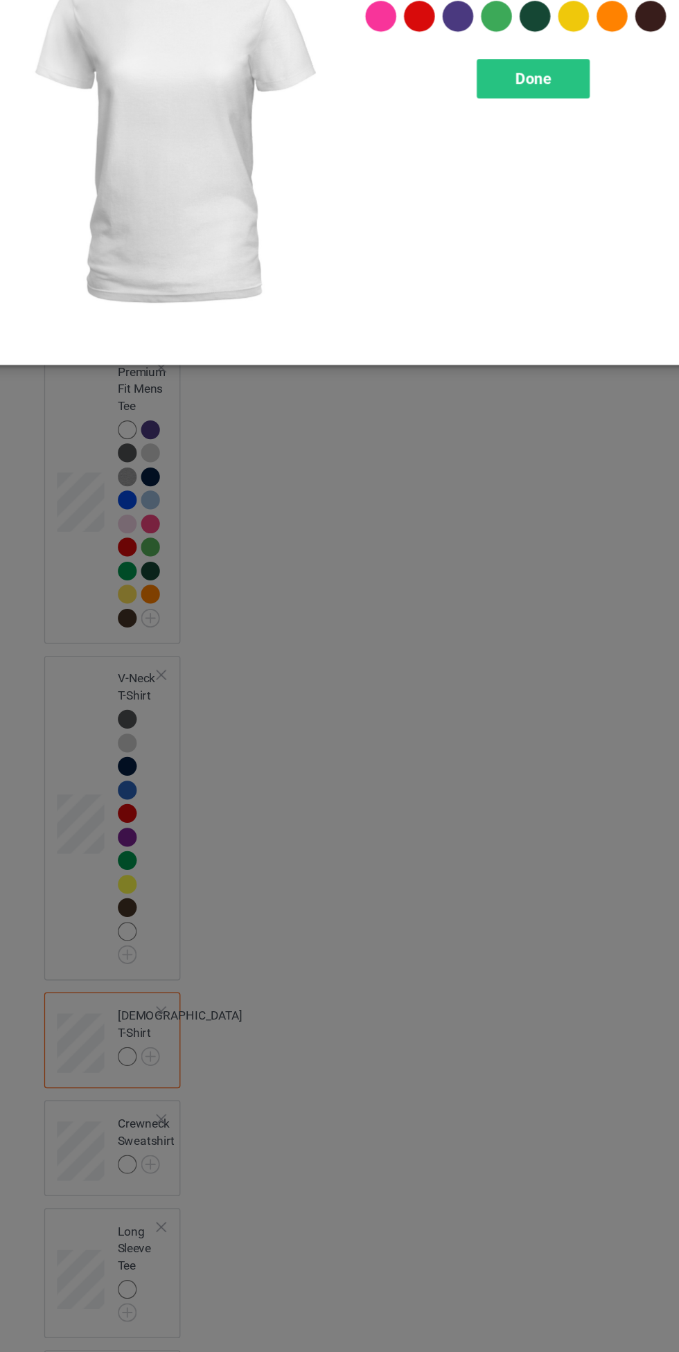
scroll to position [403, 0]
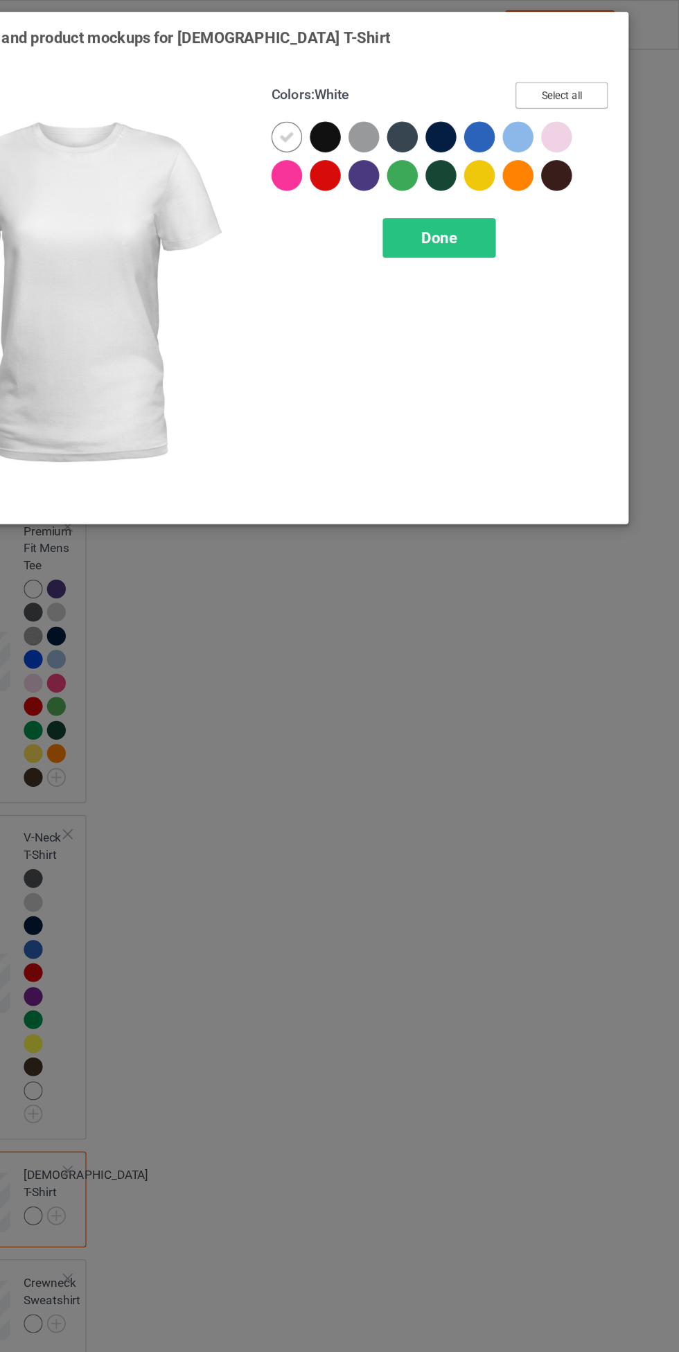
click at [601, 67] on button "Select all" at bounding box center [584, 77] width 75 height 21
click at [393, 110] on icon at bounding box center [393, 111] width 12 height 12
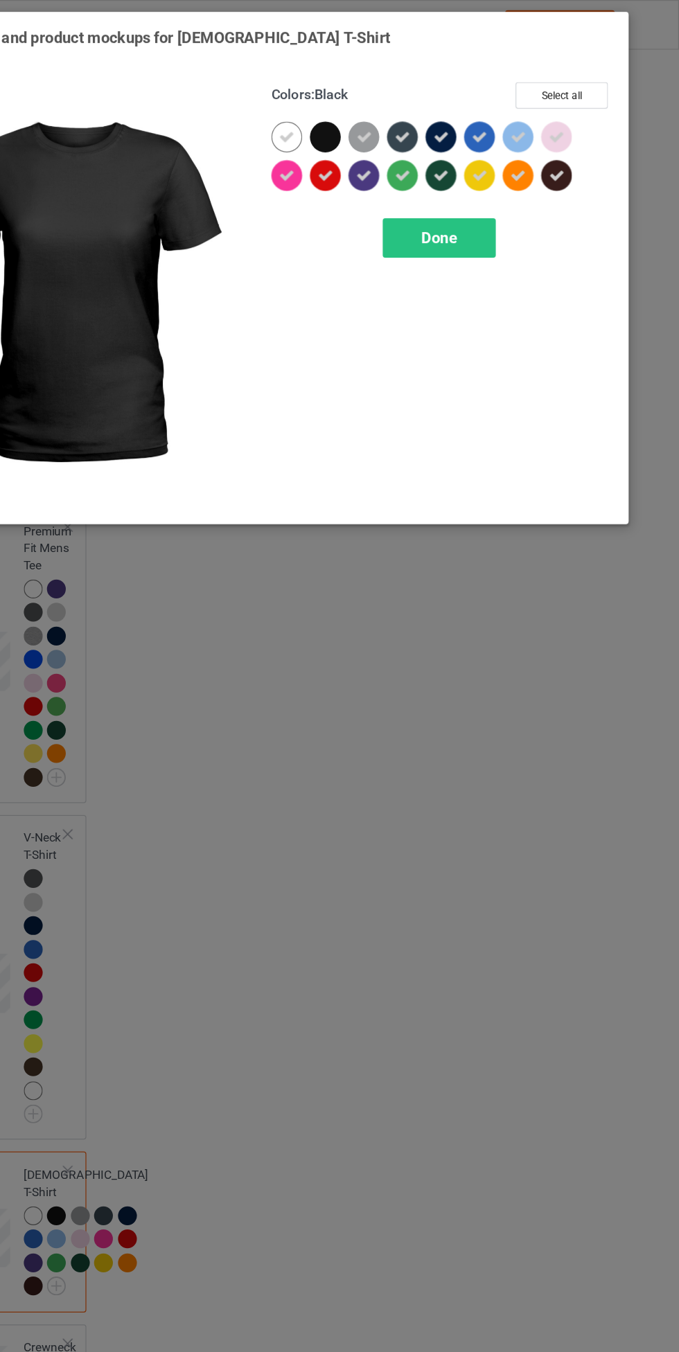
click at [492, 189] on span "Done" at bounding box center [484, 192] width 29 height 15
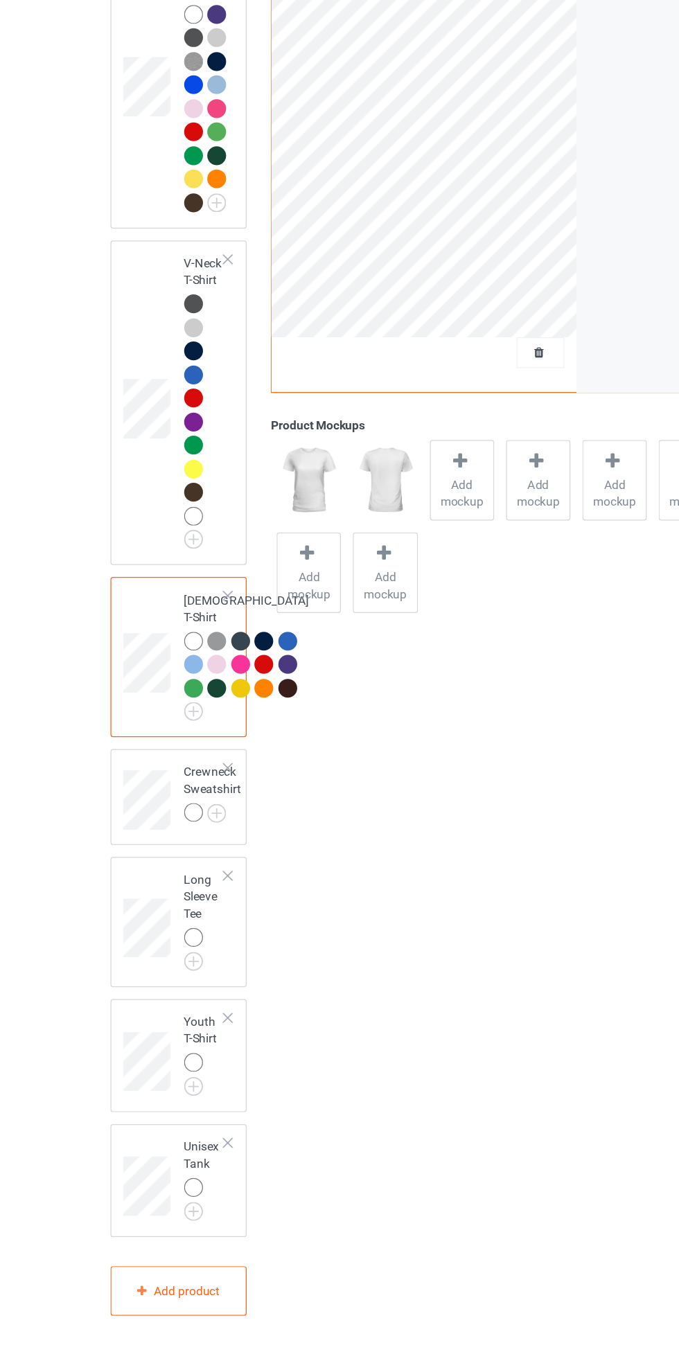
scroll to position [833, 0]
click at [0, 0] on img at bounding box center [0, 0] width 0 height 0
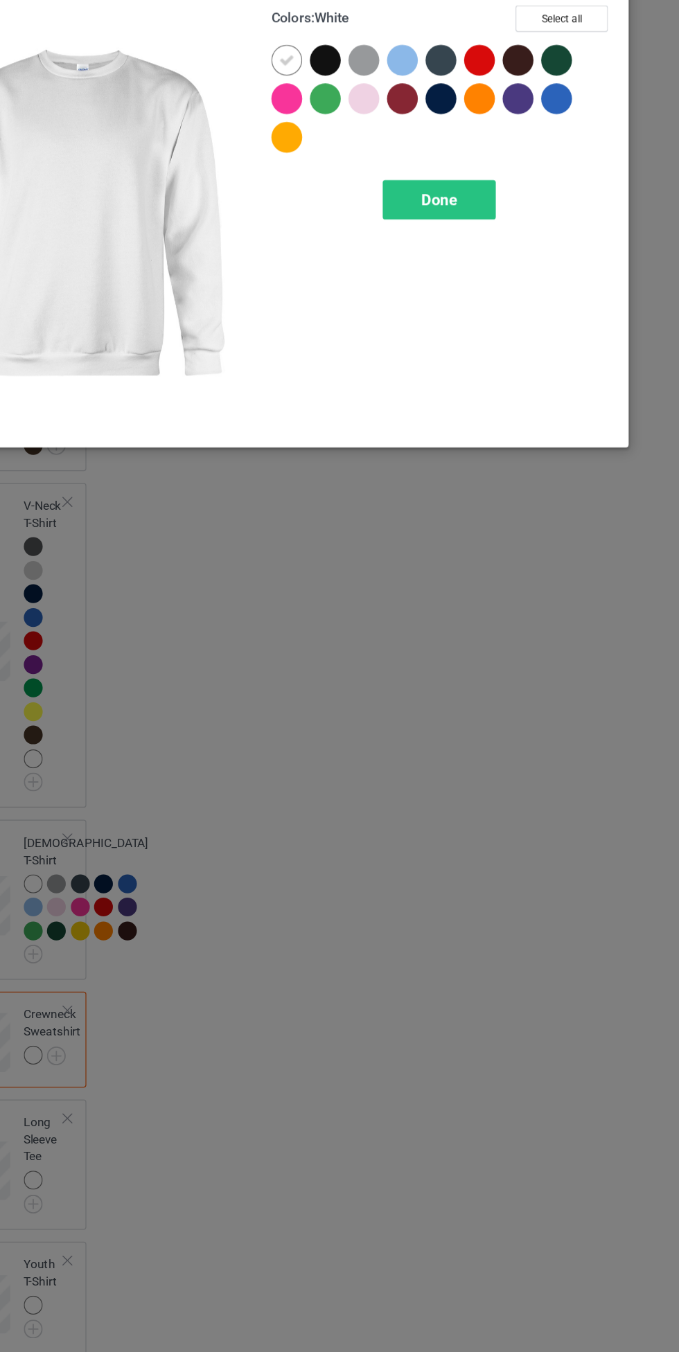
scroll to position [833, 0]
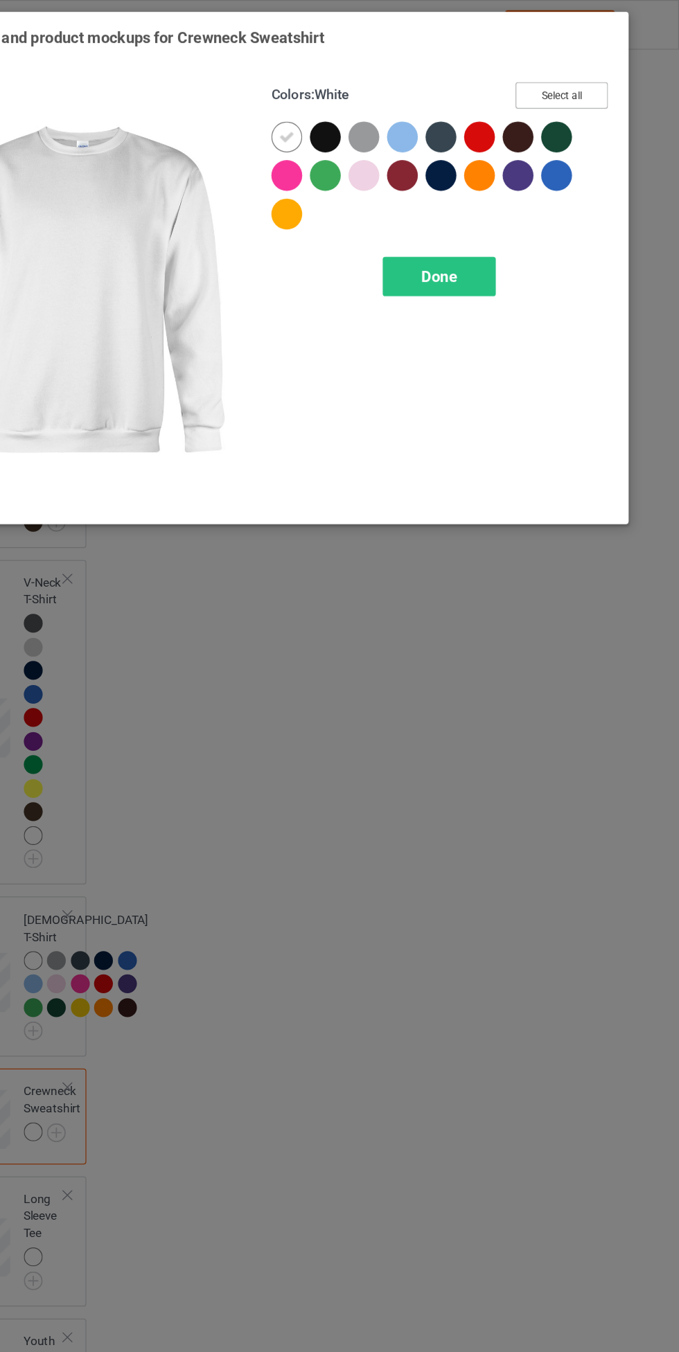
click at [601, 81] on button "Select all" at bounding box center [584, 77] width 75 height 21
click at [389, 114] on icon at bounding box center [393, 111] width 12 height 12
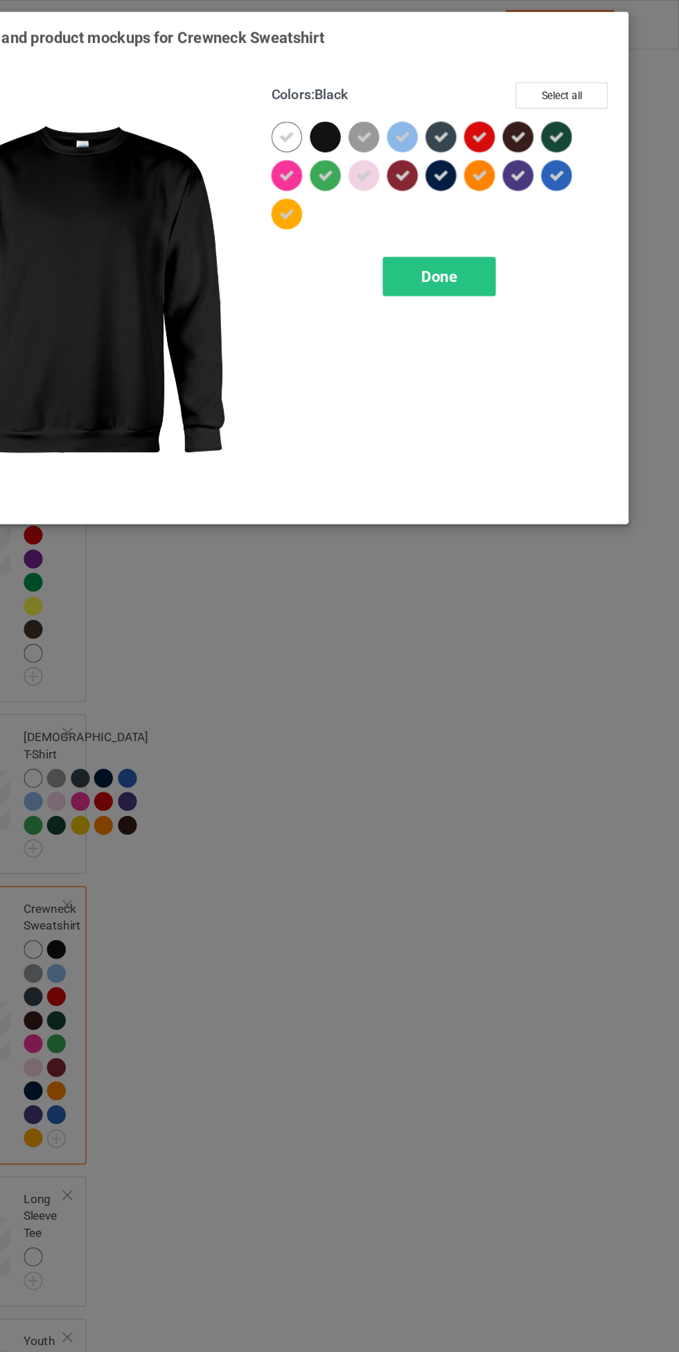
click at [482, 215] on div "Done" at bounding box center [484, 224] width 91 height 32
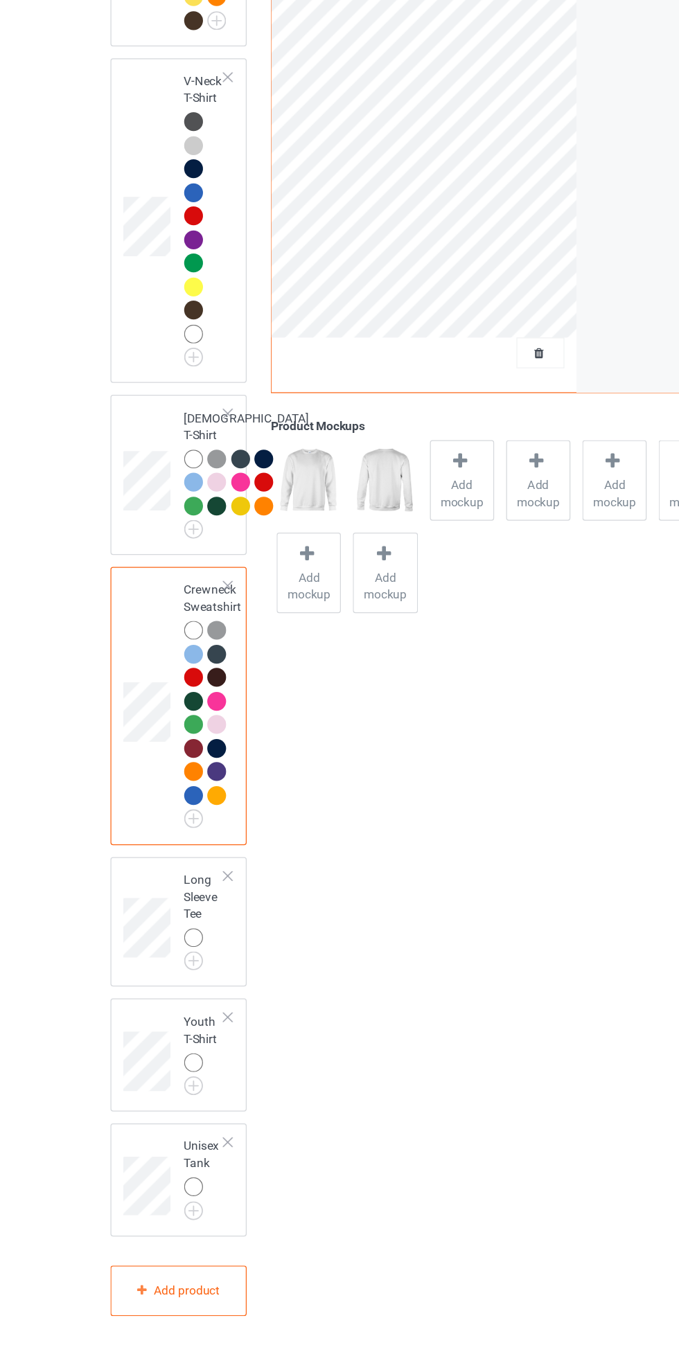
scroll to position [989, 0]
click at [0, 0] on img at bounding box center [0, 0] width 0 height 0
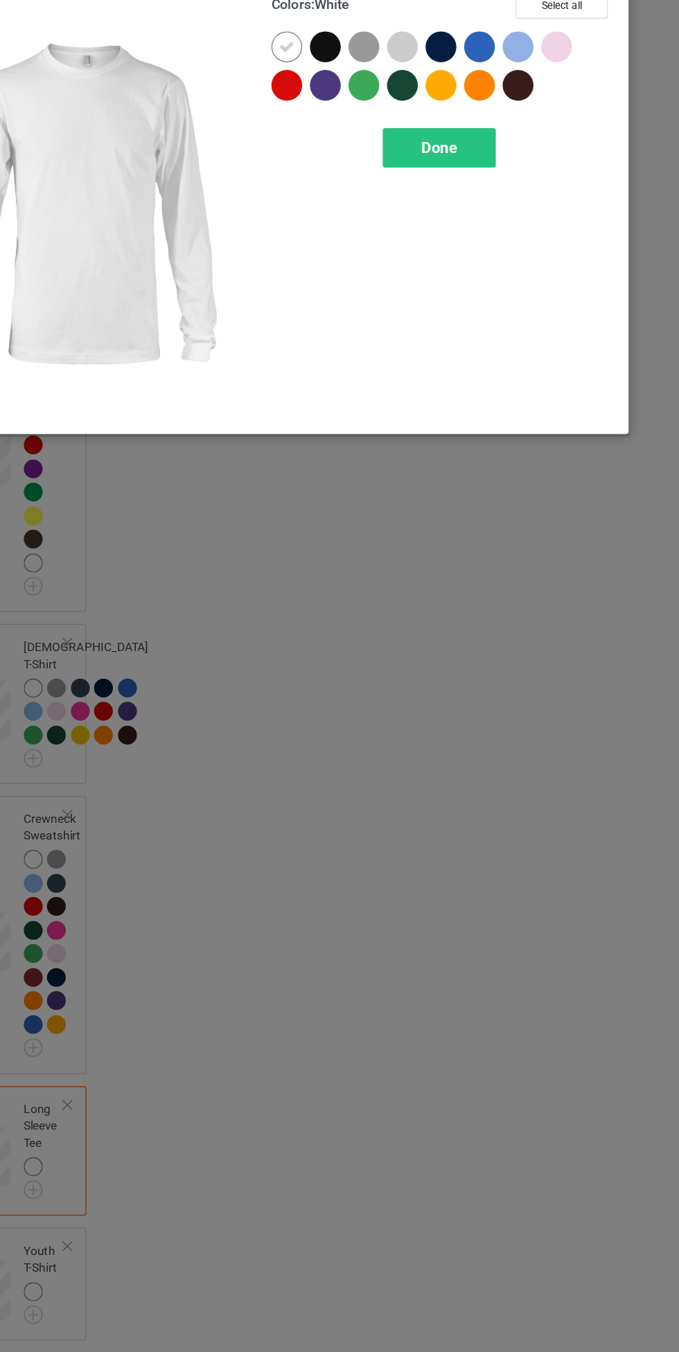
scroll to position [989, 0]
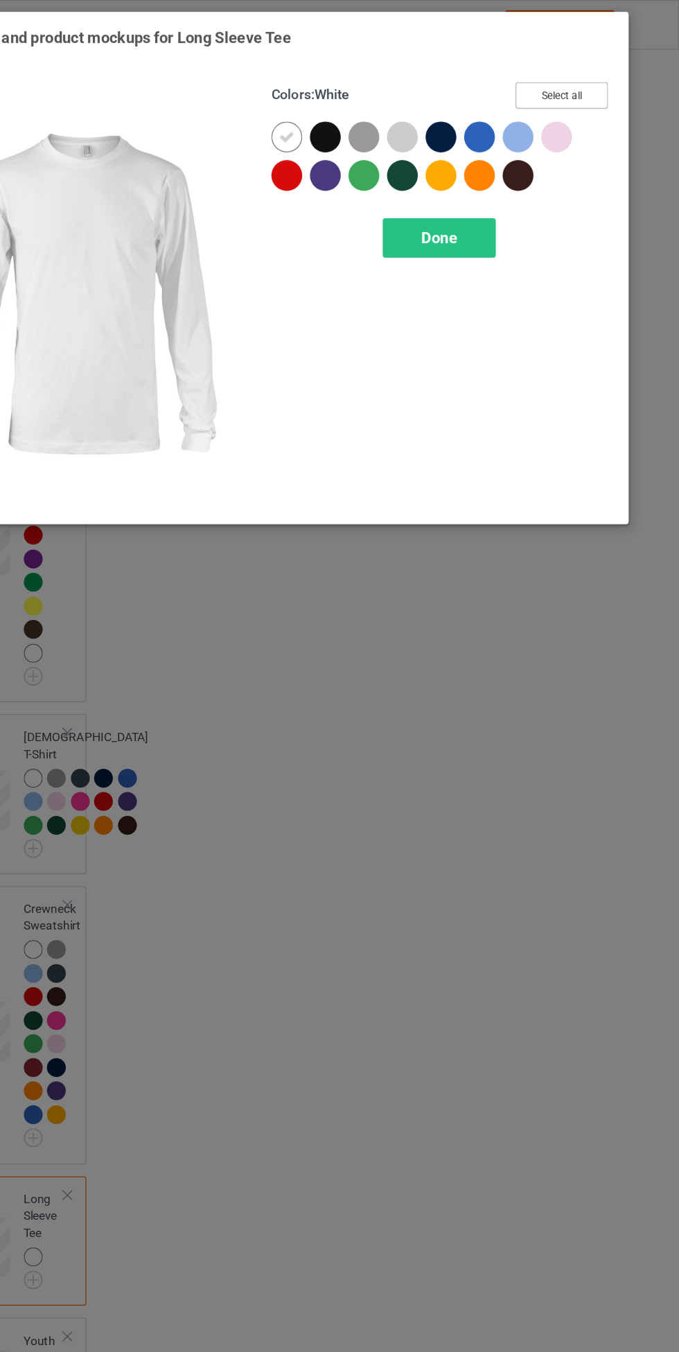
click at [590, 71] on button "Select all" at bounding box center [584, 77] width 75 height 21
click at [393, 110] on icon at bounding box center [393, 111] width 12 height 12
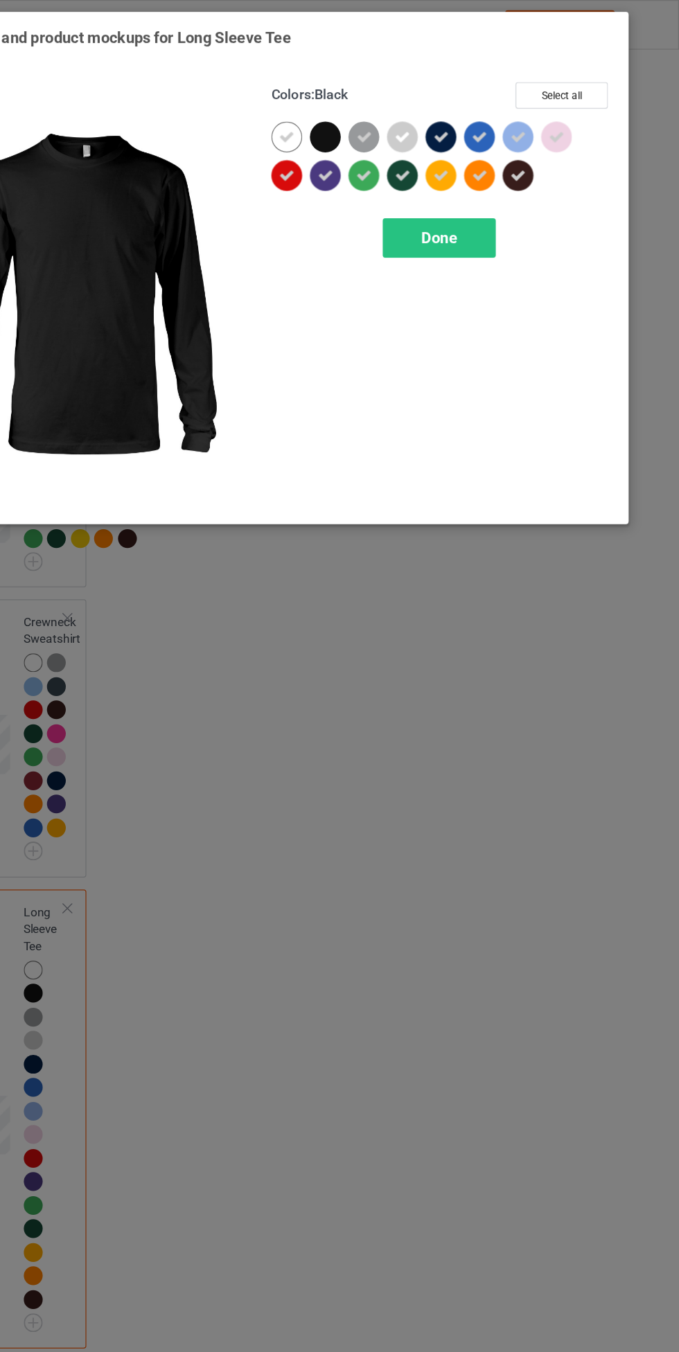
click at [499, 187] on span "Done" at bounding box center [484, 192] width 29 height 15
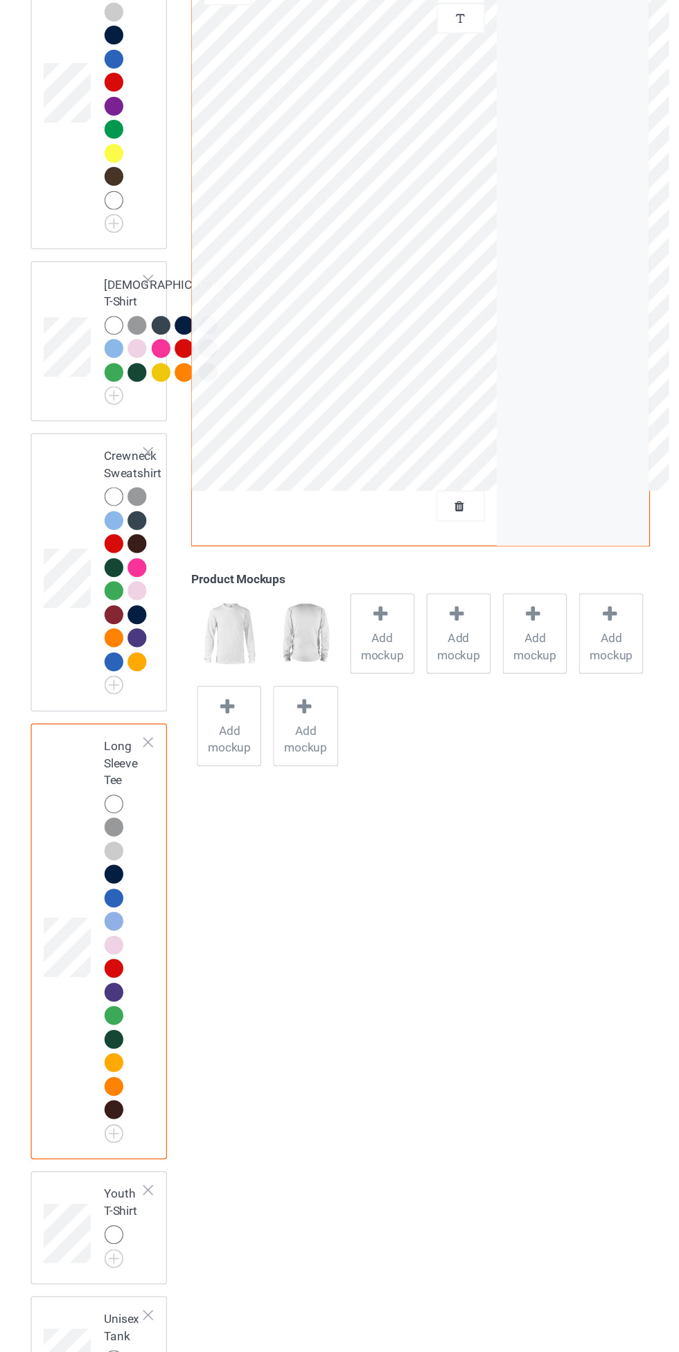
scroll to position [1237, 0]
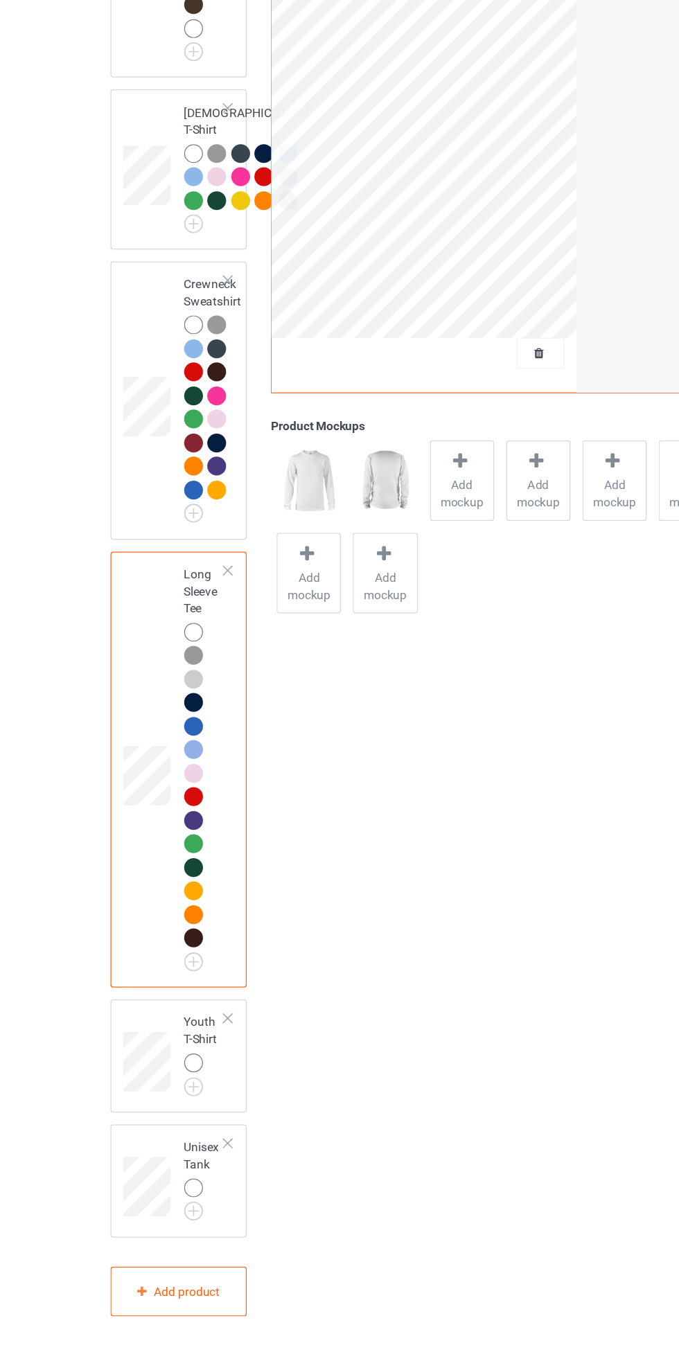
click at [0, 0] on img at bounding box center [0, 0] width 0 height 0
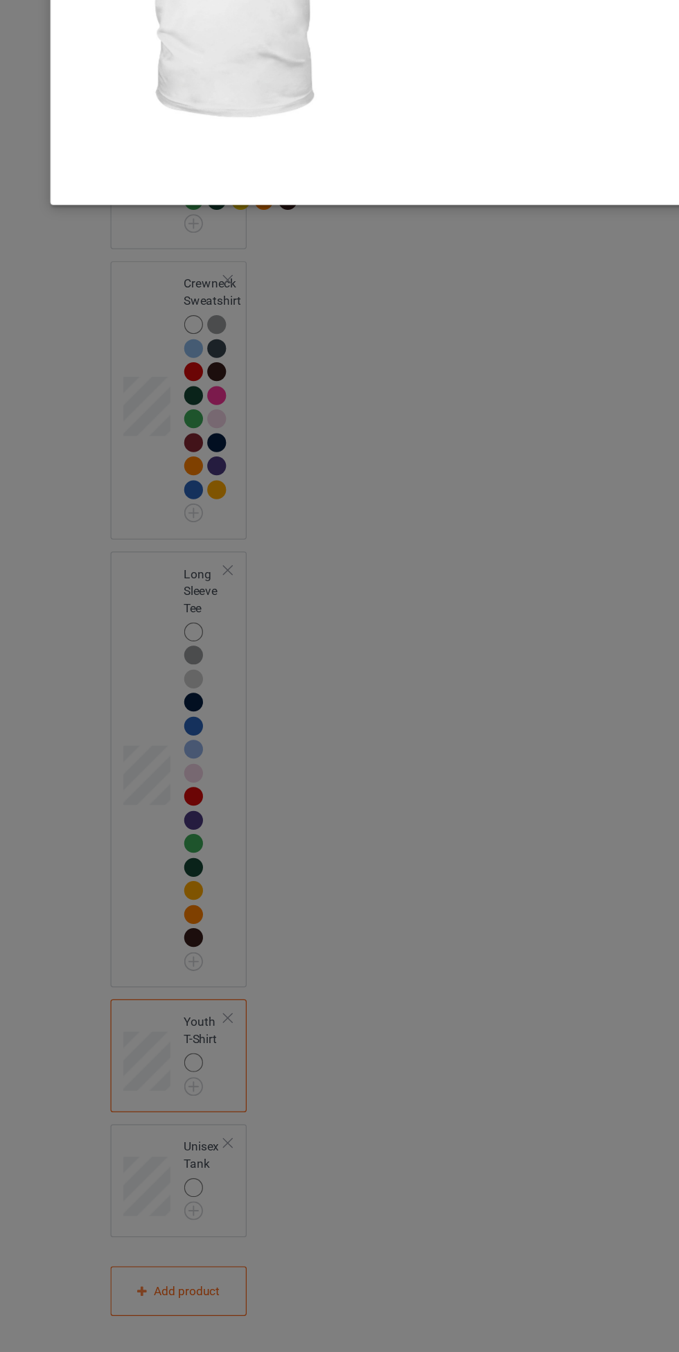
scroll to position [1237, 0]
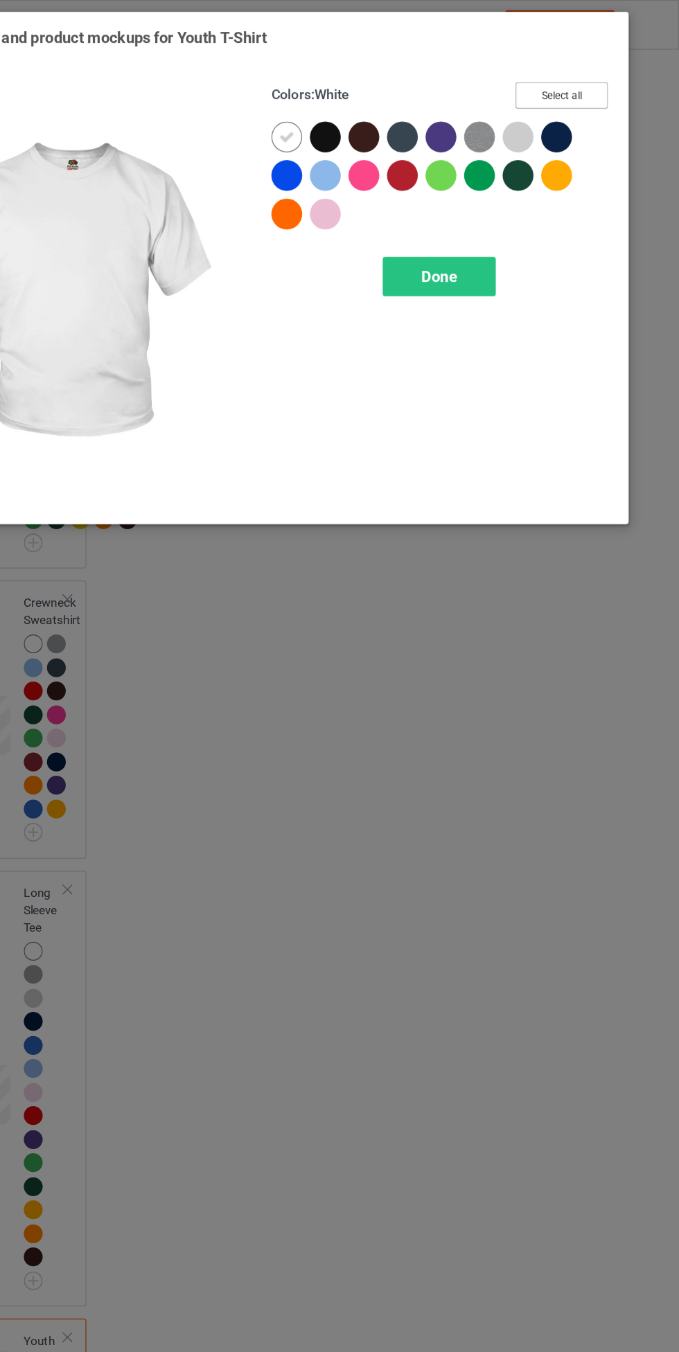
click at [582, 77] on button "Select all" at bounding box center [584, 77] width 75 height 21
click at [393, 110] on icon at bounding box center [393, 111] width 12 height 12
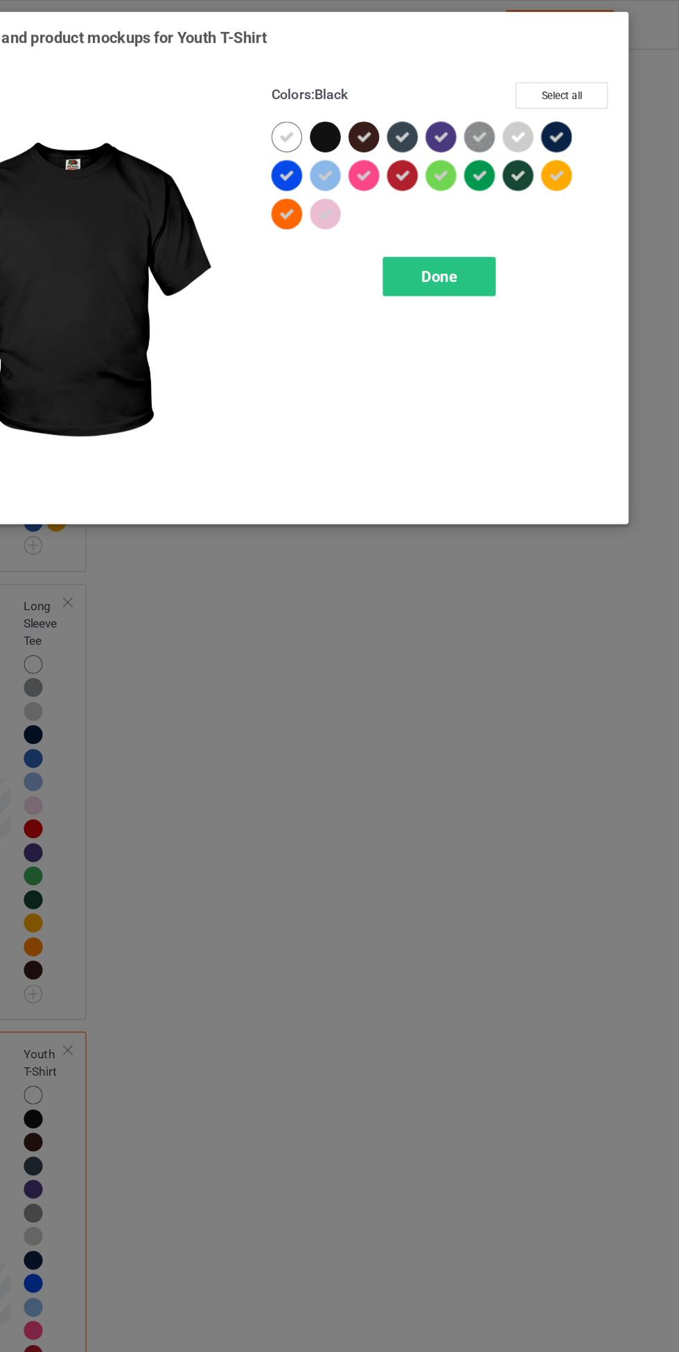
click at [485, 221] on span "Done" at bounding box center [484, 223] width 29 height 15
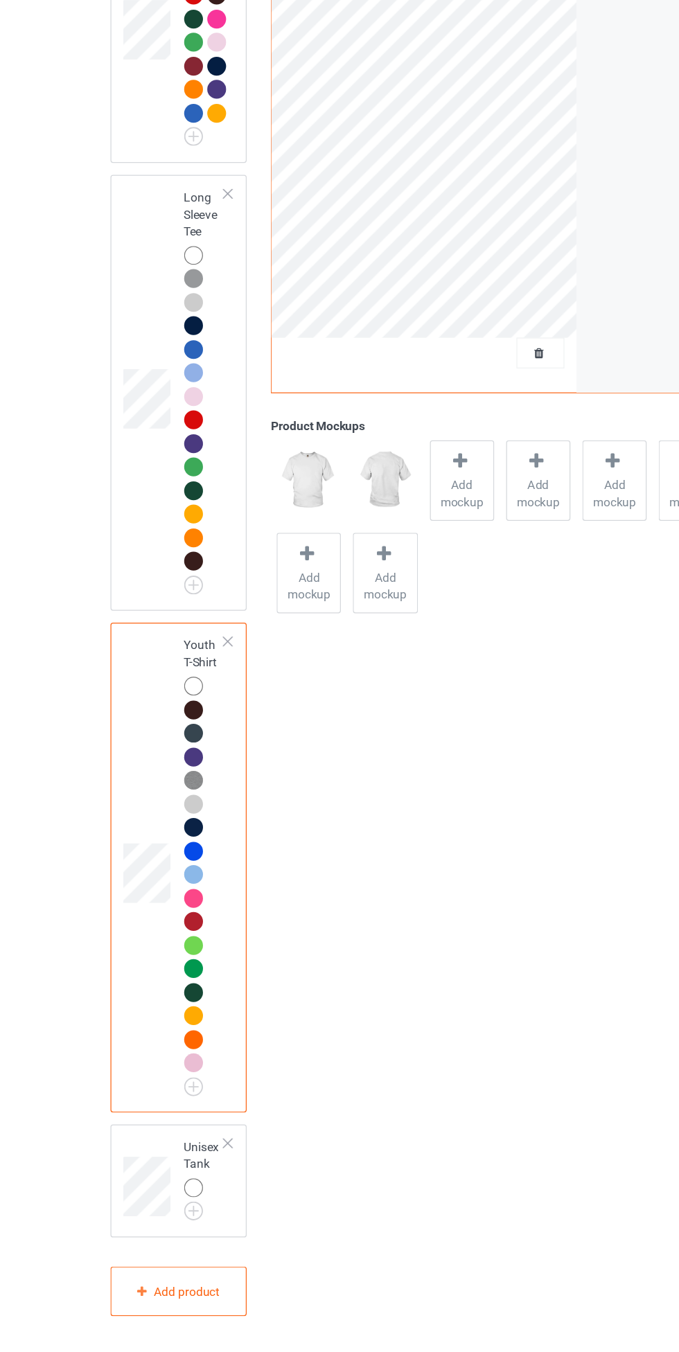
scroll to position [1542, 0]
click at [0, 0] on img at bounding box center [0, 0] width 0 height 0
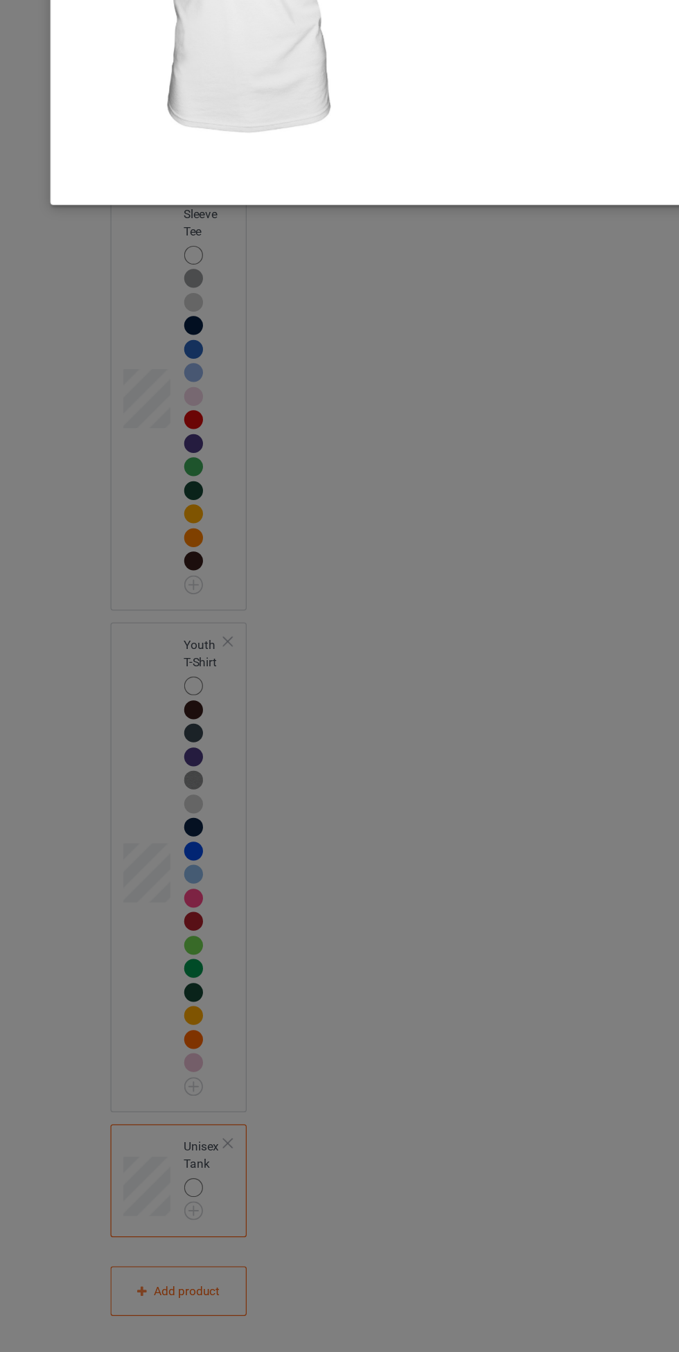
scroll to position [1541, 0]
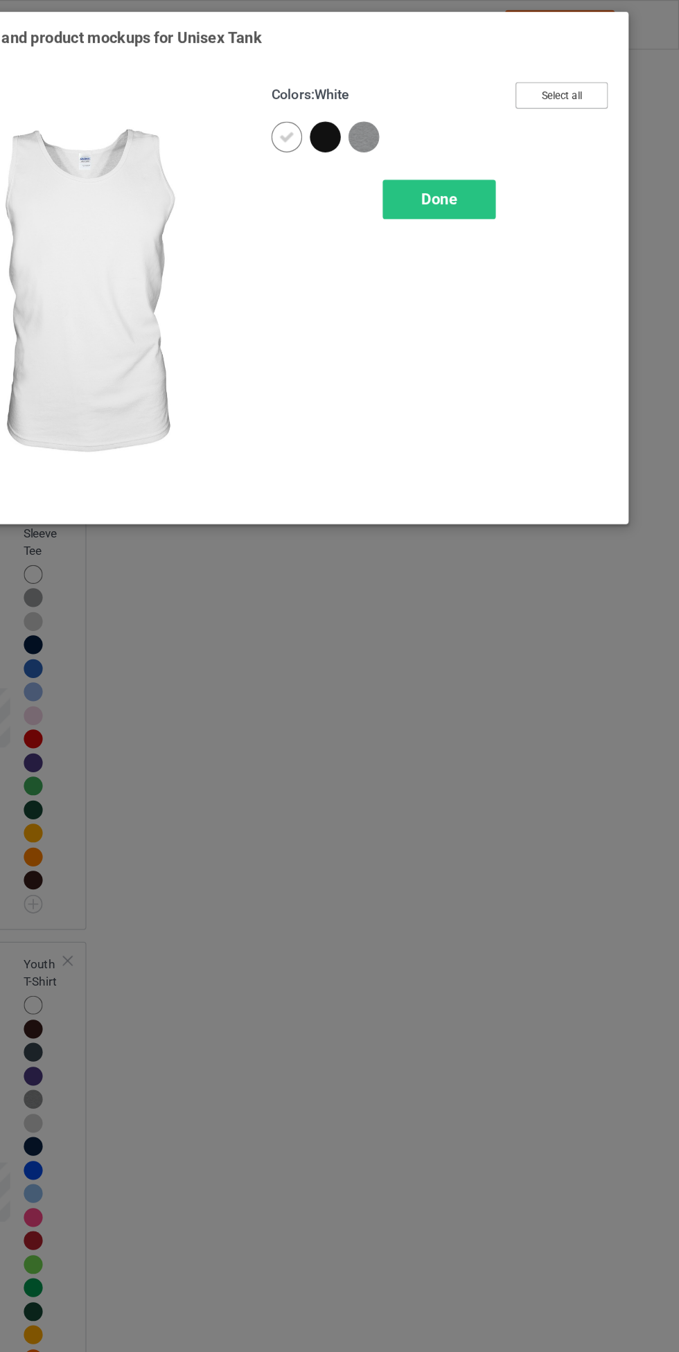
click at [604, 76] on button "Select all" at bounding box center [584, 77] width 75 height 21
click at [393, 110] on icon at bounding box center [393, 111] width 12 height 12
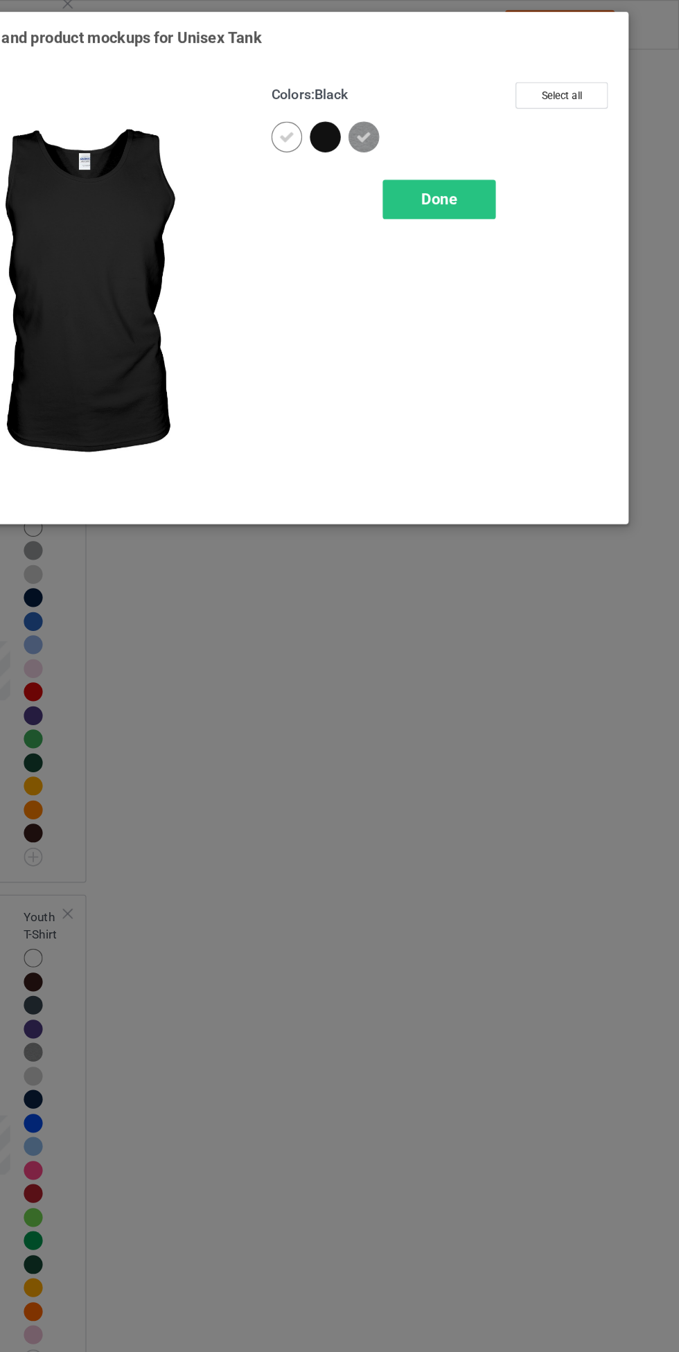
click at [490, 155] on span "Done" at bounding box center [484, 161] width 29 height 15
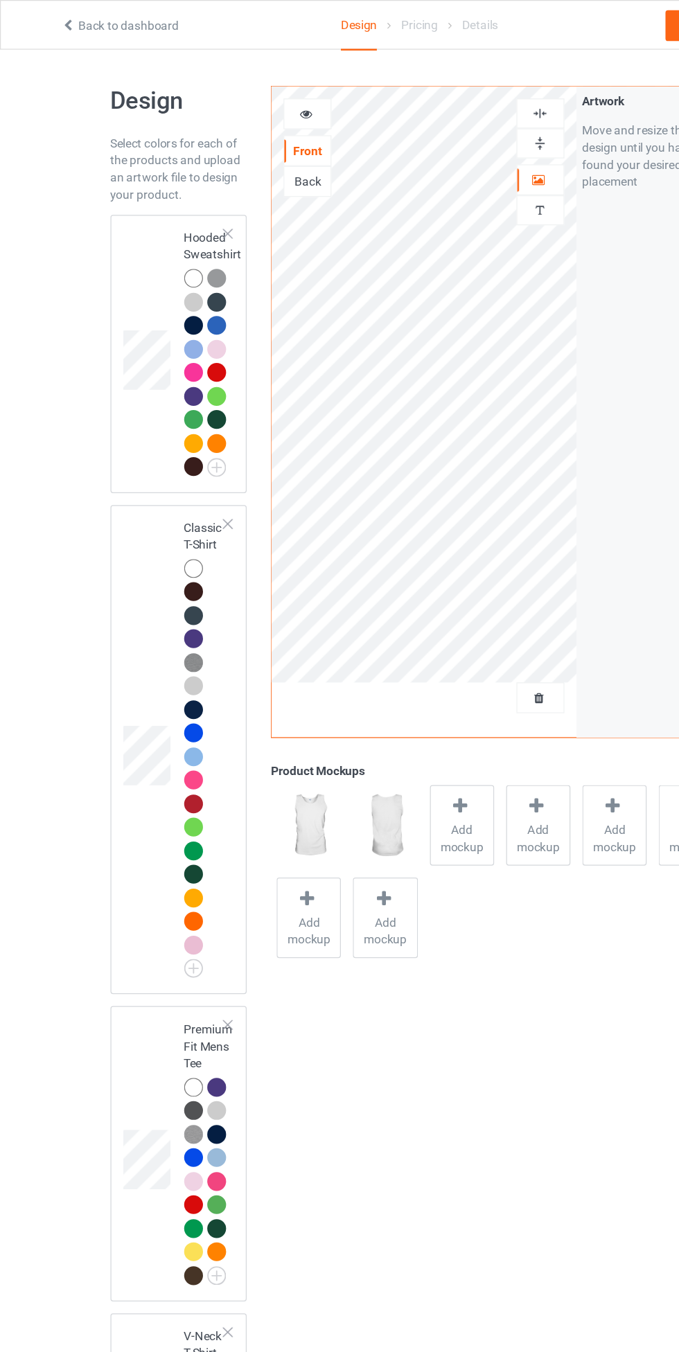
click at [162, 464] on div at bounding box center [158, 461] width 19 height 19
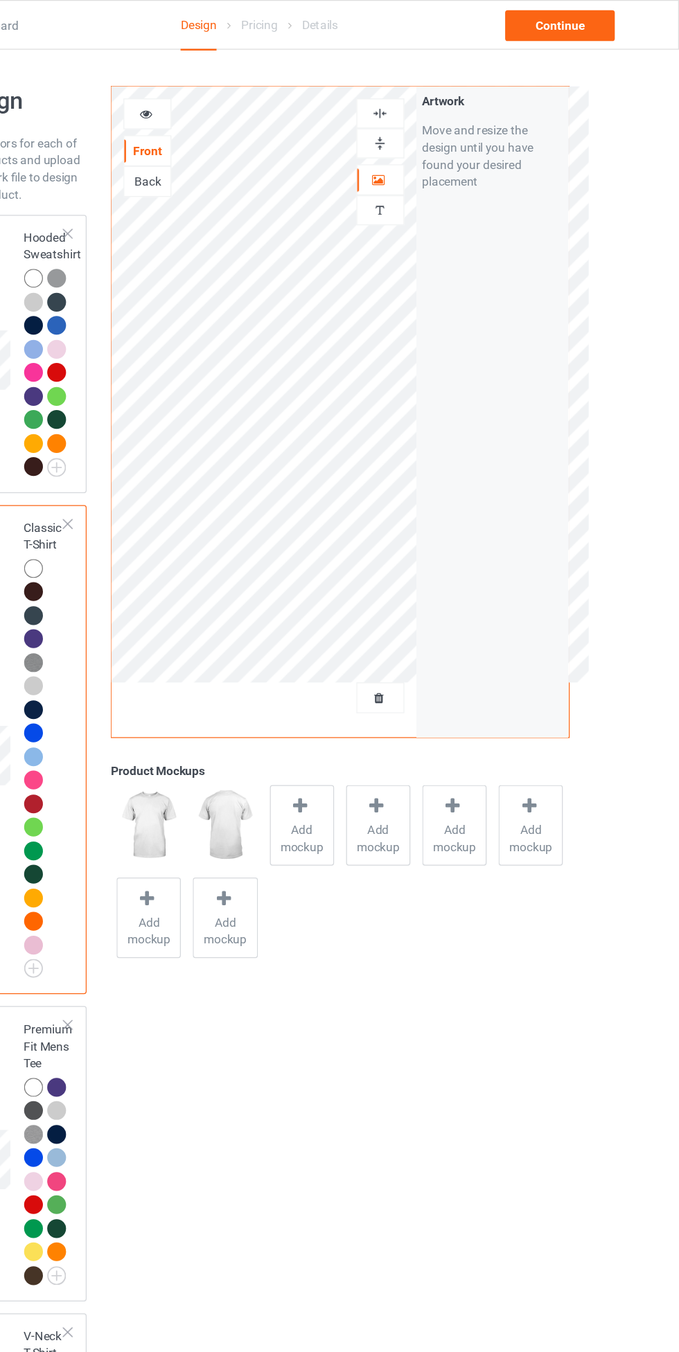
click at [436, 91] on img at bounding box center [436, 91] width 13 height 13
click at [434, 88] on img at bounding box center [436, 91] width 13 height 13
click at [394, 670] on span "Add mockup" at bounding box center [373, 678] width 51 height 28
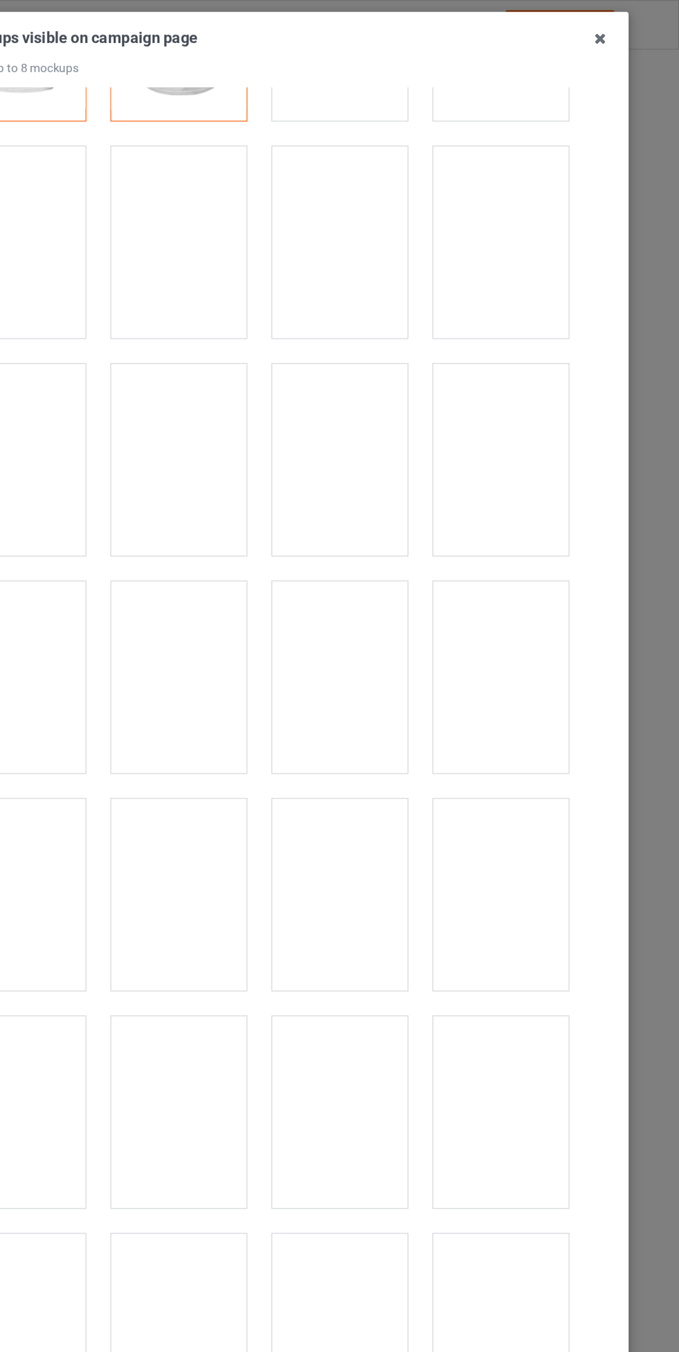
scroll to position [173, 0]
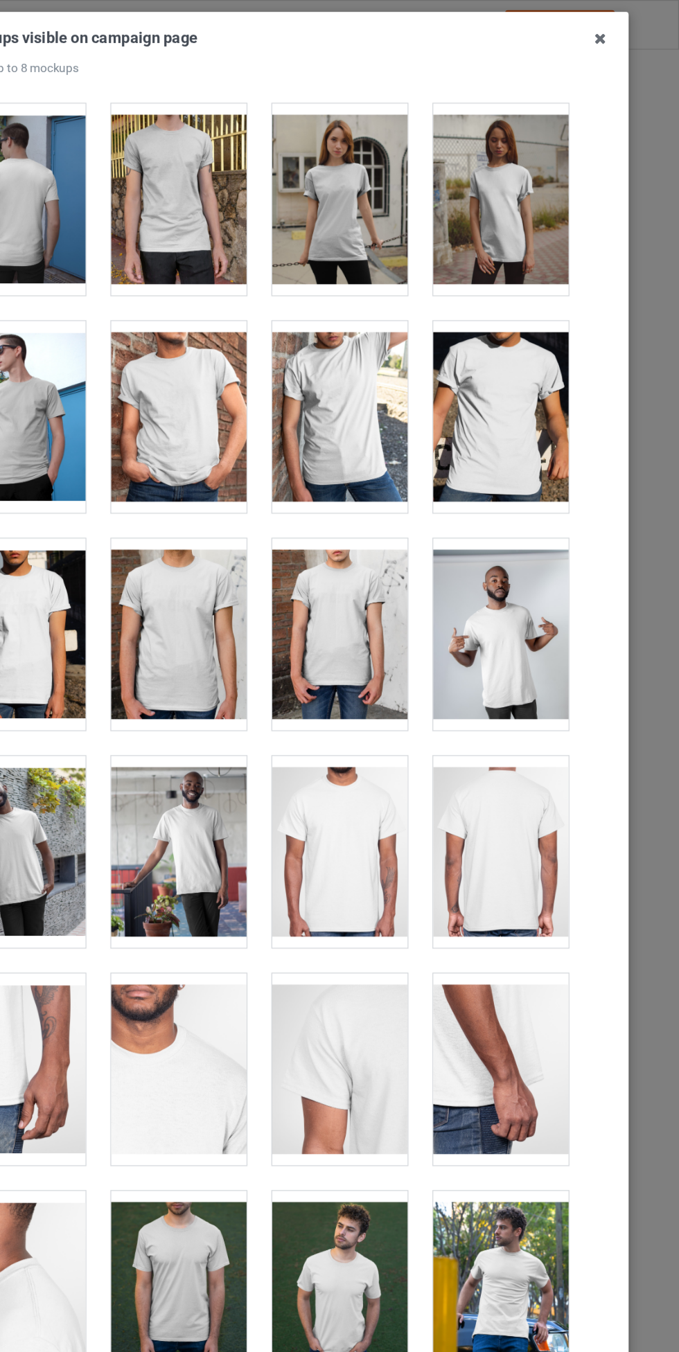
click at [285, 328] on div at bounding box center [274, 337] width 109 height 155
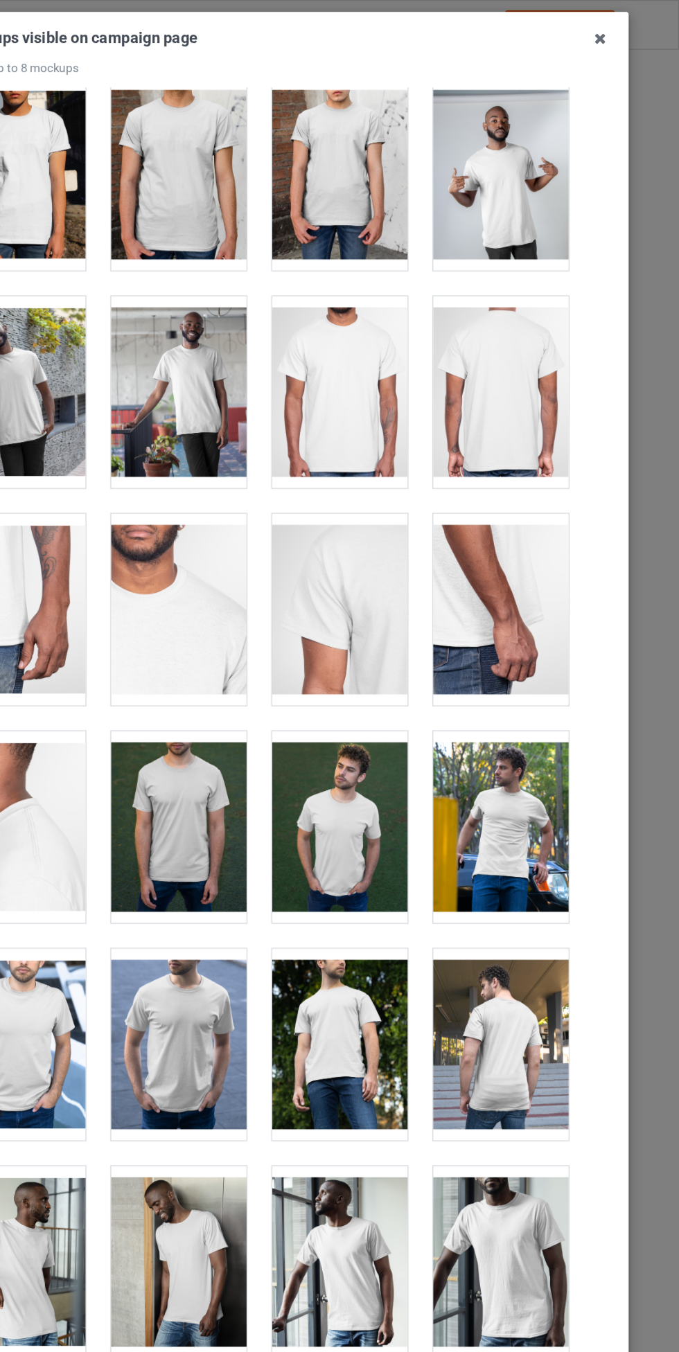
scroll to position [547, 0]
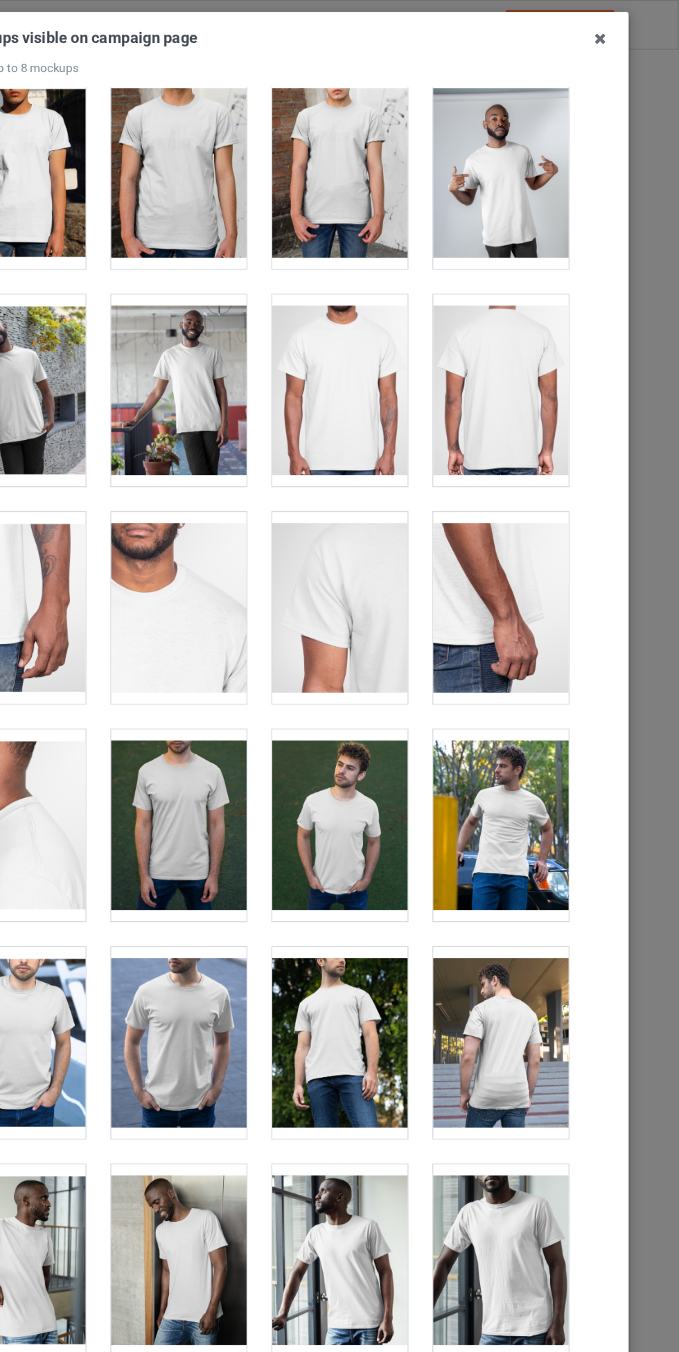
click at [291, 814] on div at bounding box center [274, 843] width 109 height 155
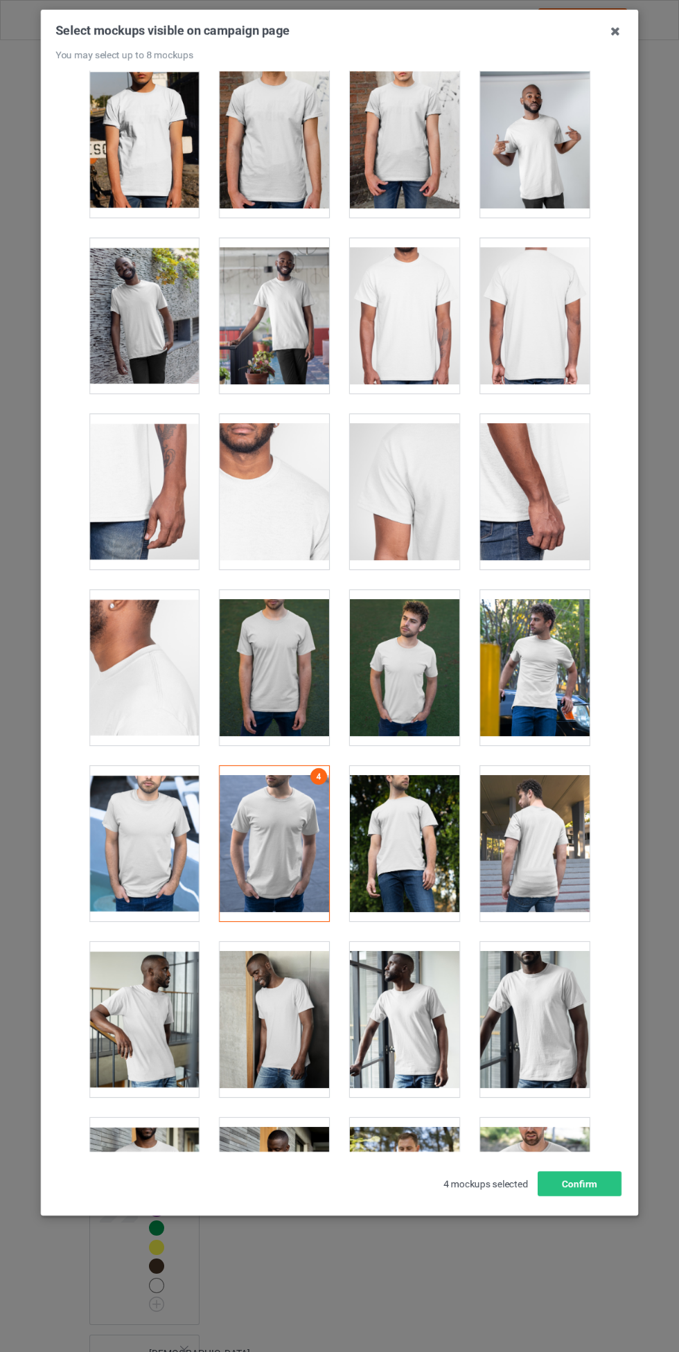
scroll to position [551, 0]
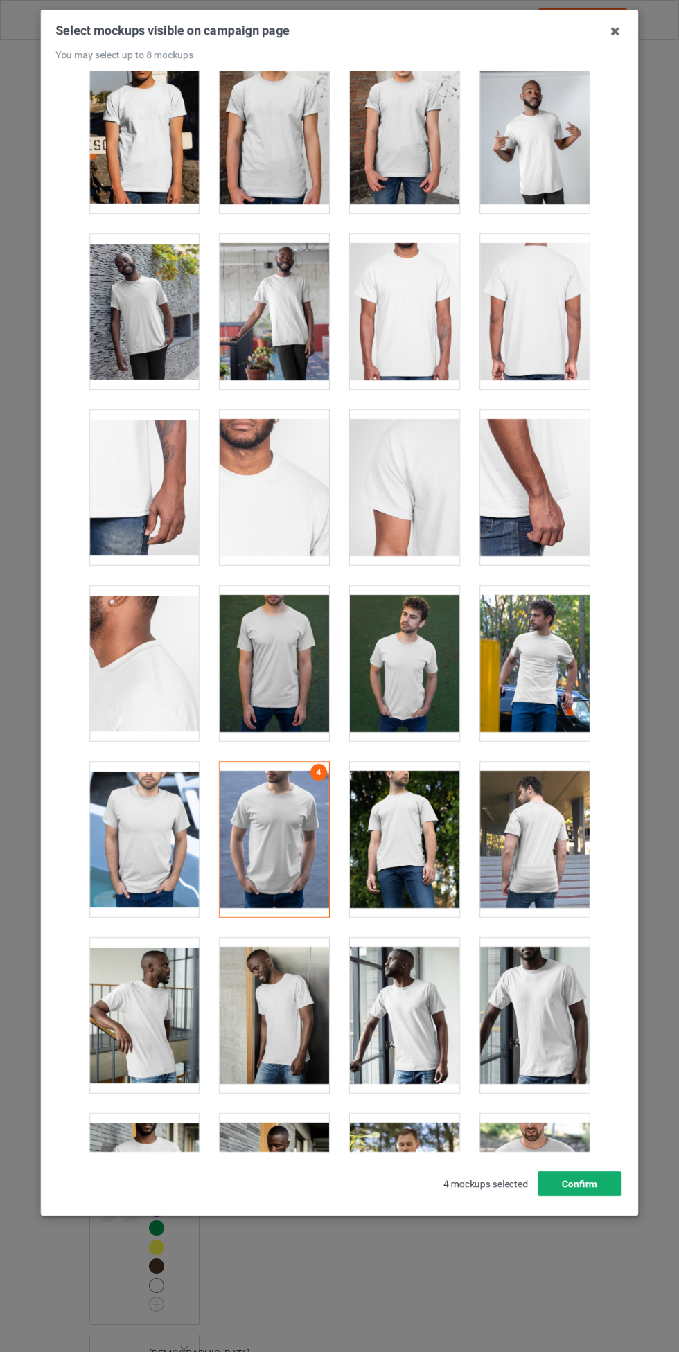
click at [600, 1180] on button "Confirm" at bounding box center [580, 1183] width 84 height 25
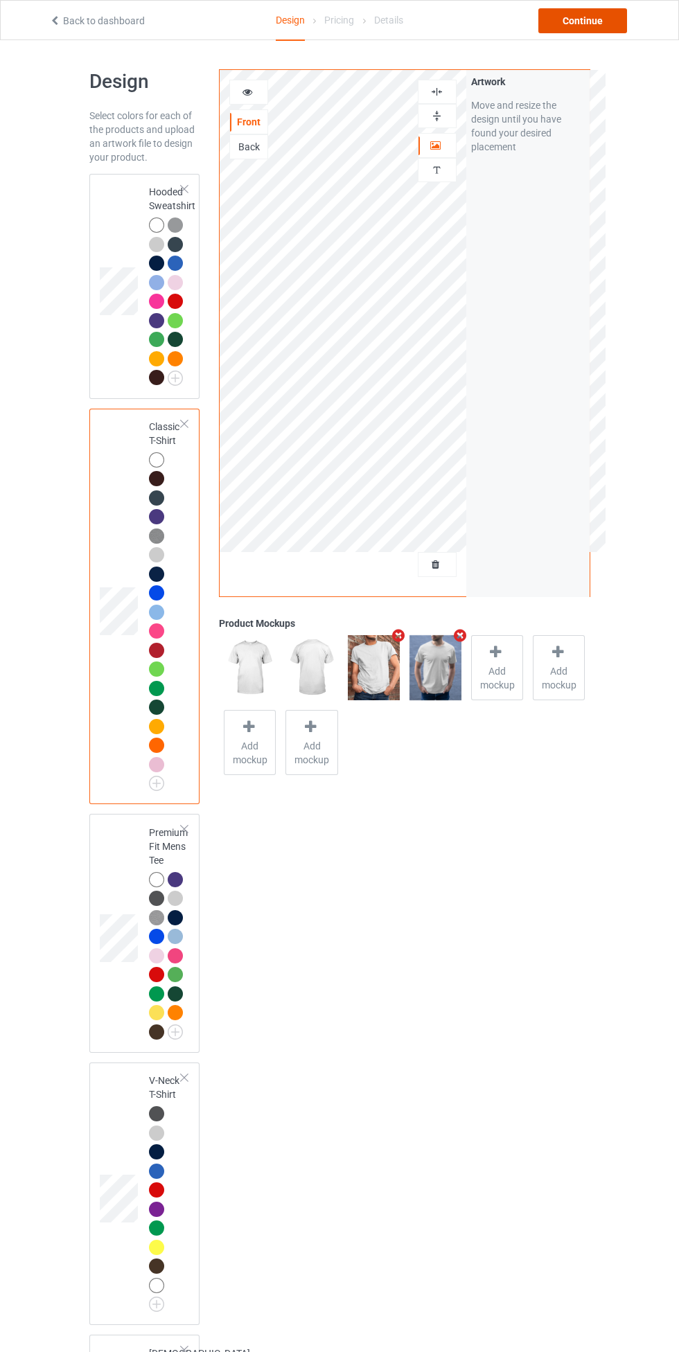
click at [612, 28] on div "Continue" at bounding box center [582, 20] width 89 height 25
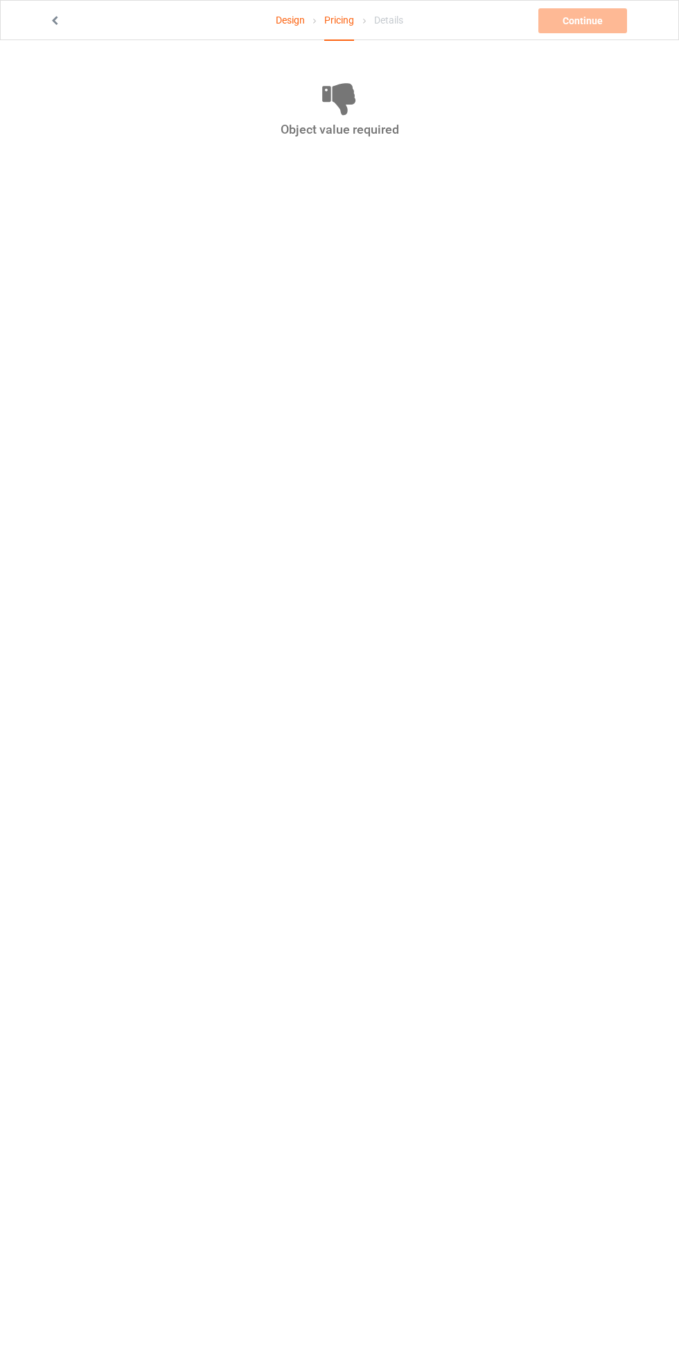
click at [290, 19] on link "Design" at bounding box center [290, 20] width 29 height 39
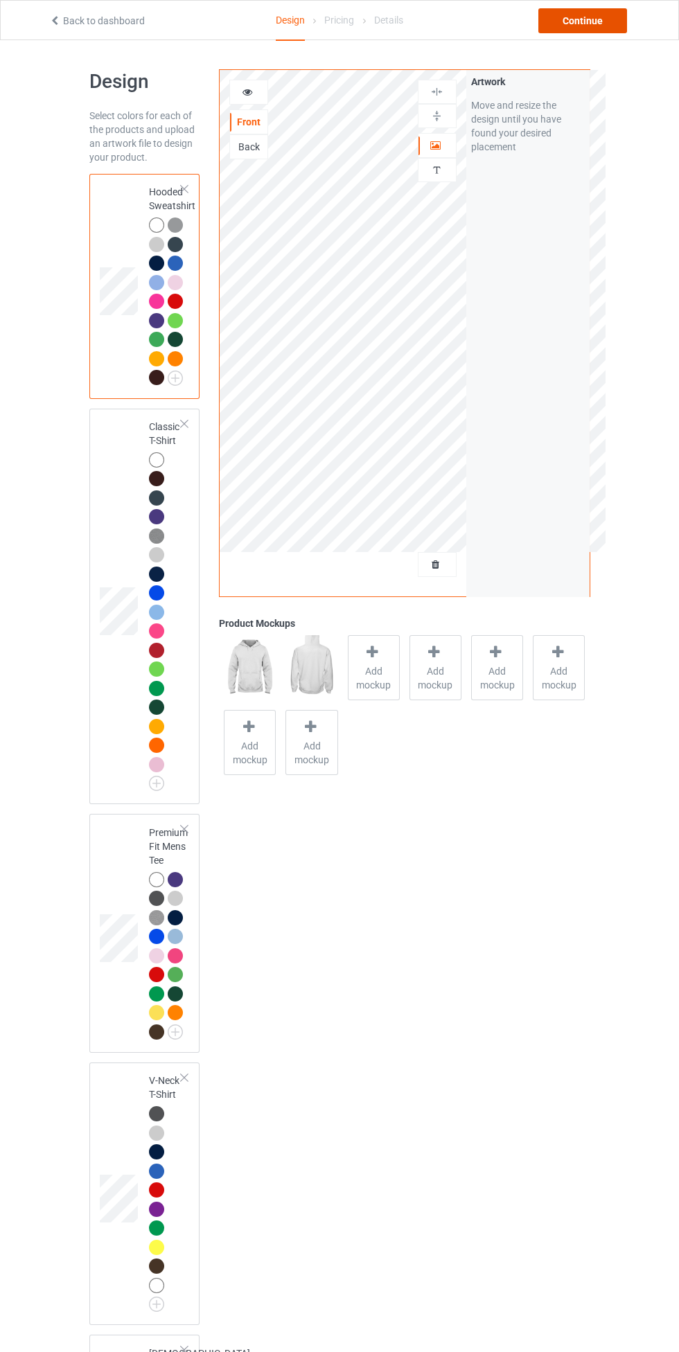
click at [611, 21] on div "Continue" at bounding box center [582, 20] width 89 height 25
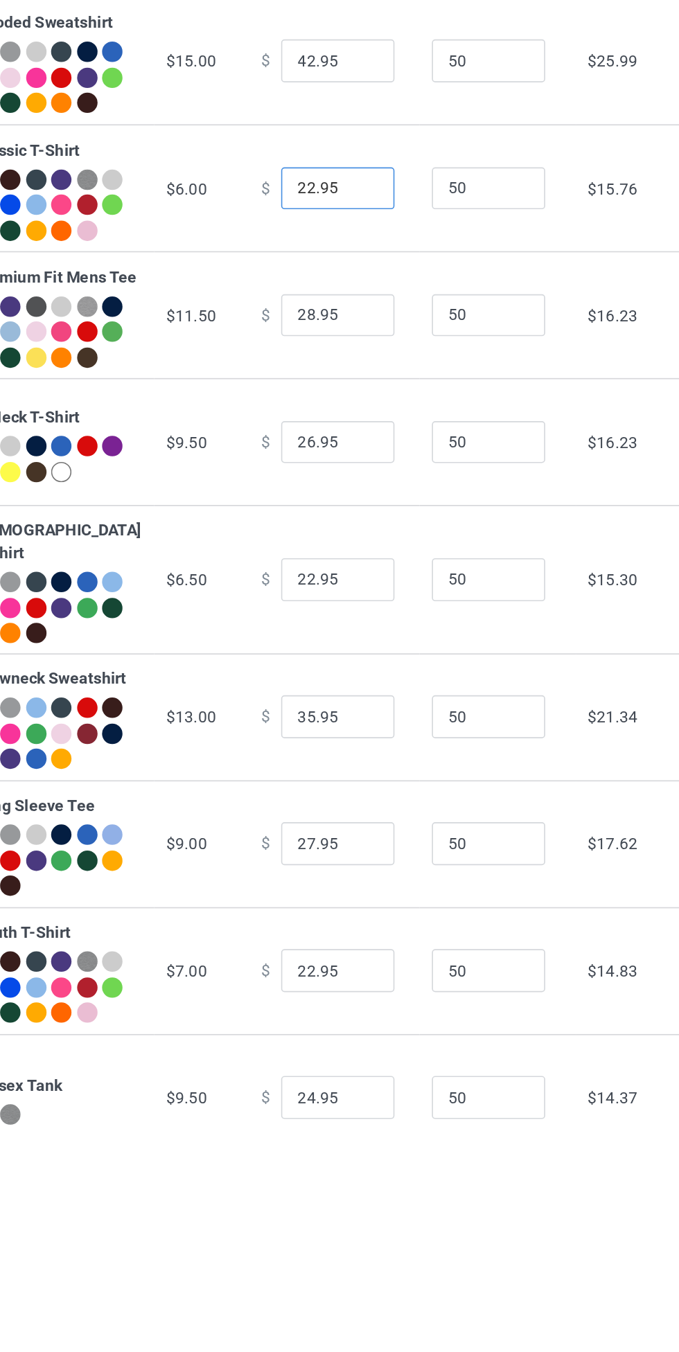
click at [342, 267] on input "22.95" at bounding box center [375, 253] width 69 height 26
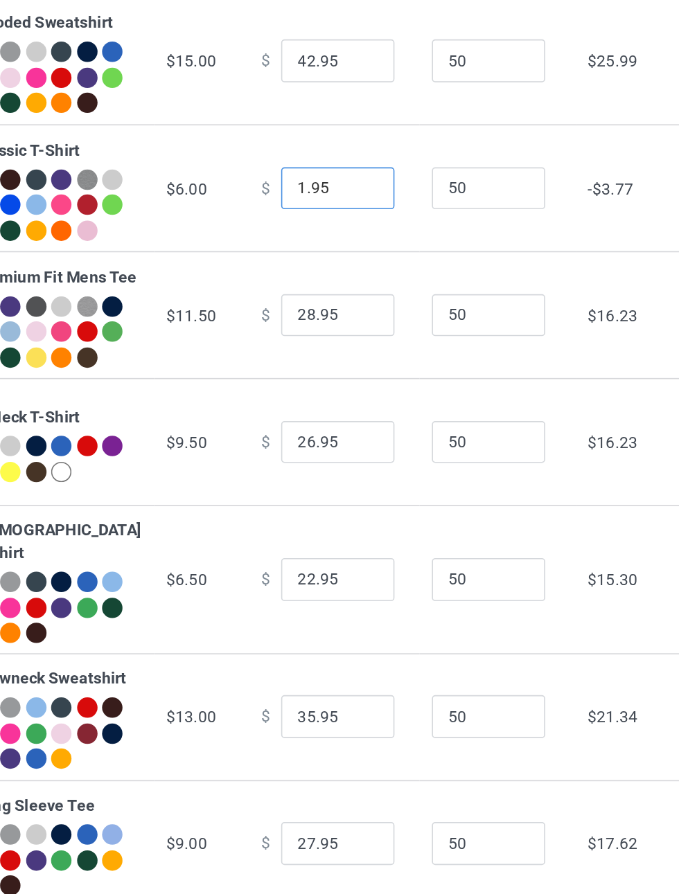
type input "19.95"
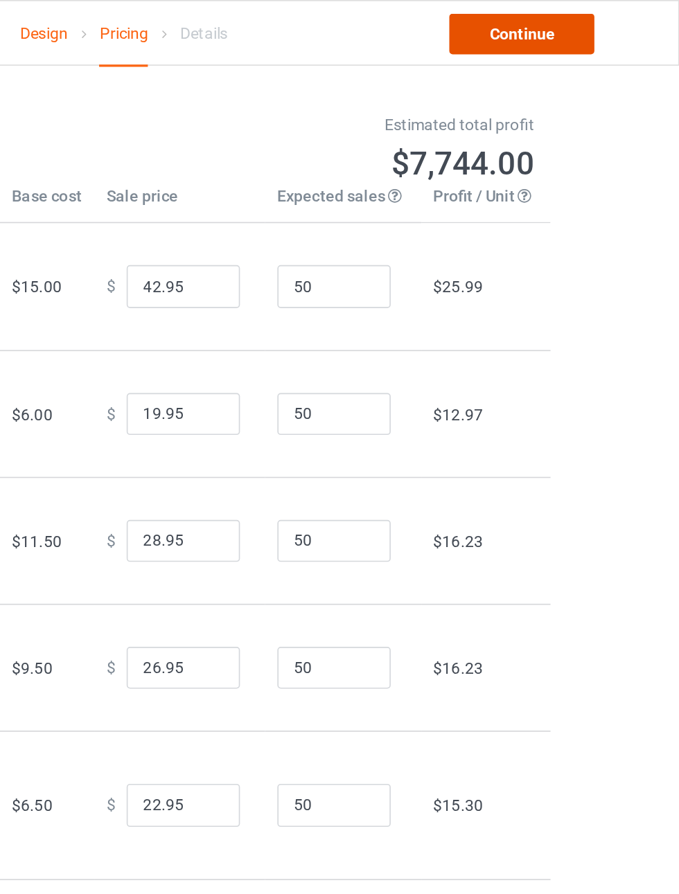
click at [608, 10] on link "Continue" at bounding box center [582, 20] width 89 height 25
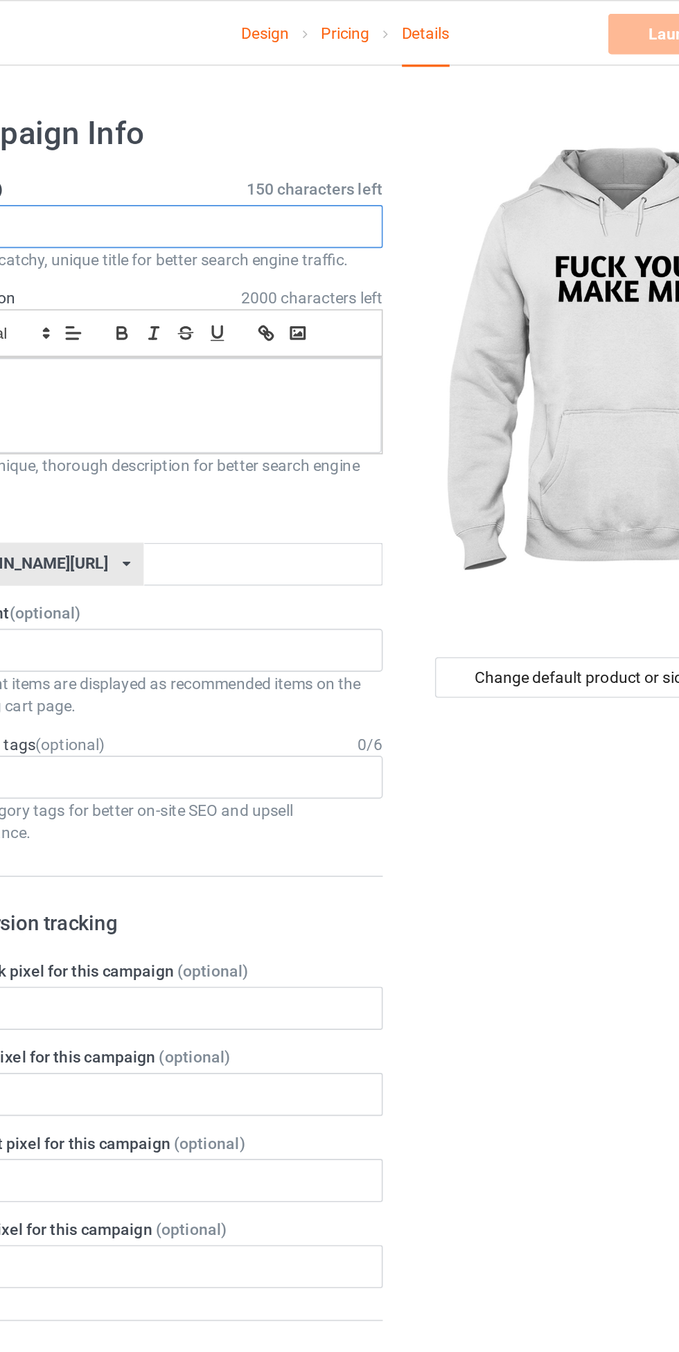
click at [309, 136] on input "text" at bounding box center [225, 138] width 273 height 26
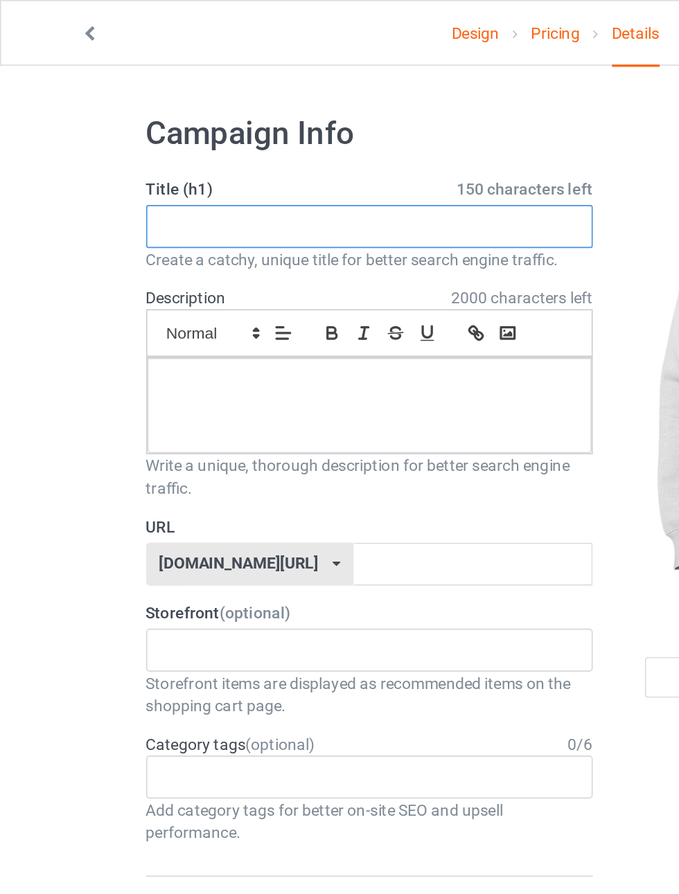
type input "M"
type input "Fuck you make me"
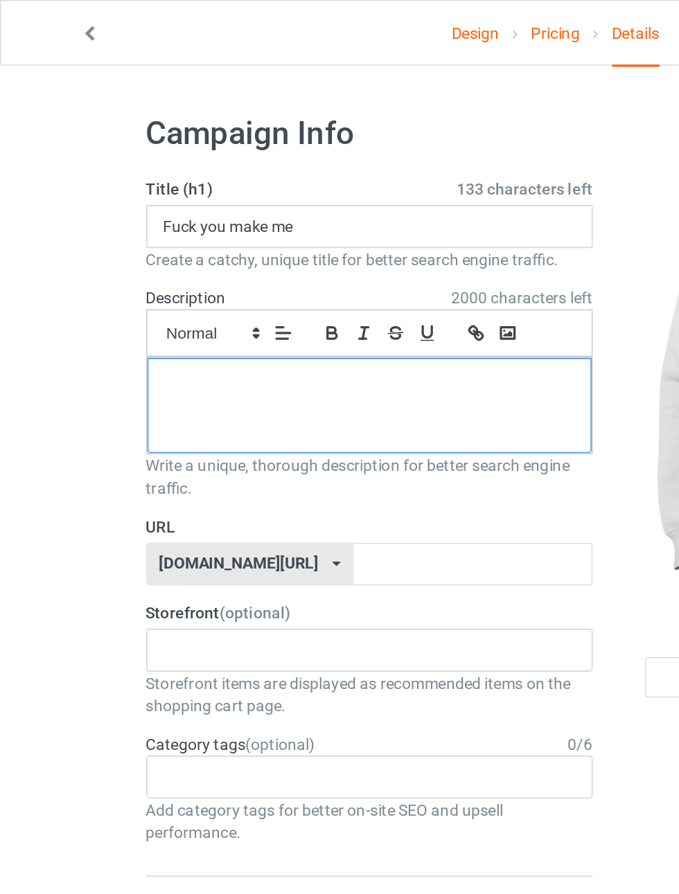
click at [229, 254] on div at bounding box center [226, 248] width 272 height 58
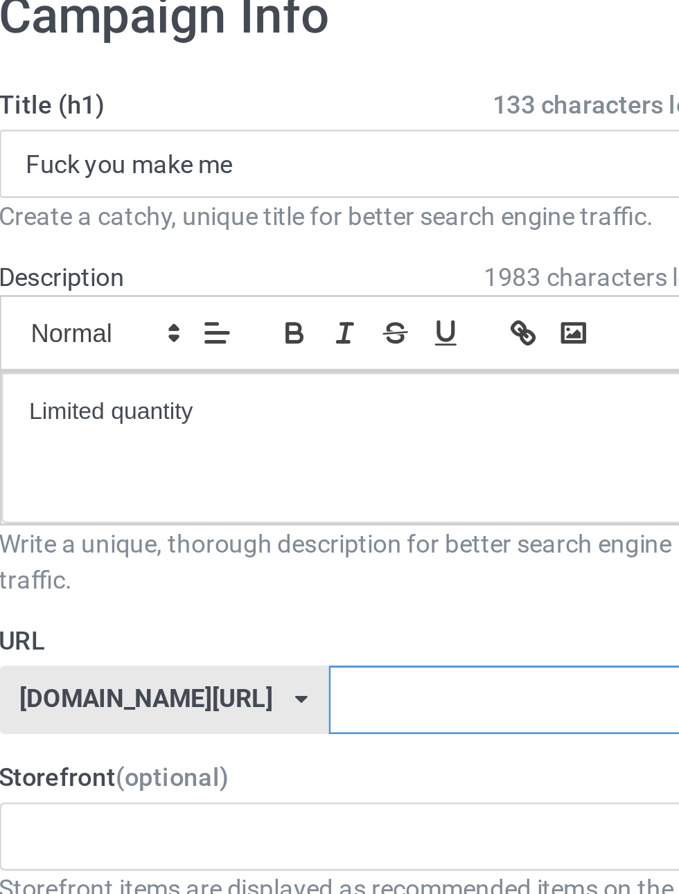
click at [280, 346] on input "text" at bounding box center [289, 345] width 146 height 26
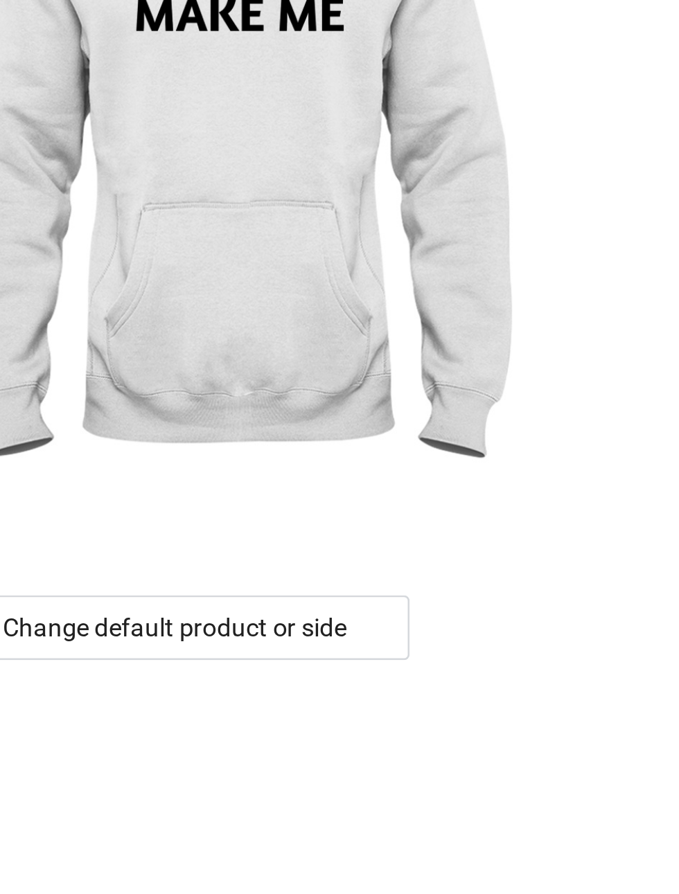
type input "kido15"
click at [538, 419] on div "Change default product or side" at bounding box center [484, 414] width 181 height 25
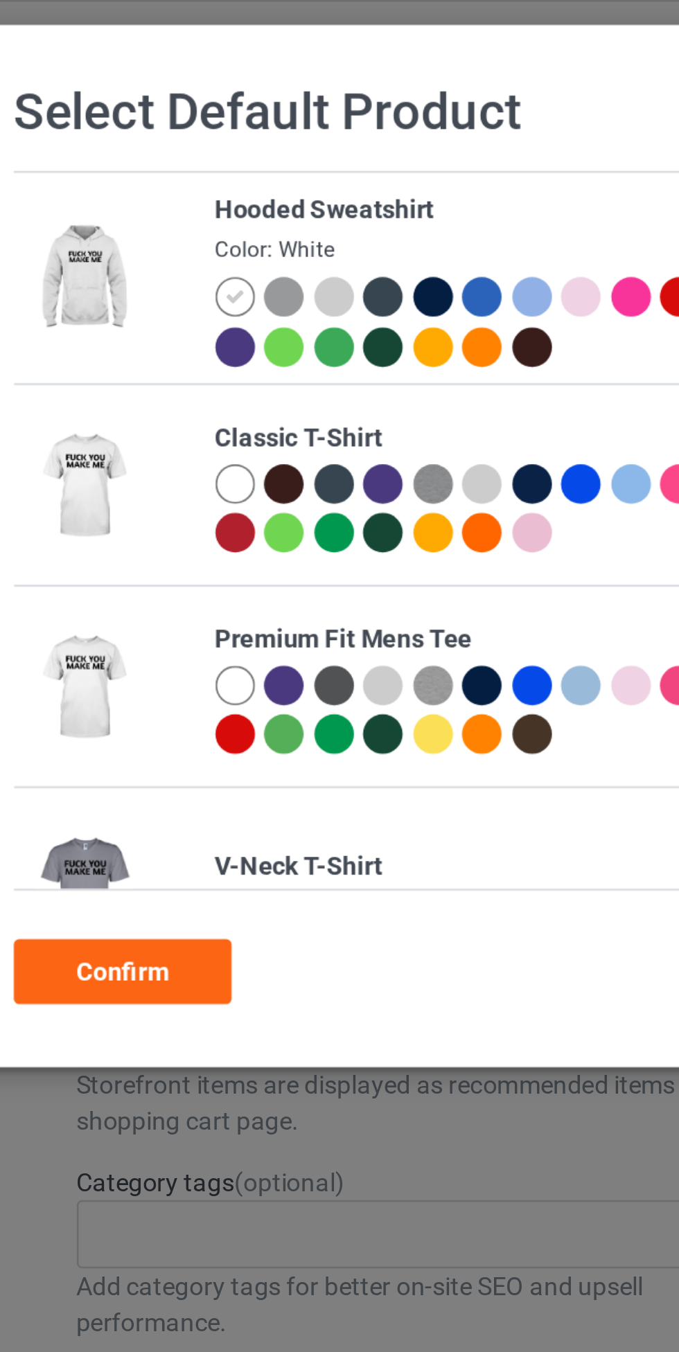
click at [151, 193] on div at bounding box center [150, 186] width 15 height 15
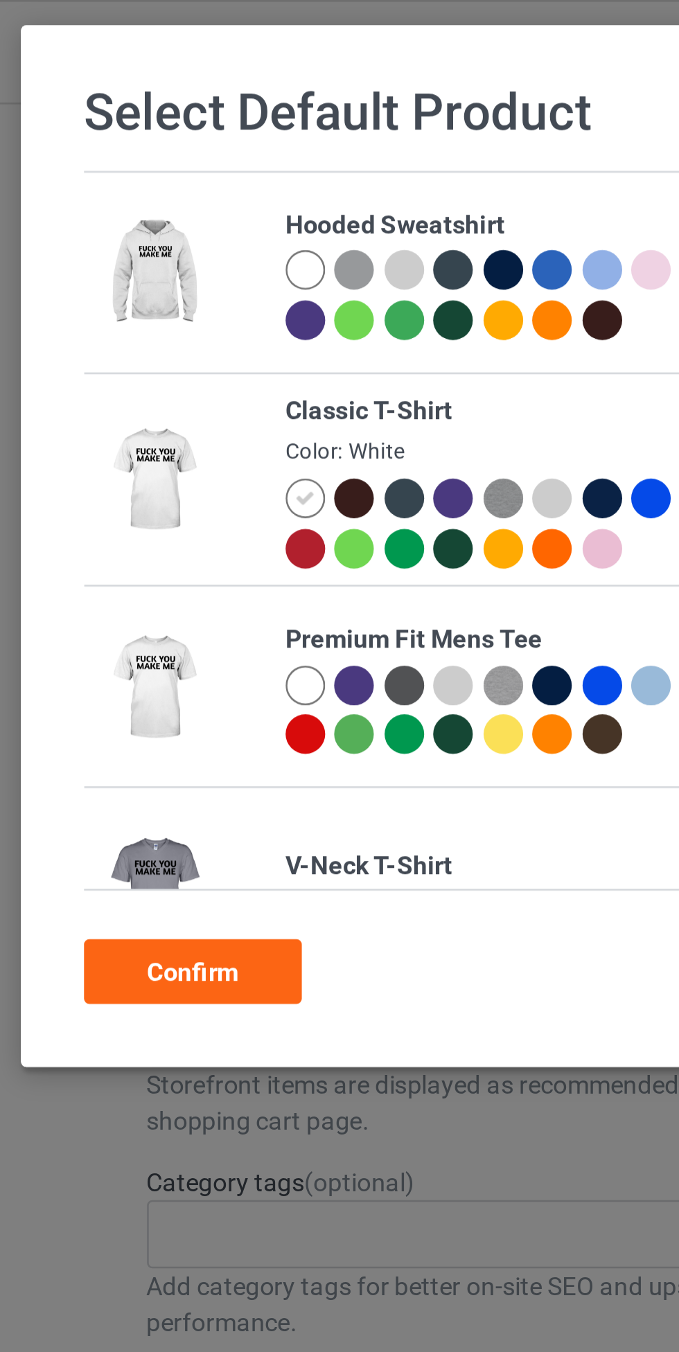
click at [124, 372] on div "Confirm" at bounding box center [107, 374] width 84 height 25
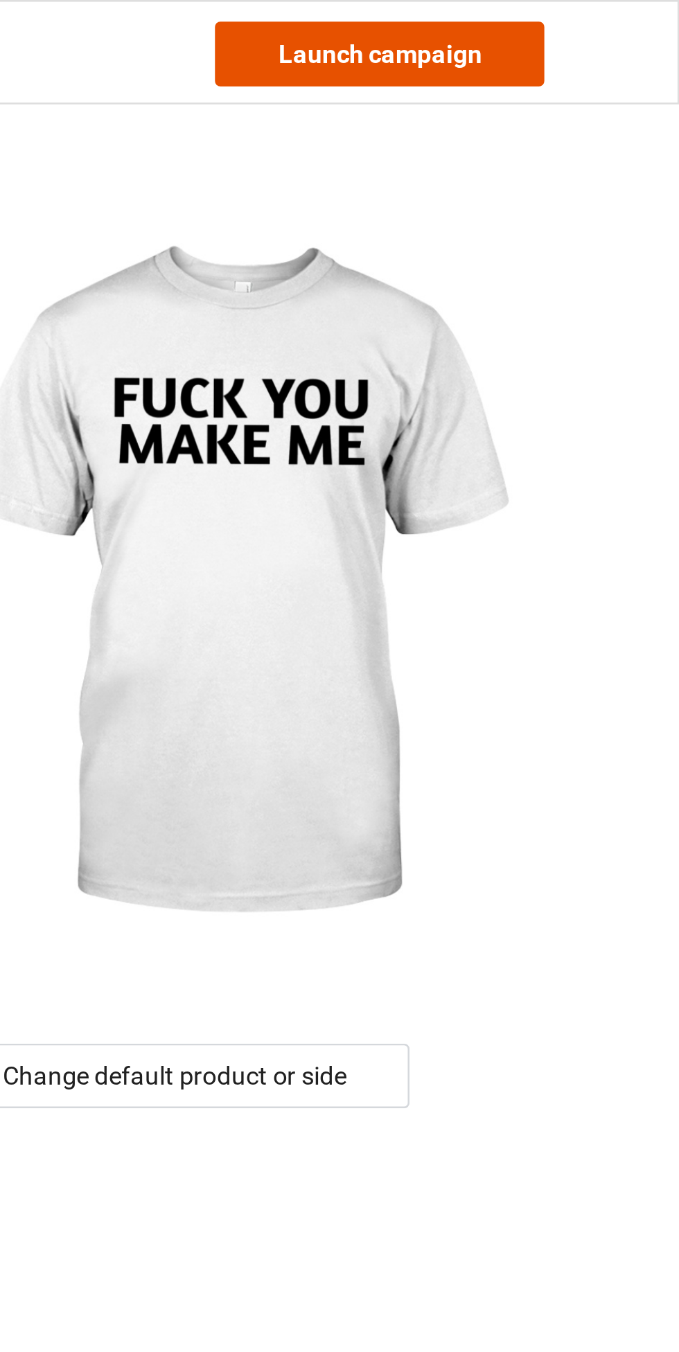
click at [590, 23] on link "Launch campaign" at bounding box center [563, 20] width 127 height 25
